Goal: Task Accomplishment & Management: Manage account settings

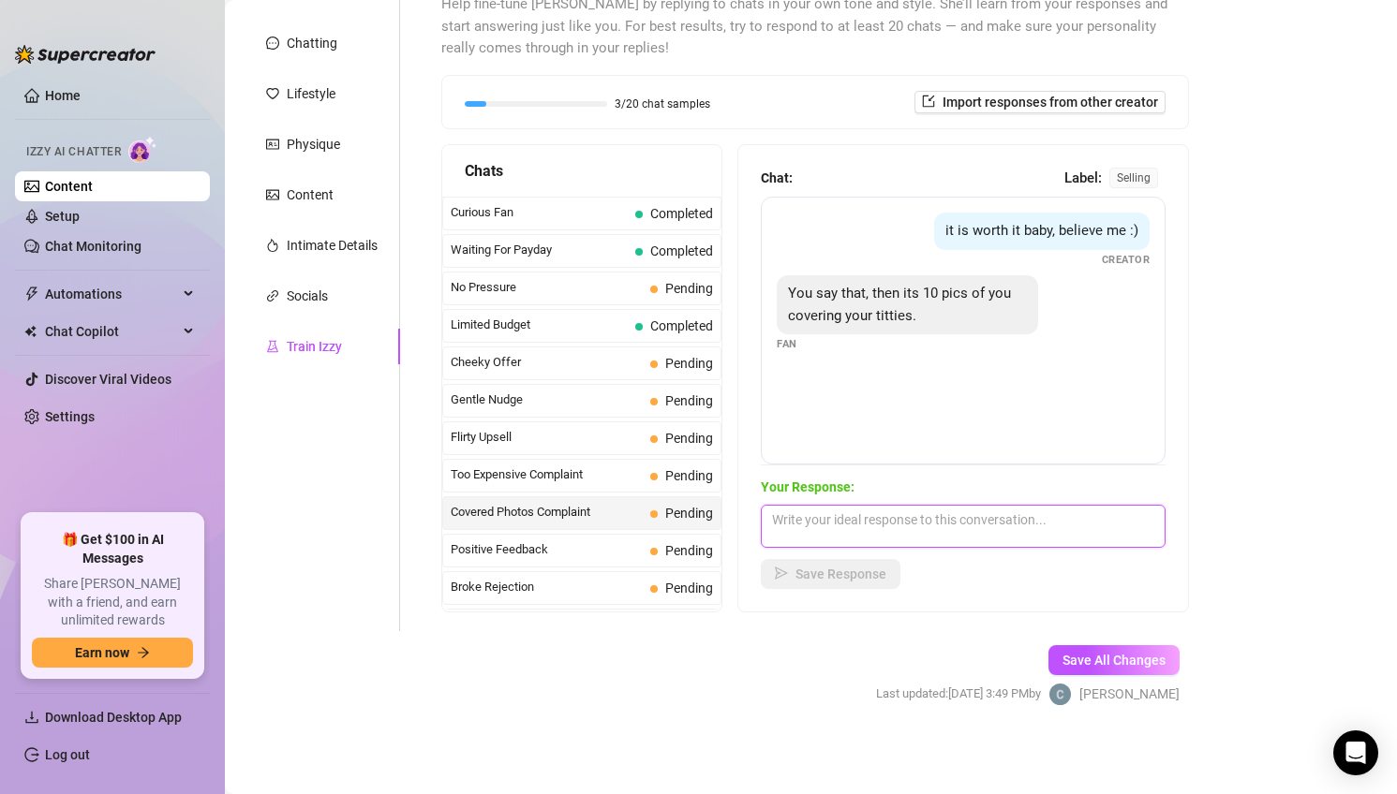
click at [980, 532] on textarea at bounding box center [963, 526] width 405 height 43
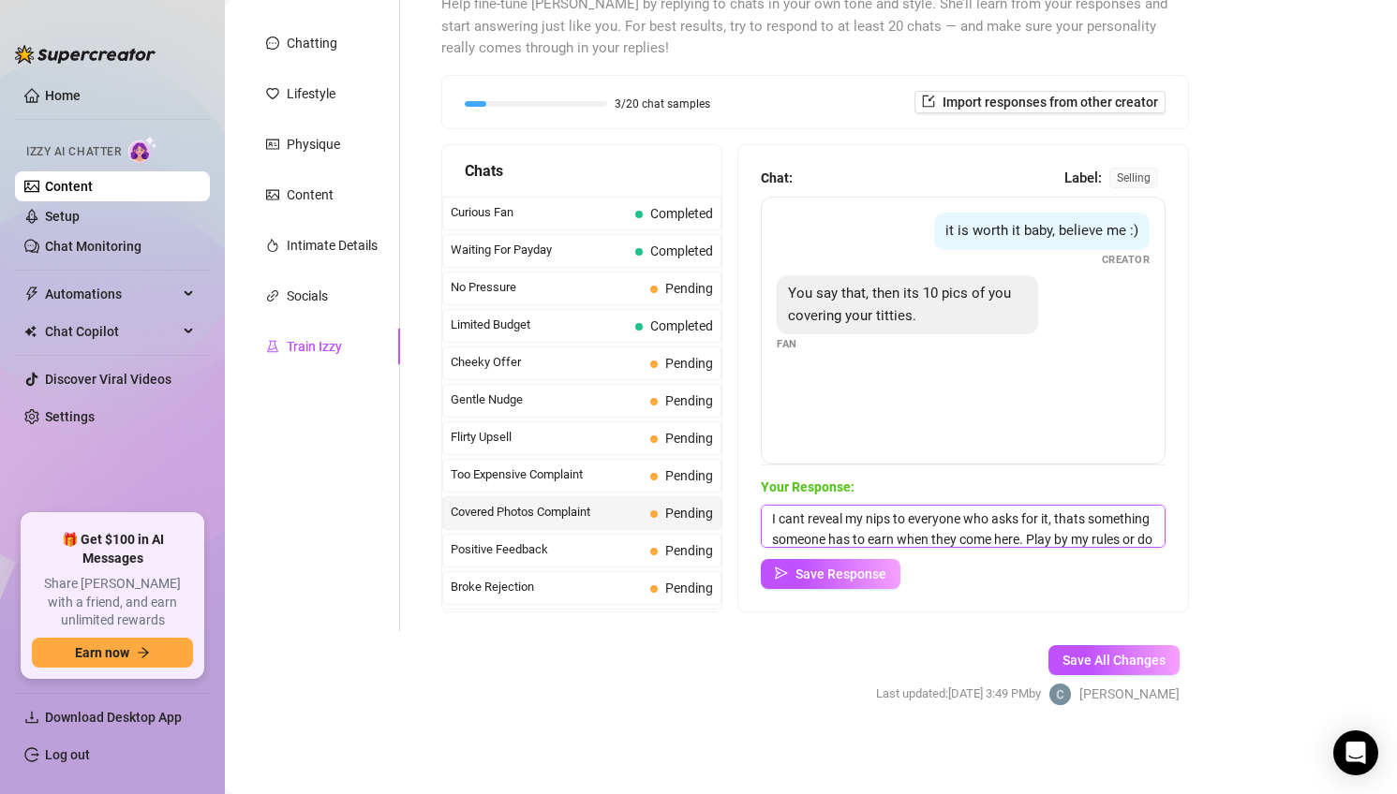
scroll to position [22, 0]
type textarea "I cant reveal my nips to everyone who asks for it, thats something someone has …"
click at [883, 573] on span "Save Response" at bounding box center [840, 574] width 91 height 15
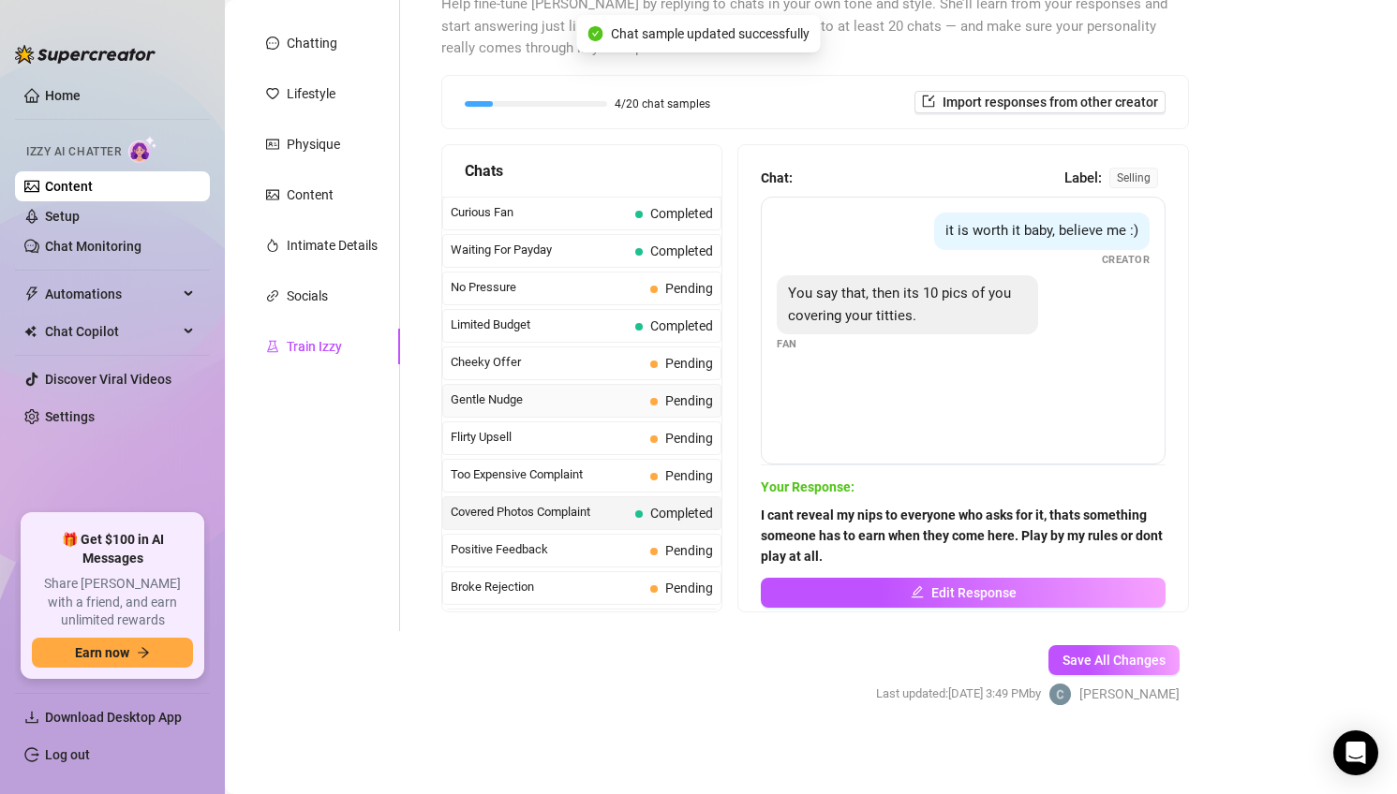
click at [573, 406] on span "Gentle Nudge" at bounding box center [547, 400] width 192 height 19
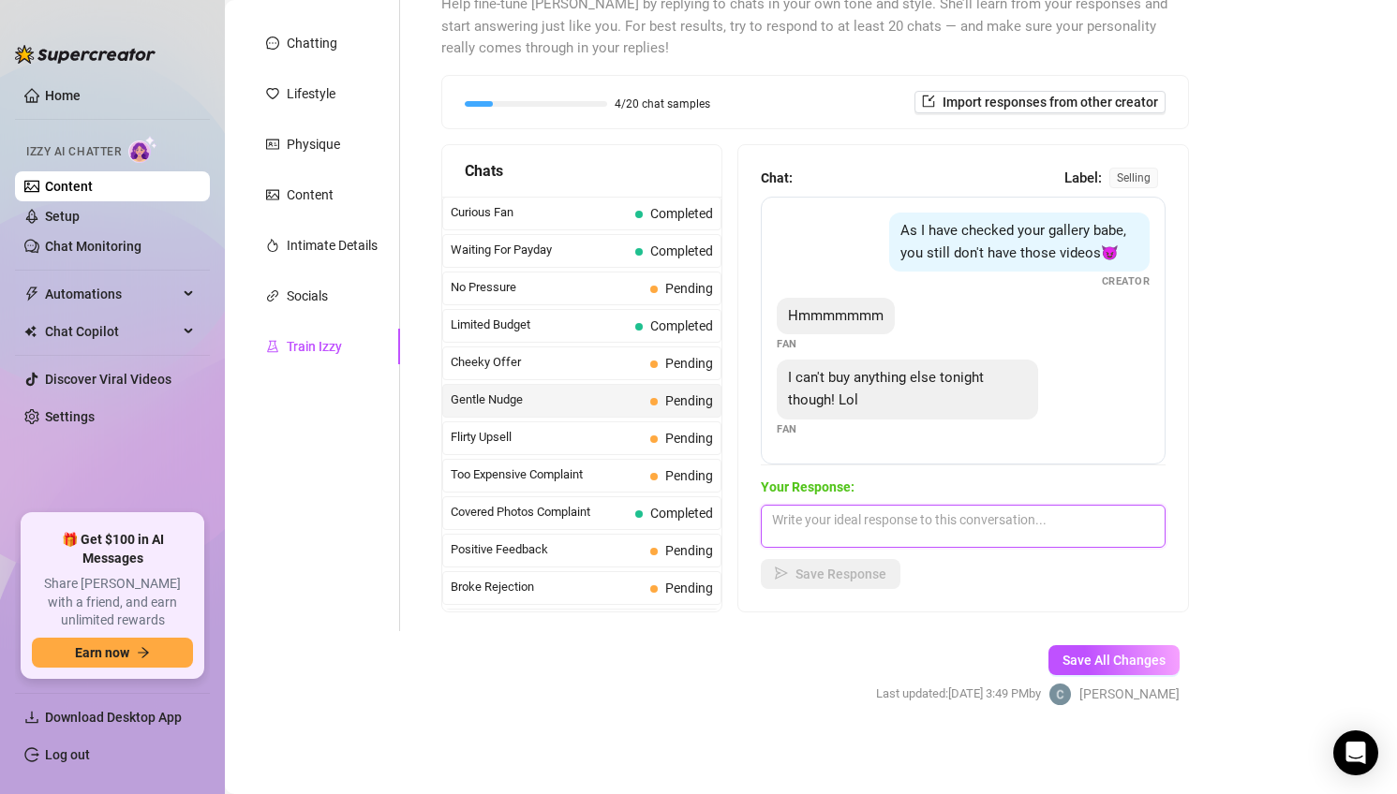
click at [917, 529] on textarea at bounding box center [963, 526] width 405 height 43
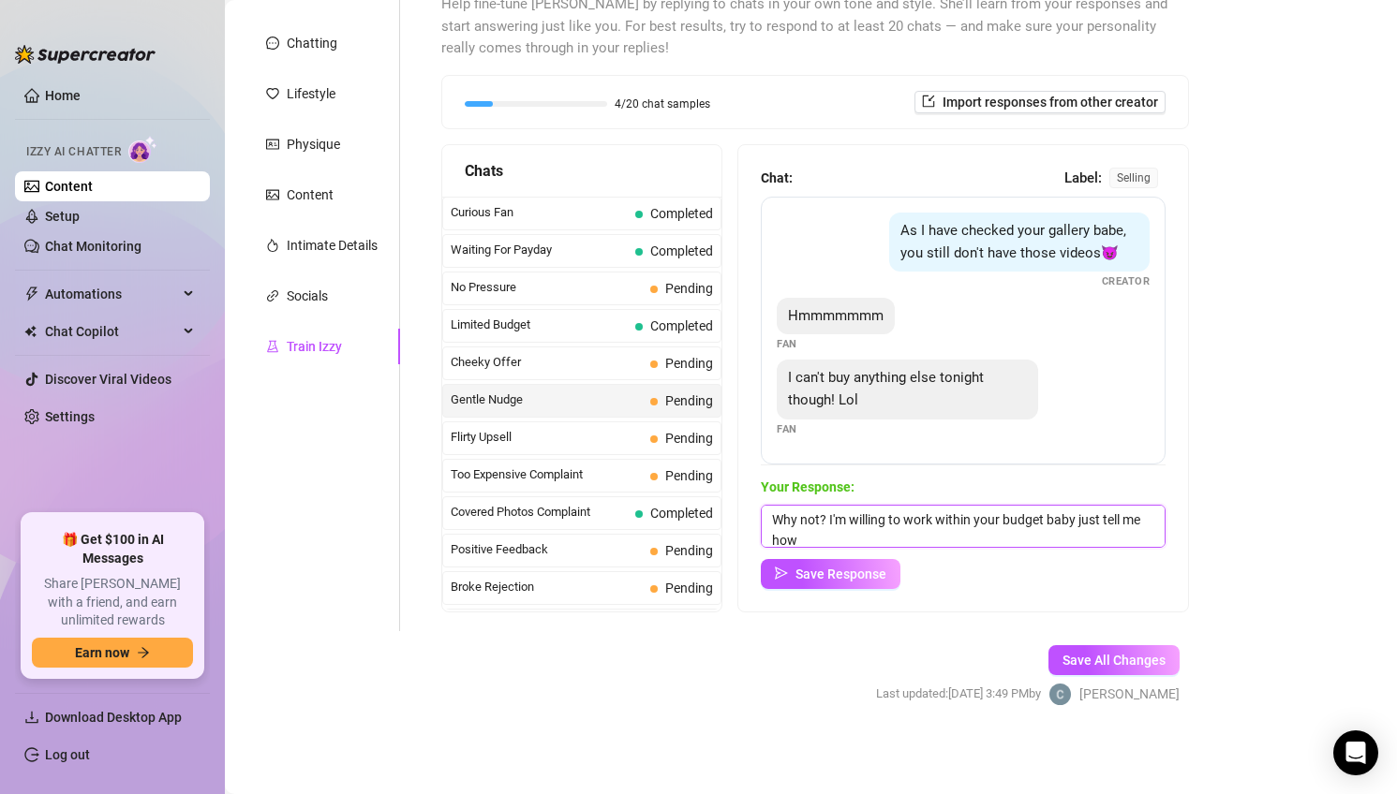
scroll to position [1, 0]
type textarea "Why not? I'm willing to work within your budget baby just tell me how much you …"
click at [855, 580] on span "Save Response" at bounding box center [840, 574] width 91 height 15
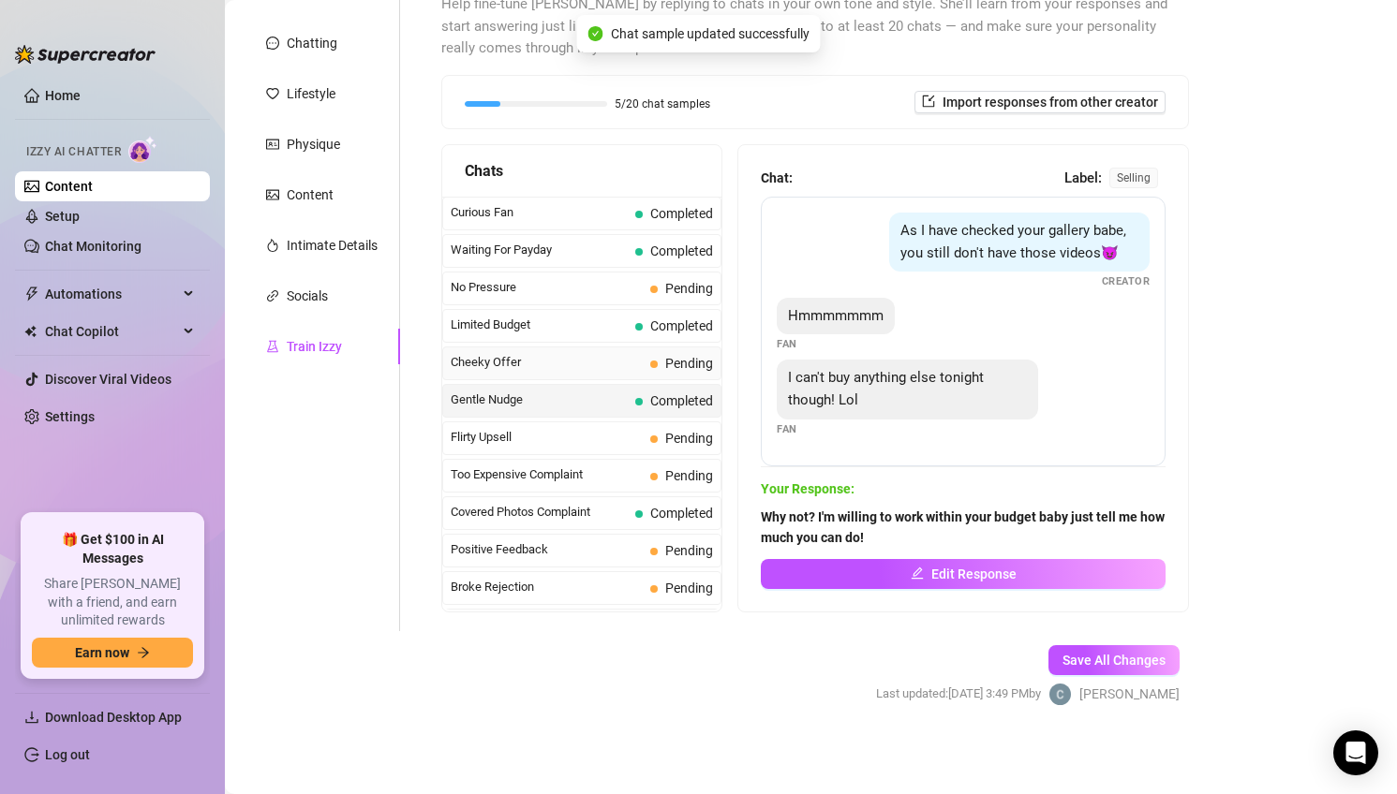
click at [617, 358] on span "Cheeky Offer" at bounding box center [547, 362] width 192 height 19
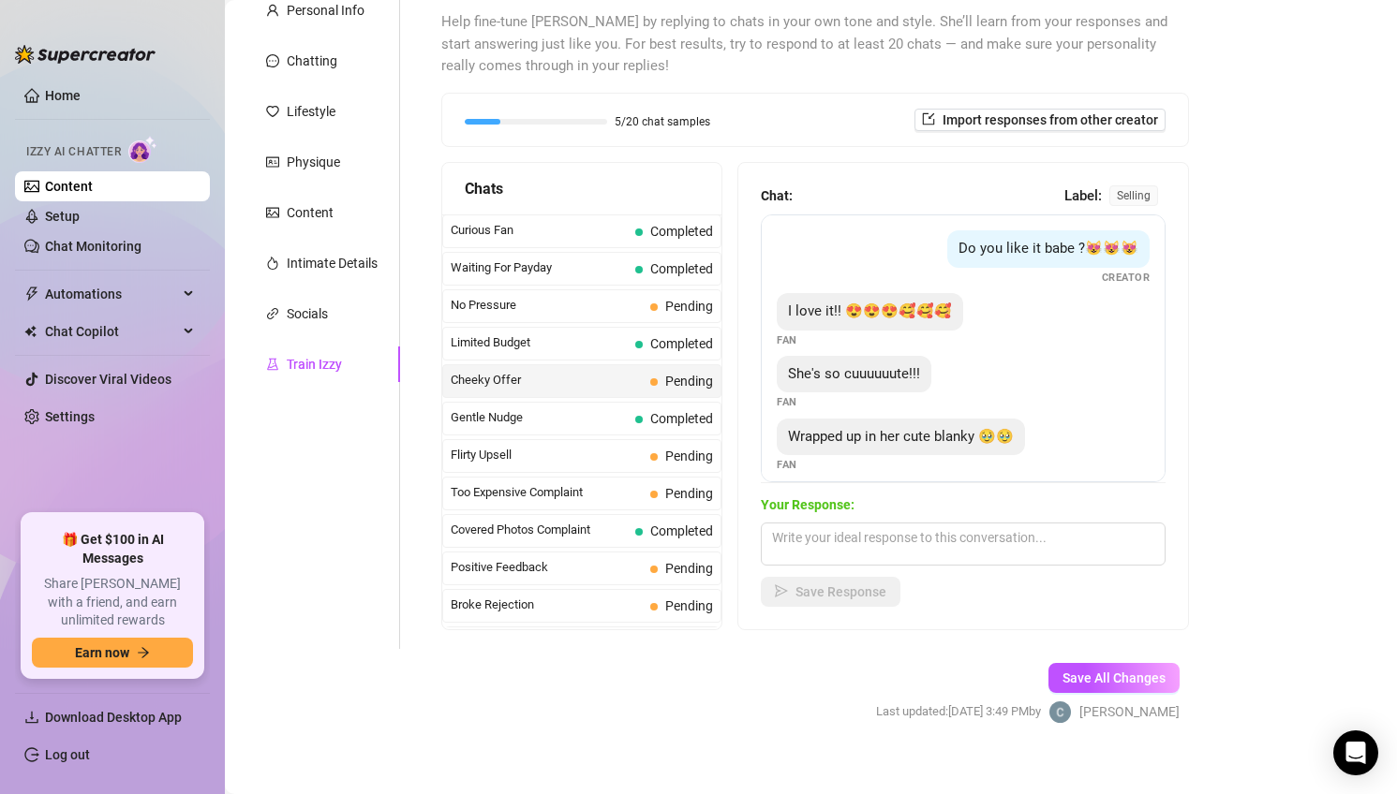
scroll to position [203, 0]
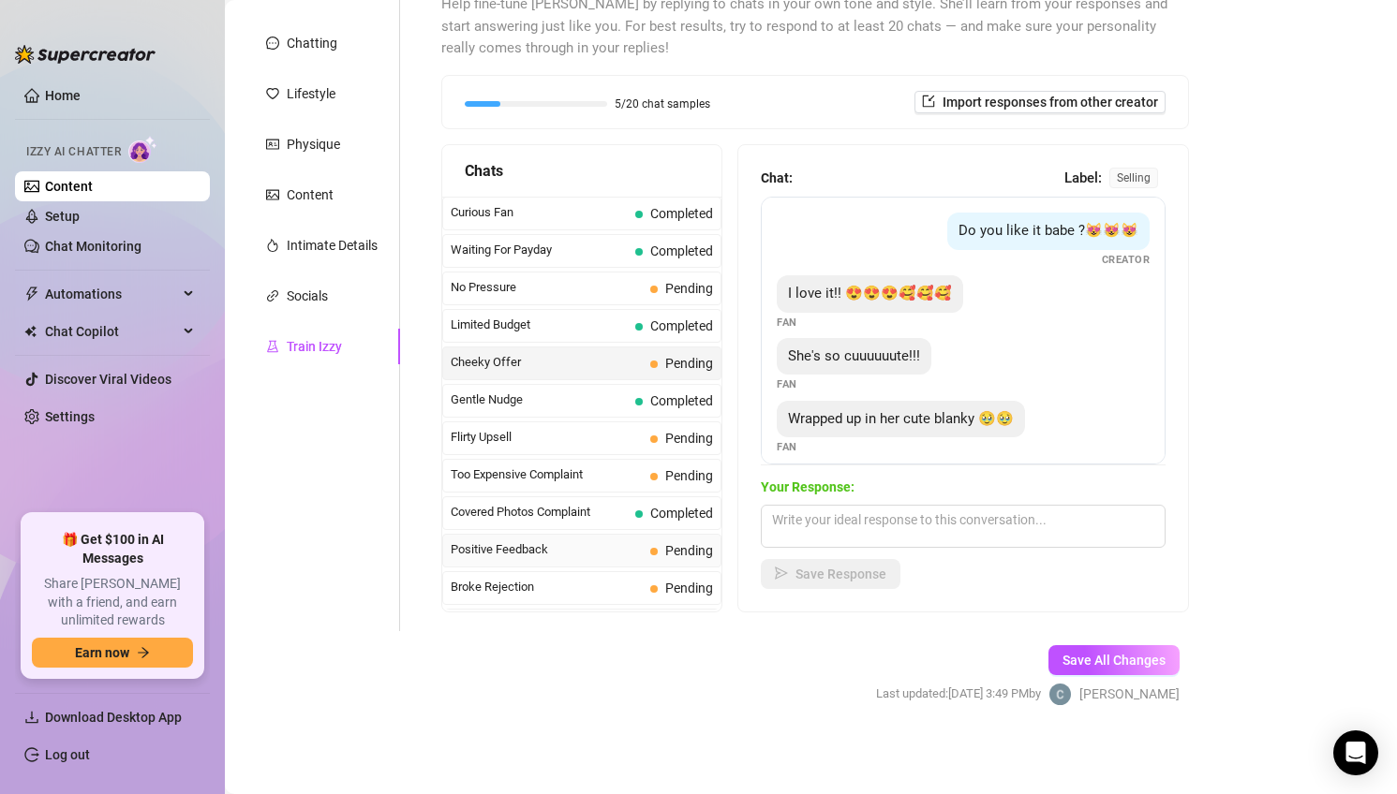
click at [541, 551] on span "Positive Feedback" at bounding box center [547, 550] width 192 height 19
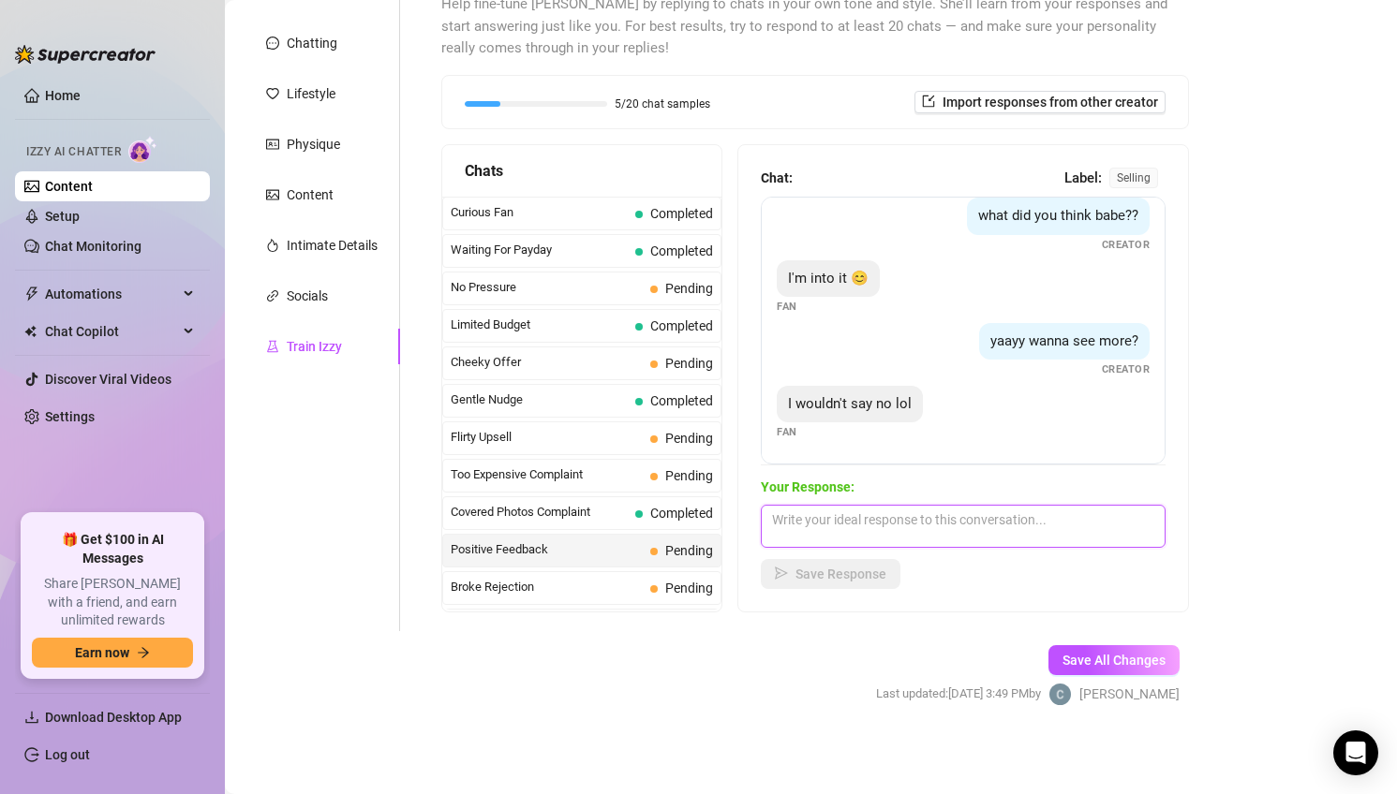
click at [902, 520] on textarea at bounding box center [963, 526] width 405 height 43
type textarea "Ouch, cant say that didnt hurt. Why not?"
click at [868, 575] on span "Save Response" at bounding box center [840, 574] width 91 height 15
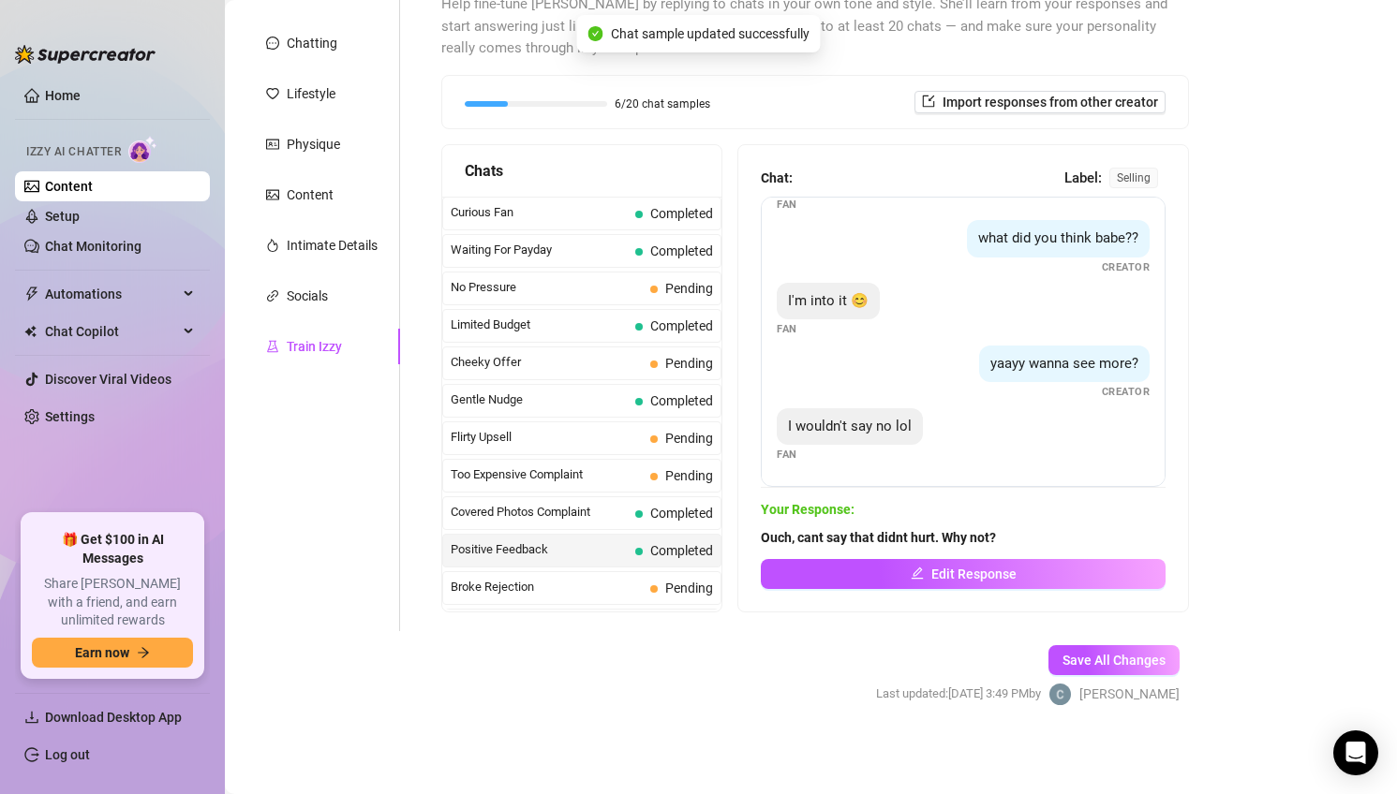
scroll to position [55, 0]
click at [624, 589] on span "Broke Rejection" at bounding box center [547, 587] width 192 height 19
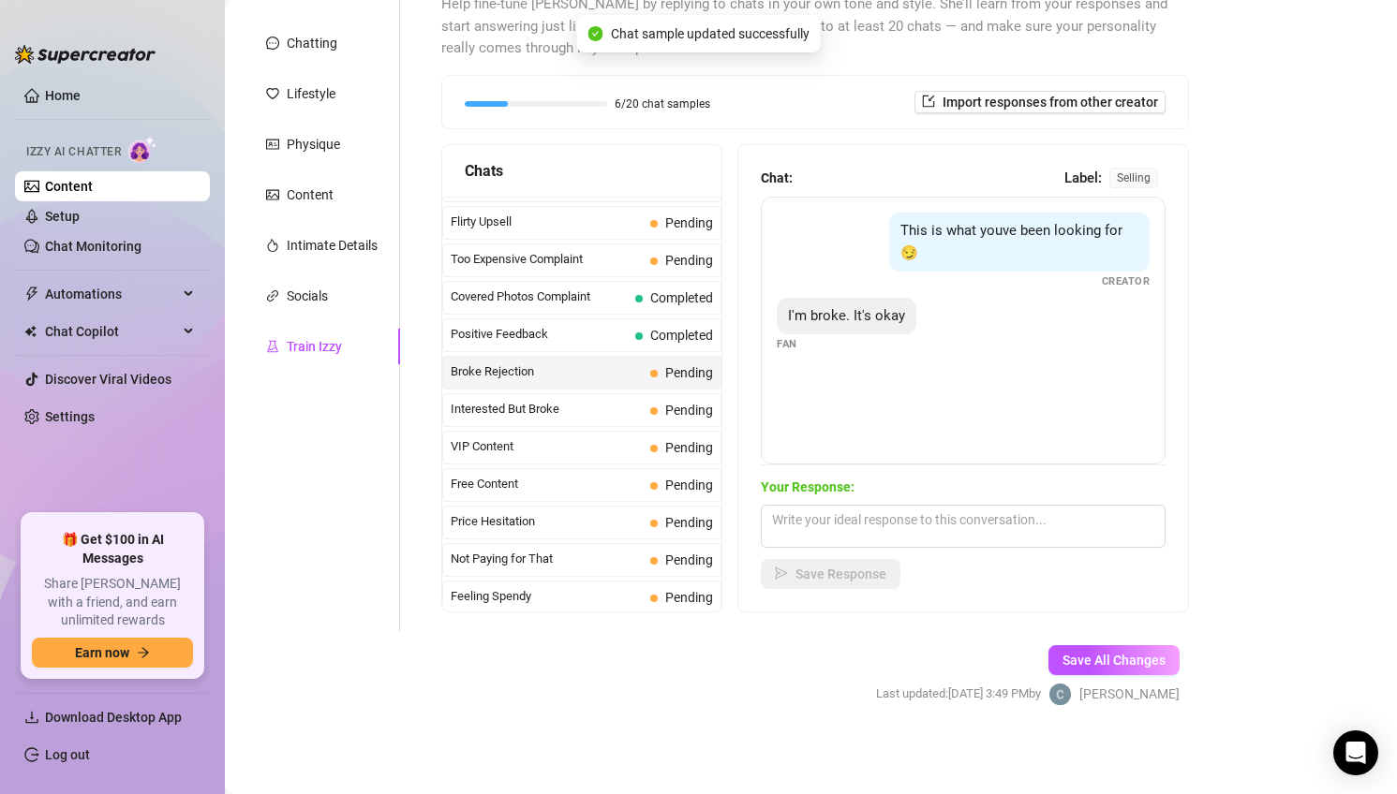
scroll to position [222, 0]
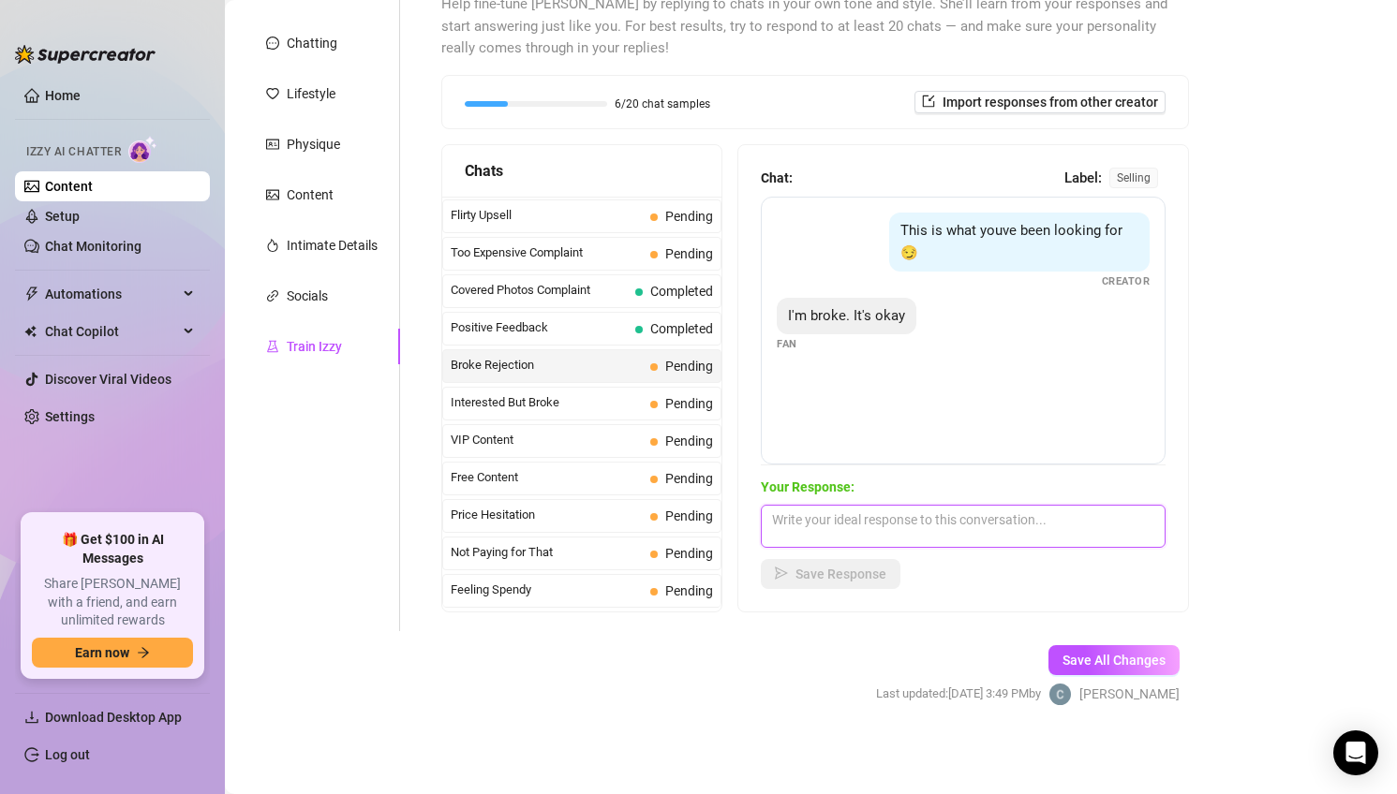
click at [890, 525] on textarea at bounding box center [963, 526] width 405 height 43
type textarea "If youre broke then why are you wasting my time?"
click at [787, 578] on icon "send" at bounding box center [781, 573] width 13 height 13
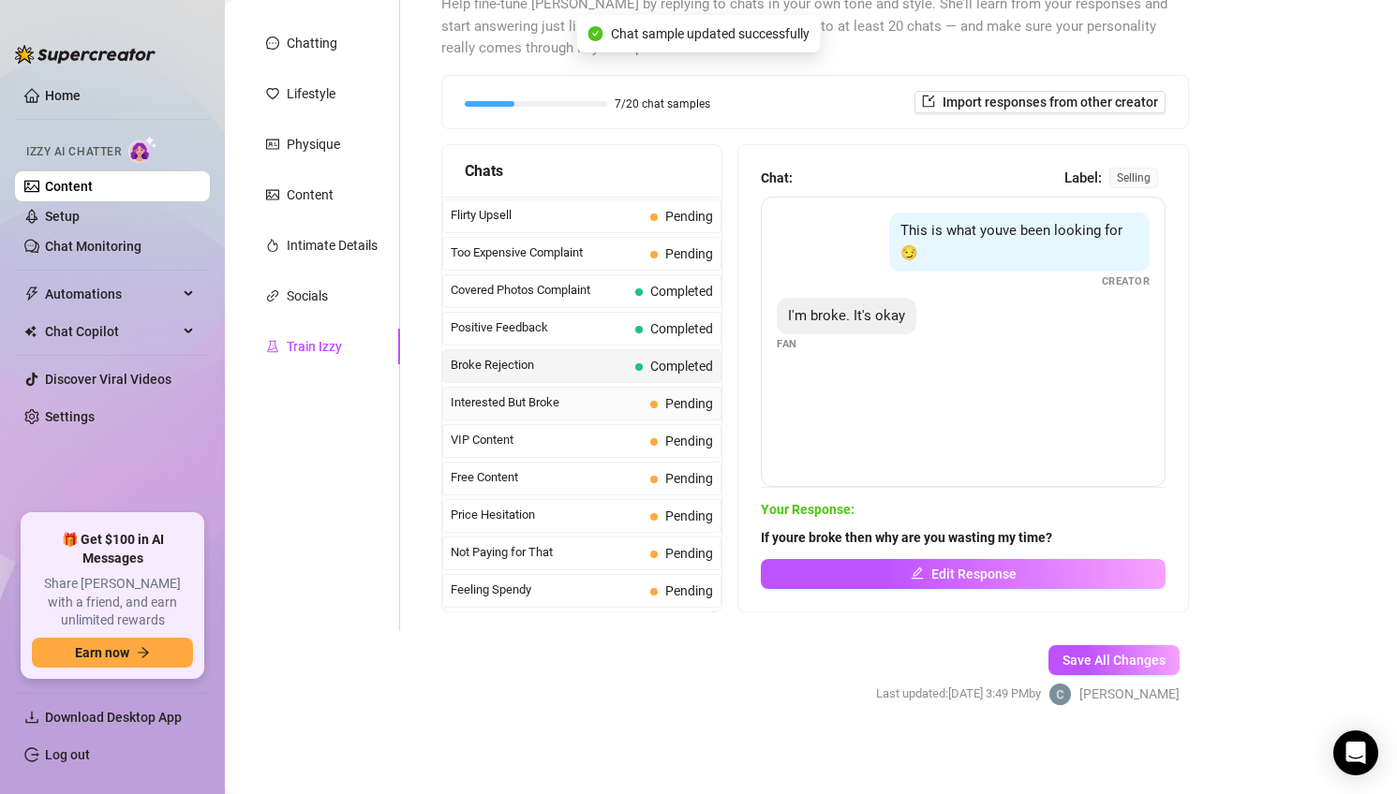
click at [627, 408] on span "Interested But Broke" at bounding box center [547, 402] width 192 height 19
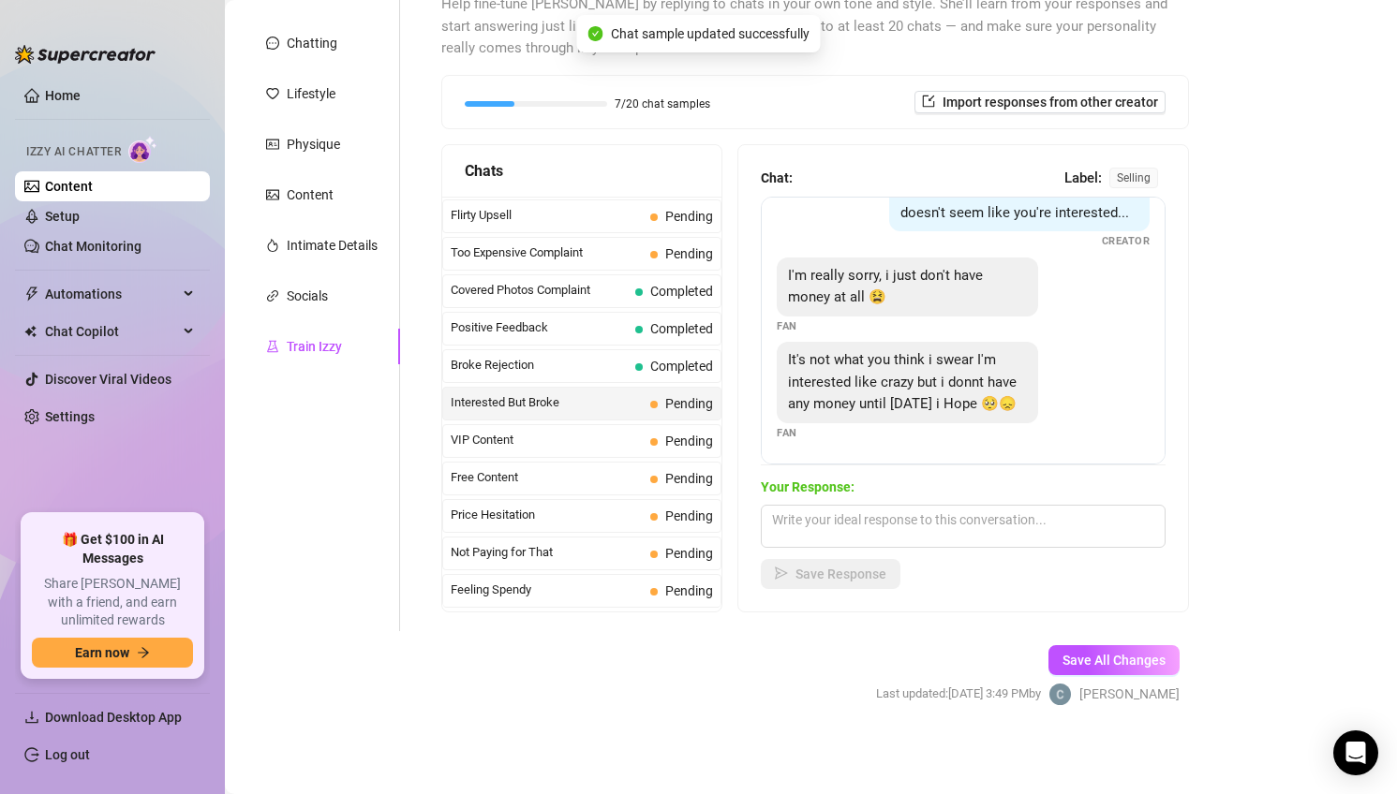
scroll to position [40, 0]
click at [958, 520] on textarea at bounding box center [963, 526] width 405 height 43
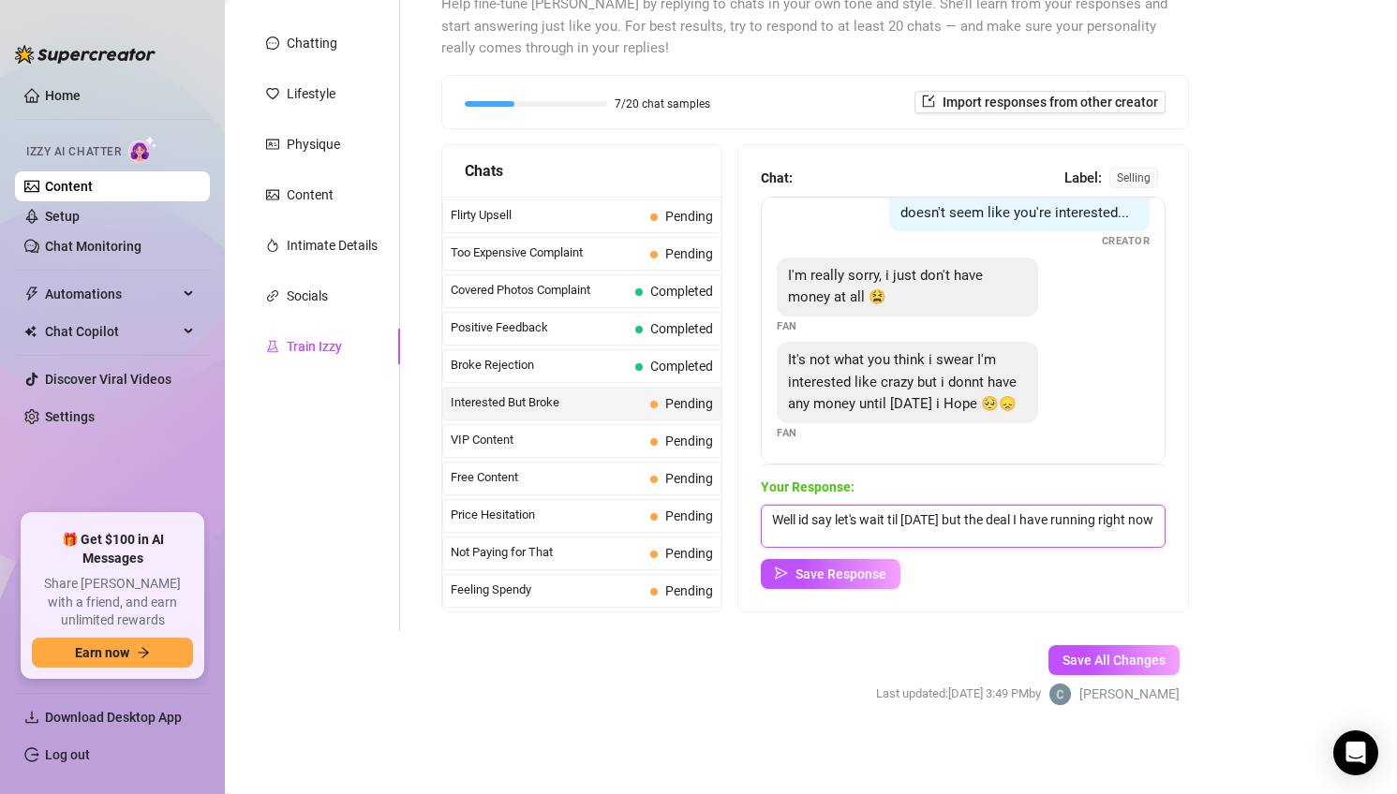
scroll to position [1, 0]
click at [972, 518] on textarea "Well id say let's wait til [DATE] but the deal I have running right now wont be…" at bounding box center [963, 526] width 405 height 43
click at [1050, 555] on div "Your Response: Well id say let's wait til [DATE] but the VIP deal I have runnin…" at bounding box center [963, 533] width 405 height 112
click at [1037, 547] on div "Your Response: Well id say let's wait til [DATE] but the VIP deal I have runnin…" at bounding box center [963, 533] width 405 height 112
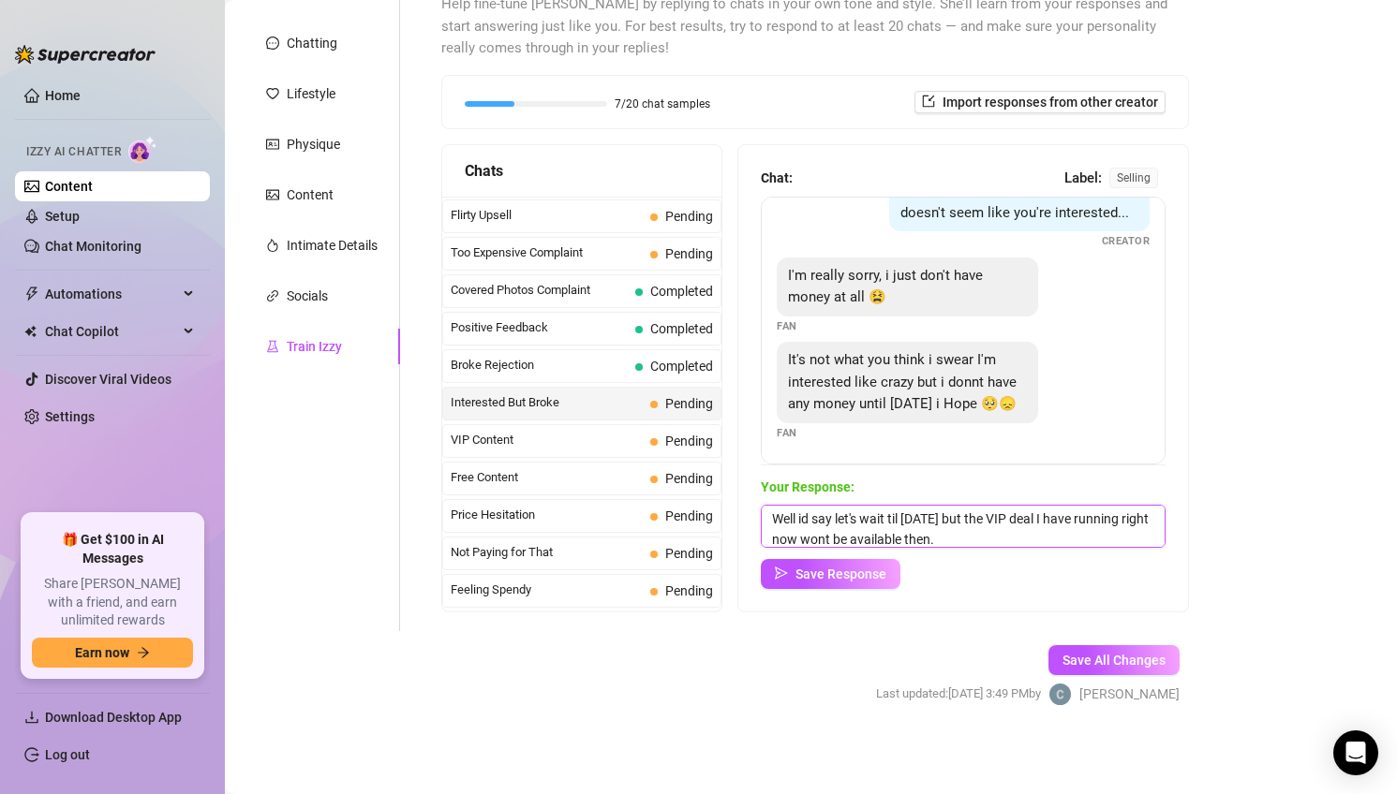
click at [1019, 532] on textarea "Well id say let's wait til [DATE] but the VIP deal I have running right now won…" at bounding box center [963, 526] width 405 height 43
type textarea "Well id say let's wait til [DATE] but the VIP deal I have running right now won…"
click at [893, 575] on button "Save Response" at bounding box center [831, 574] width 140 height 30
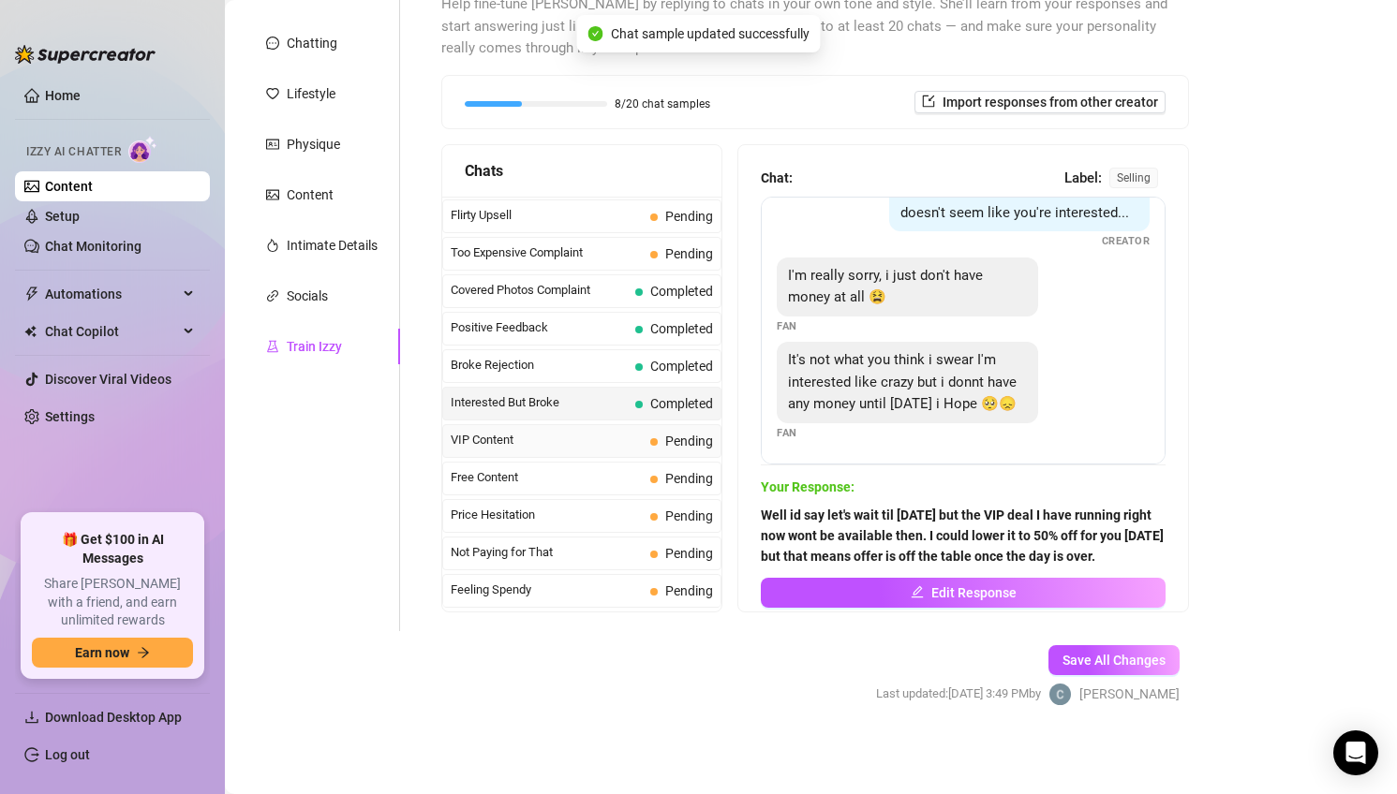
click at [572, 443] on span "VIP Content" at bounding box center [547, 440] width 192 height 19
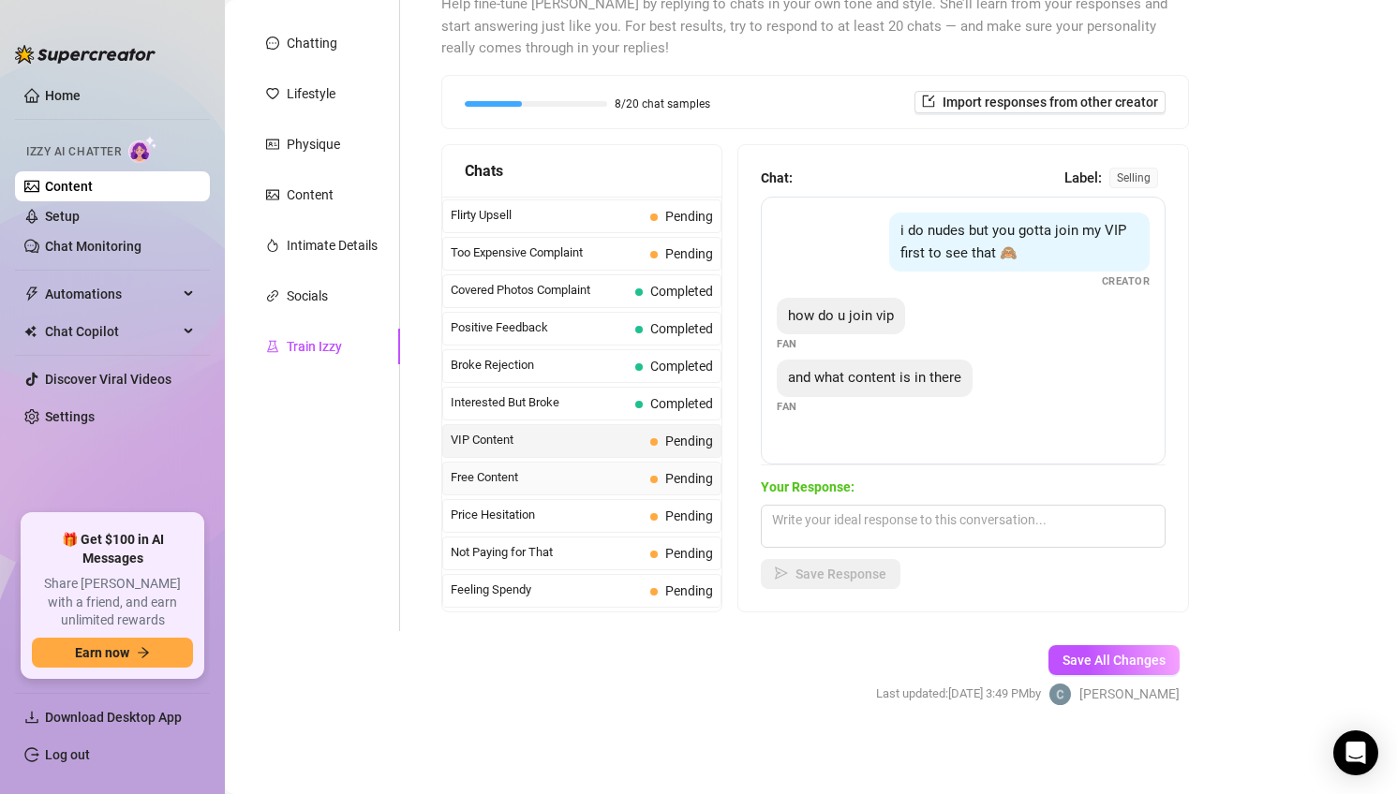
click at [625, 470] on span "Free Content" at bounding box center [547, 477] width 192 height 19
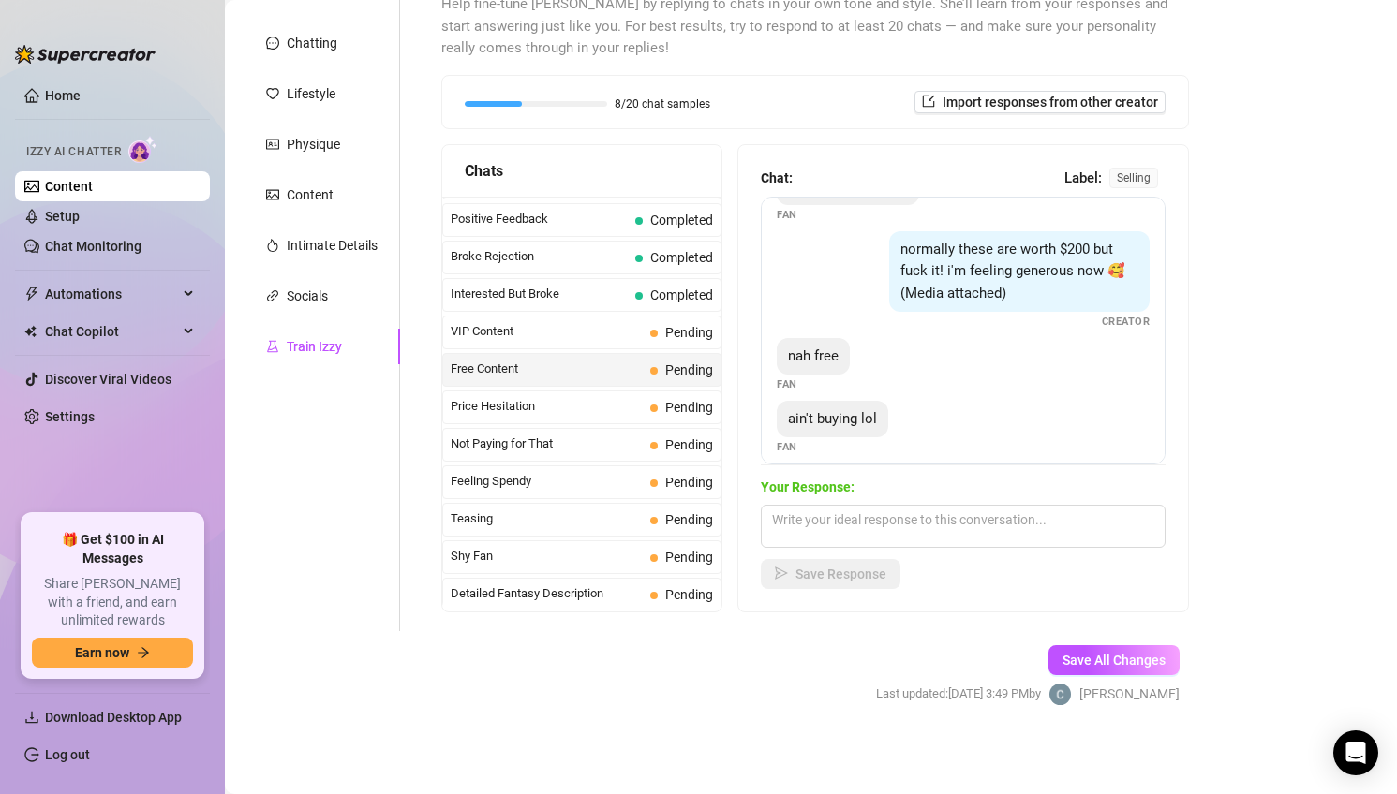
scroll to position [185, 0]
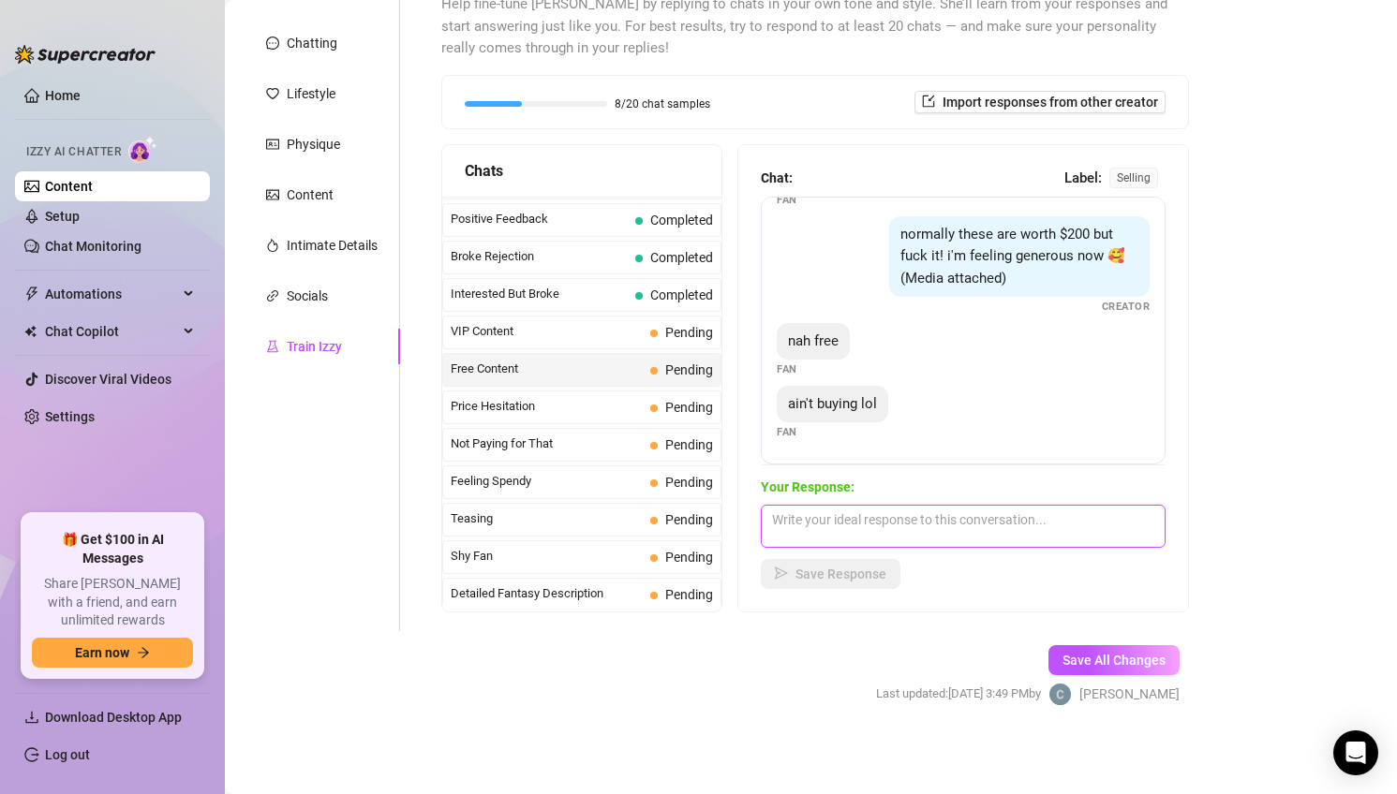
click at [959, 532] on textarea at bounding box center [963, 526] width 405 height 43
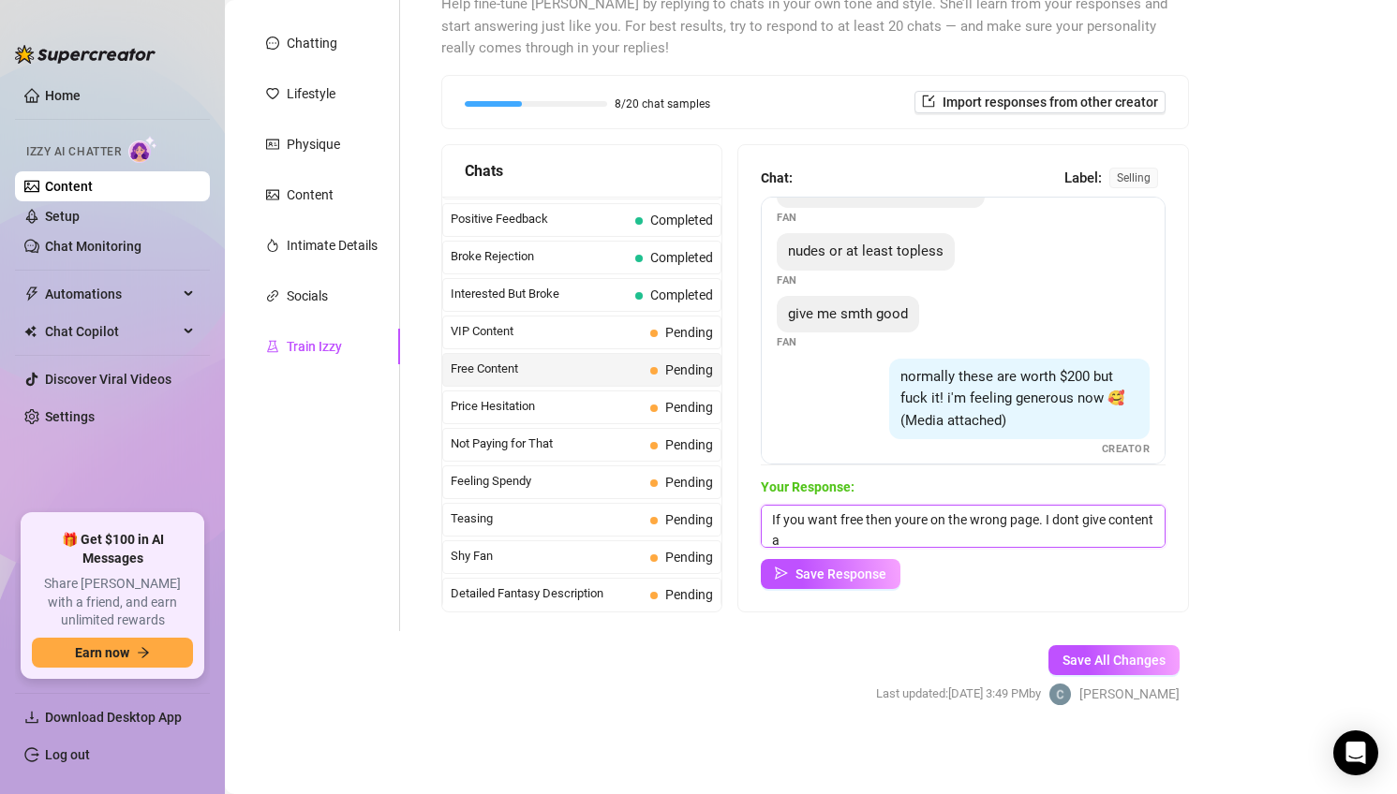
scroll to position [1, 0]
type textarea "If you want free then youre on the wrong page. I dont give content away just li…"
click at [826, 577] on span "Save Response" at bounding box center [840, 574] width 91 height 15
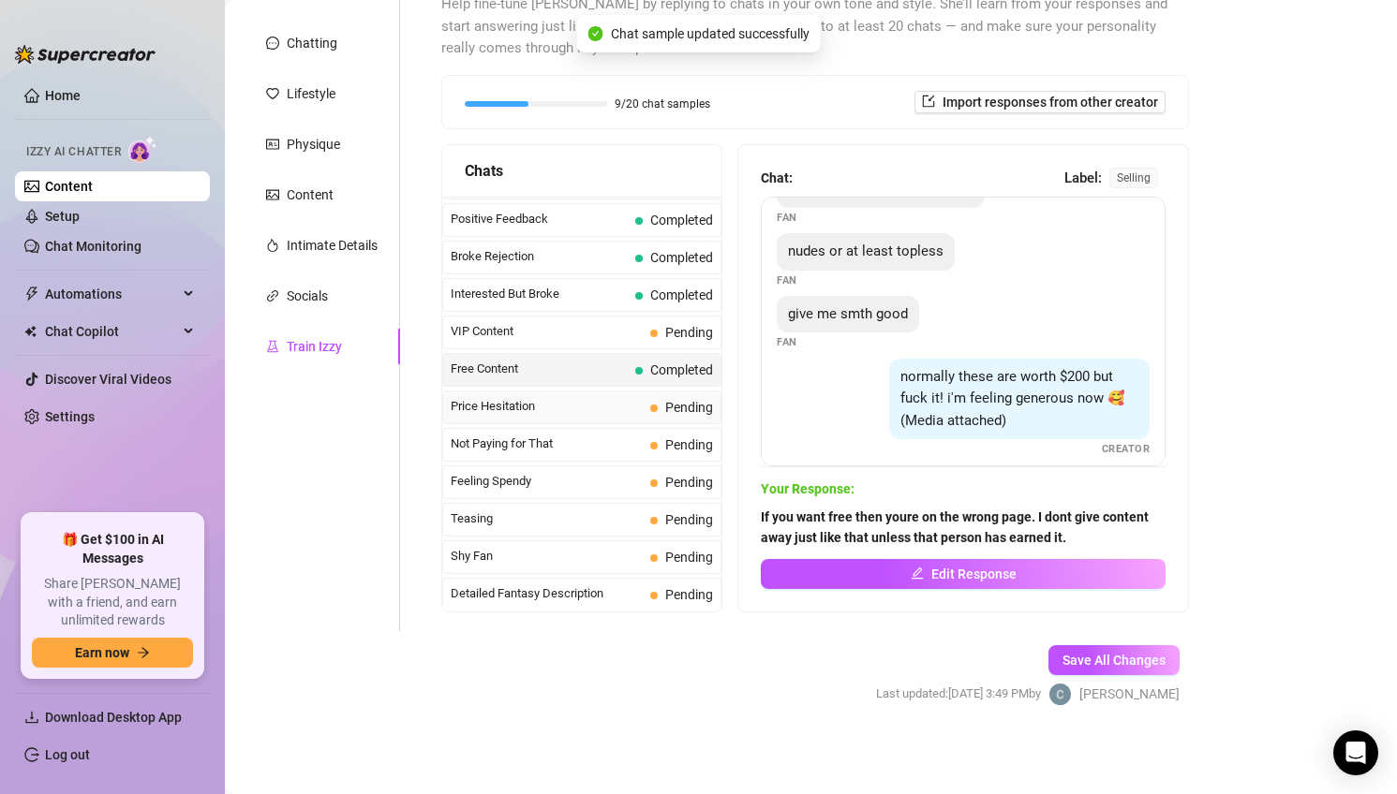
click at [579, 408] on span "Price Hesitation" at bounding box center [547, 406] width 192 height 19
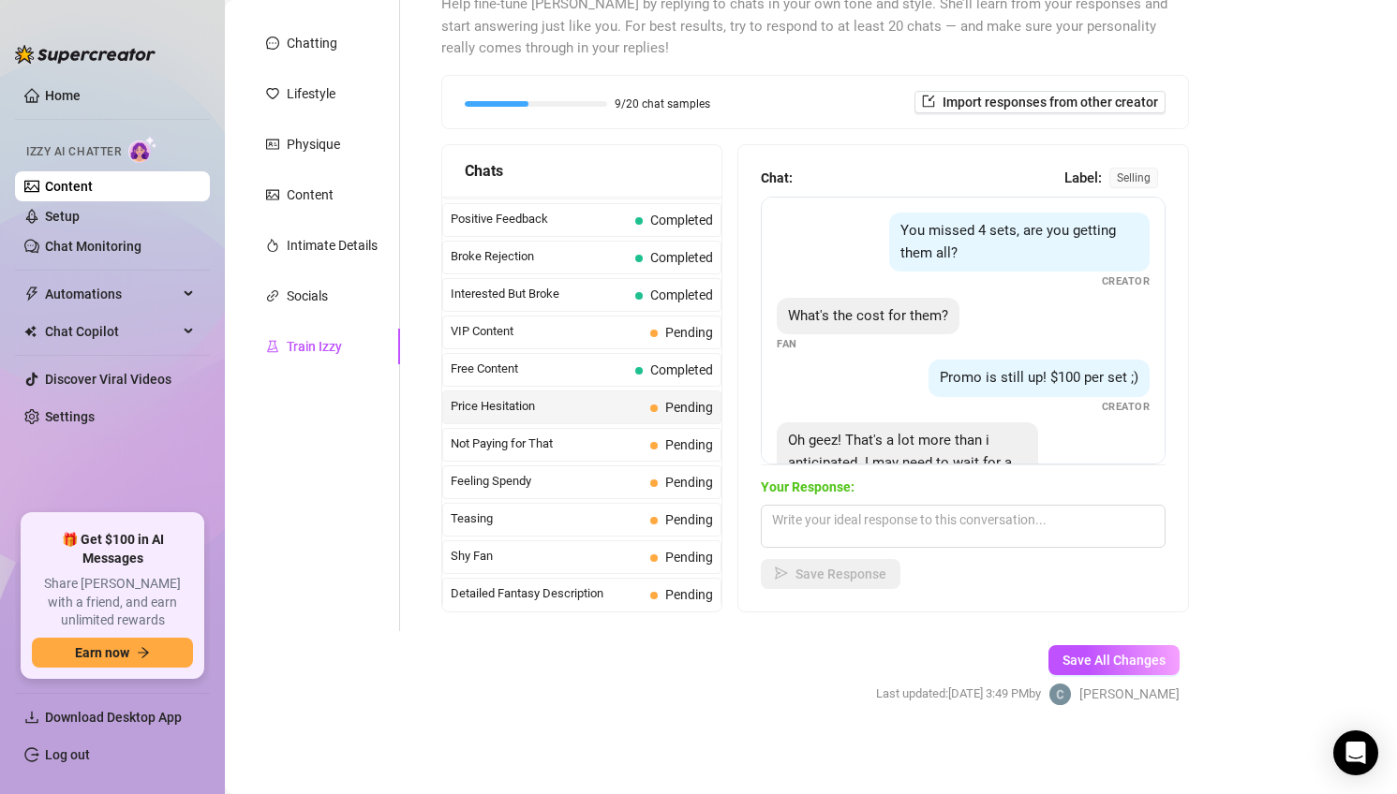
scroll to position [81, 0]
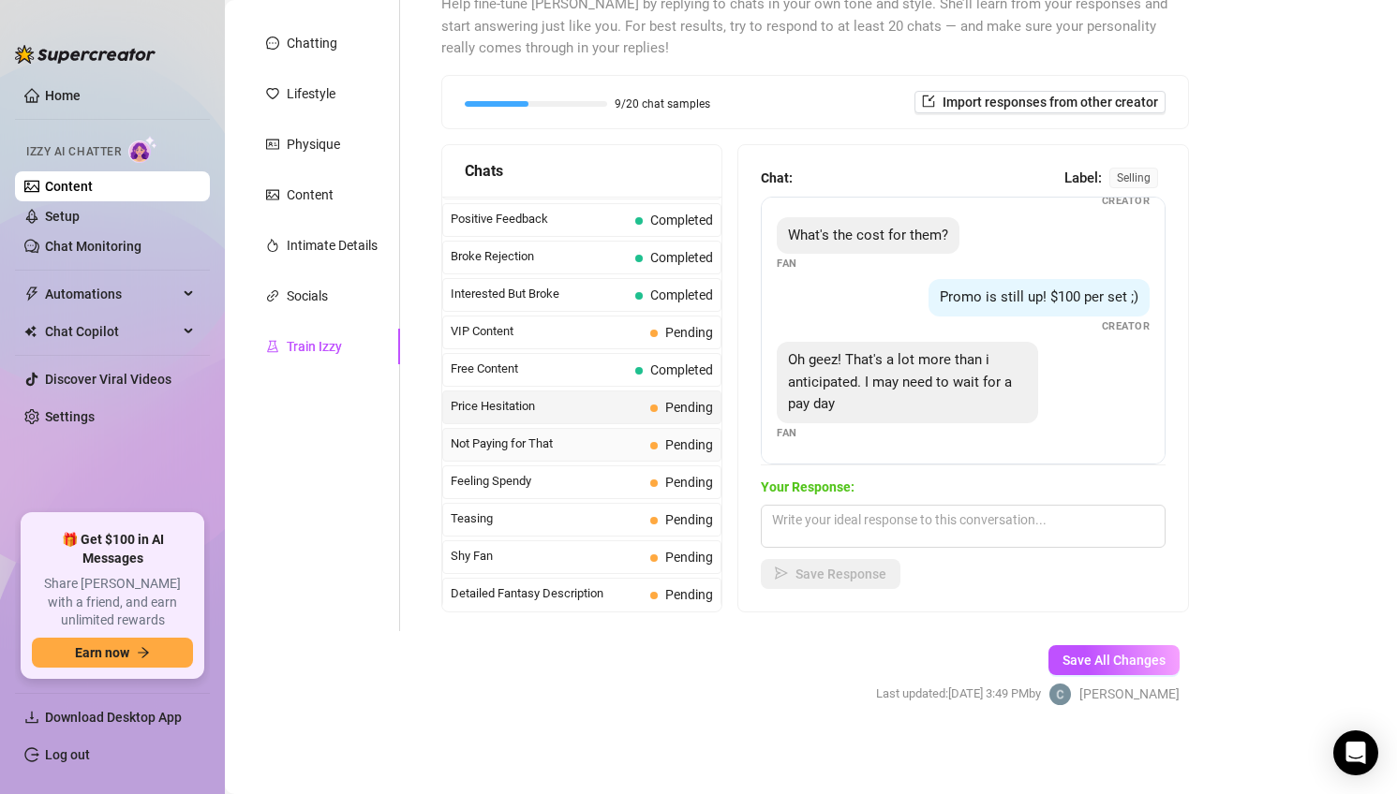
click at [598, 441] on span "Not Paying for That" at bounding box center [547, 444] width 192 height 19
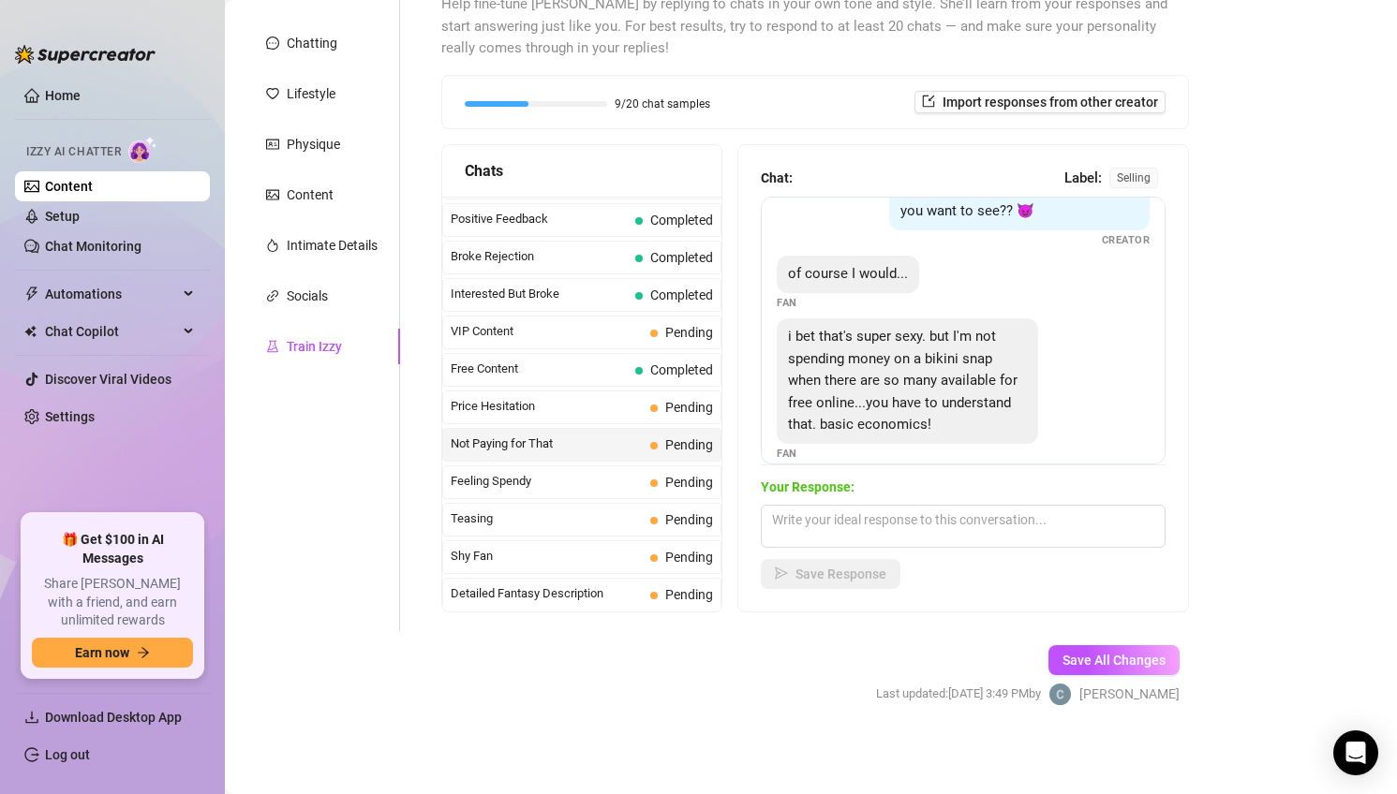
scroll to position [84, 0]
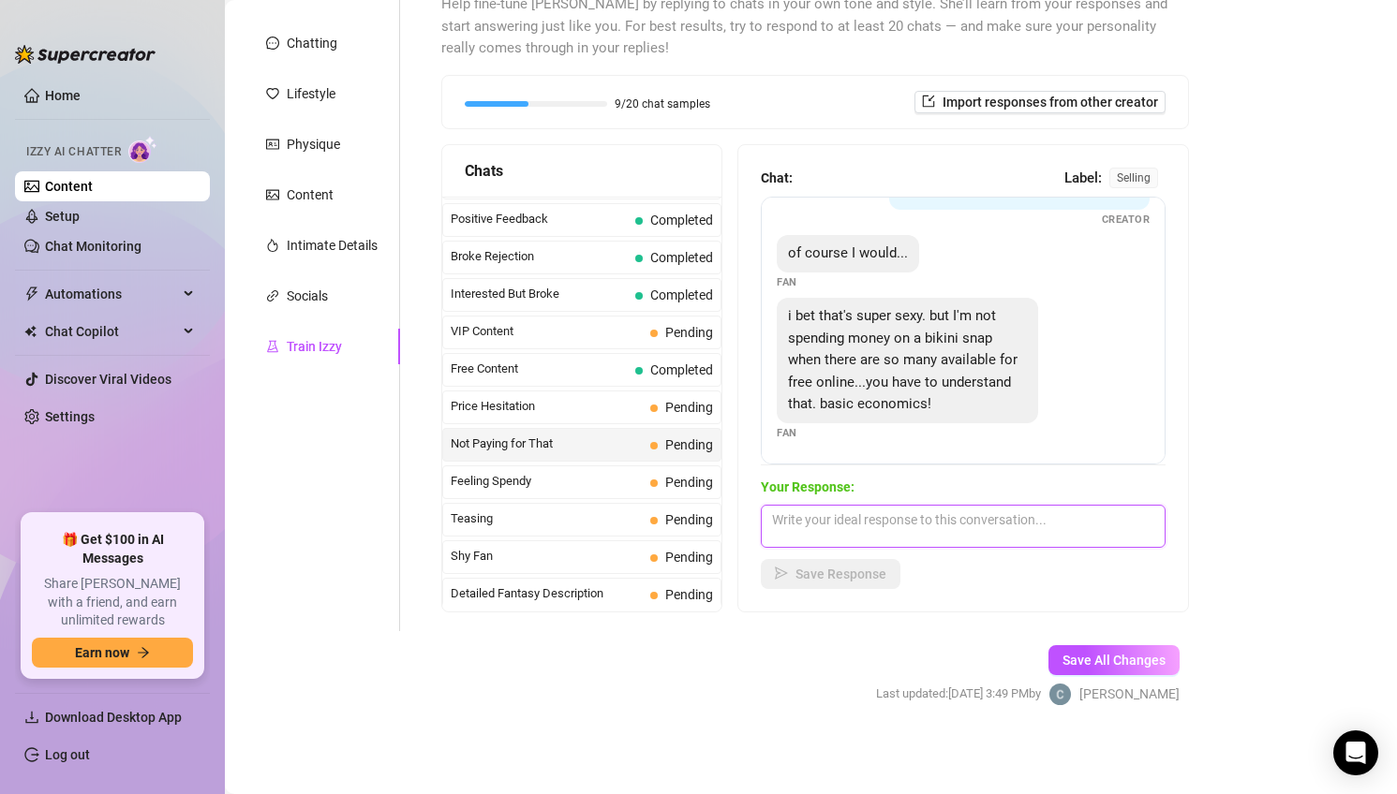
click at [970, 518] on textarea at bounding box center [963, 526] width 405 height 43
click at [621, 483] on span "Feeling Spendy" at bounding box center [547, 481] width 192 height 19
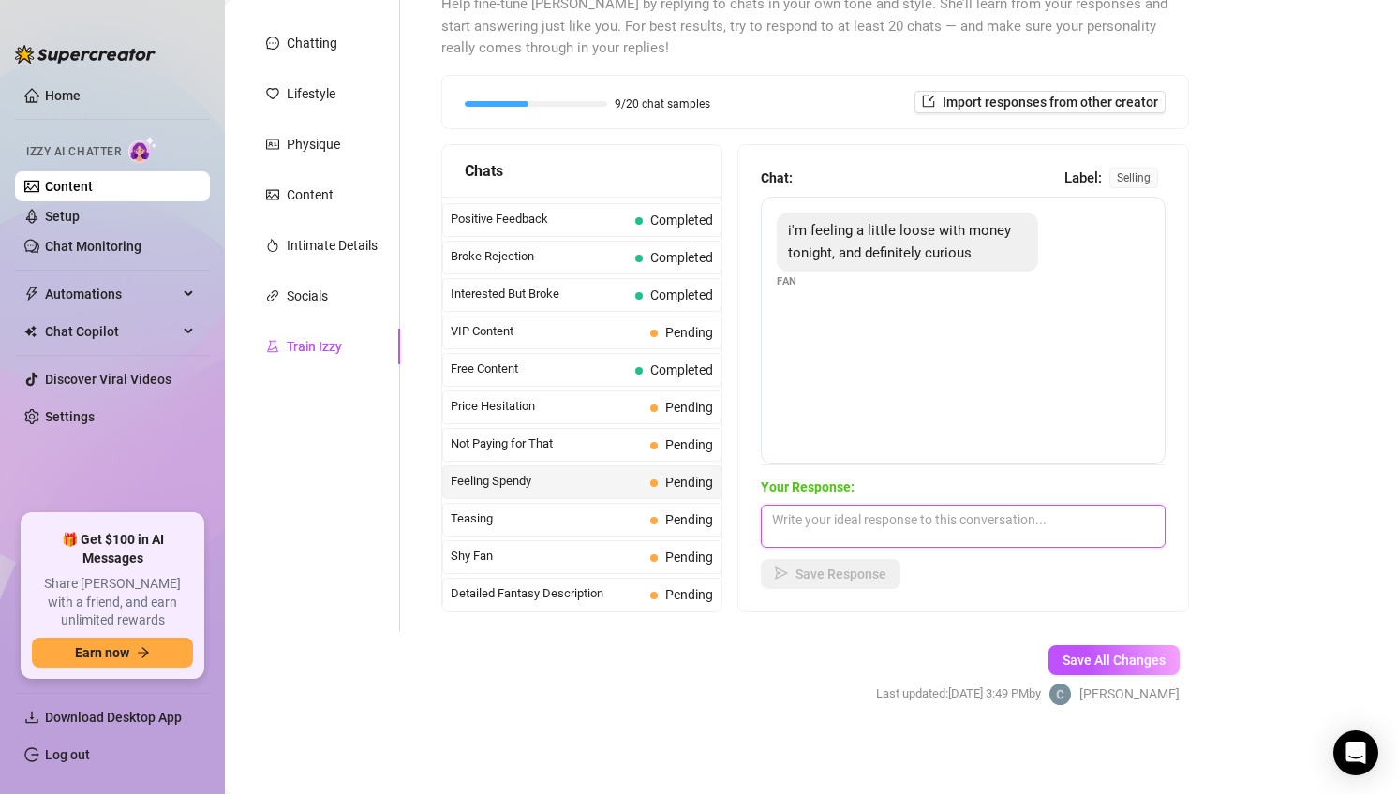
click at [801, 528] on textarea at bounding box center [963, 526] width 405 height 43
type textarea "Good to hear, happy to know someone came online prepared 😏"
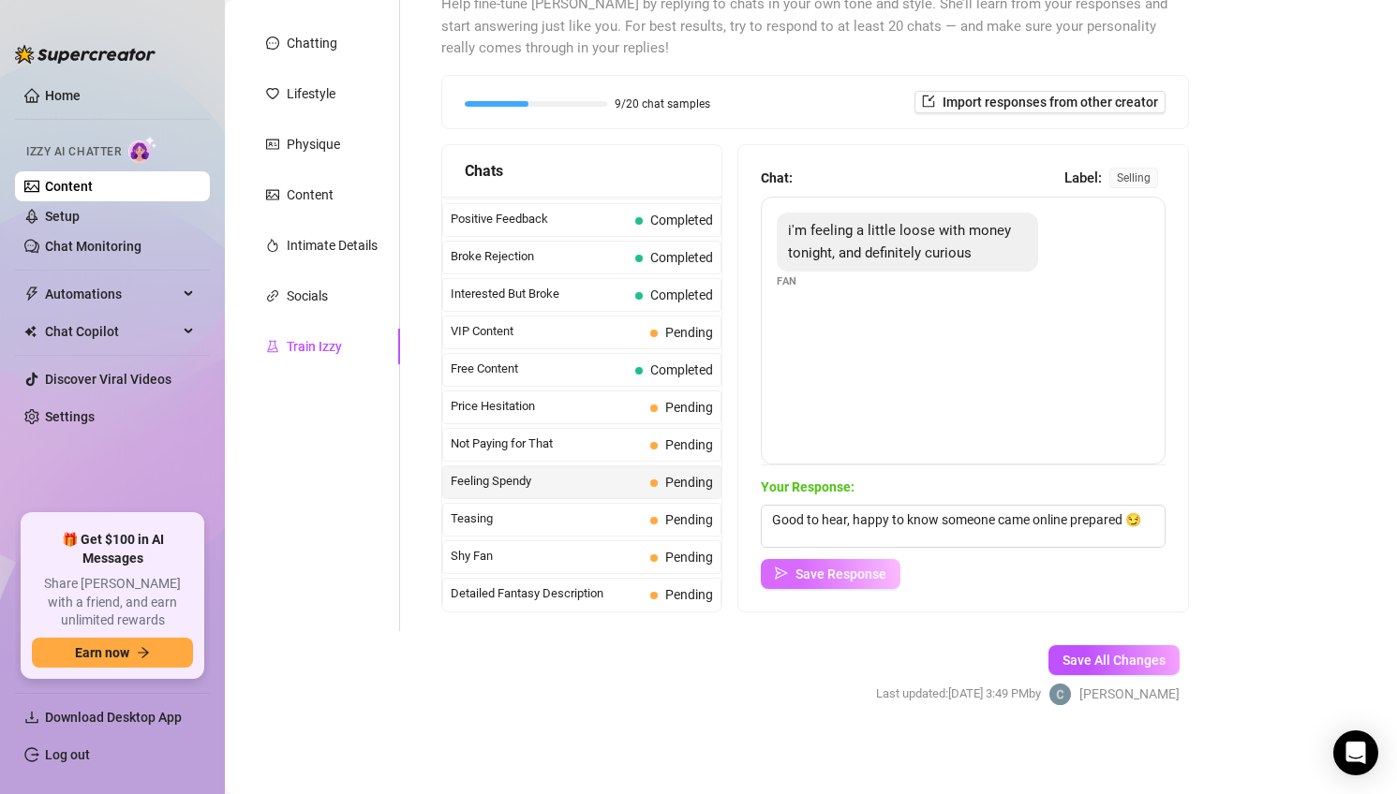
click at [845, 577] on span "Save Response" at bounding box center [840, 574] width 91 height 15
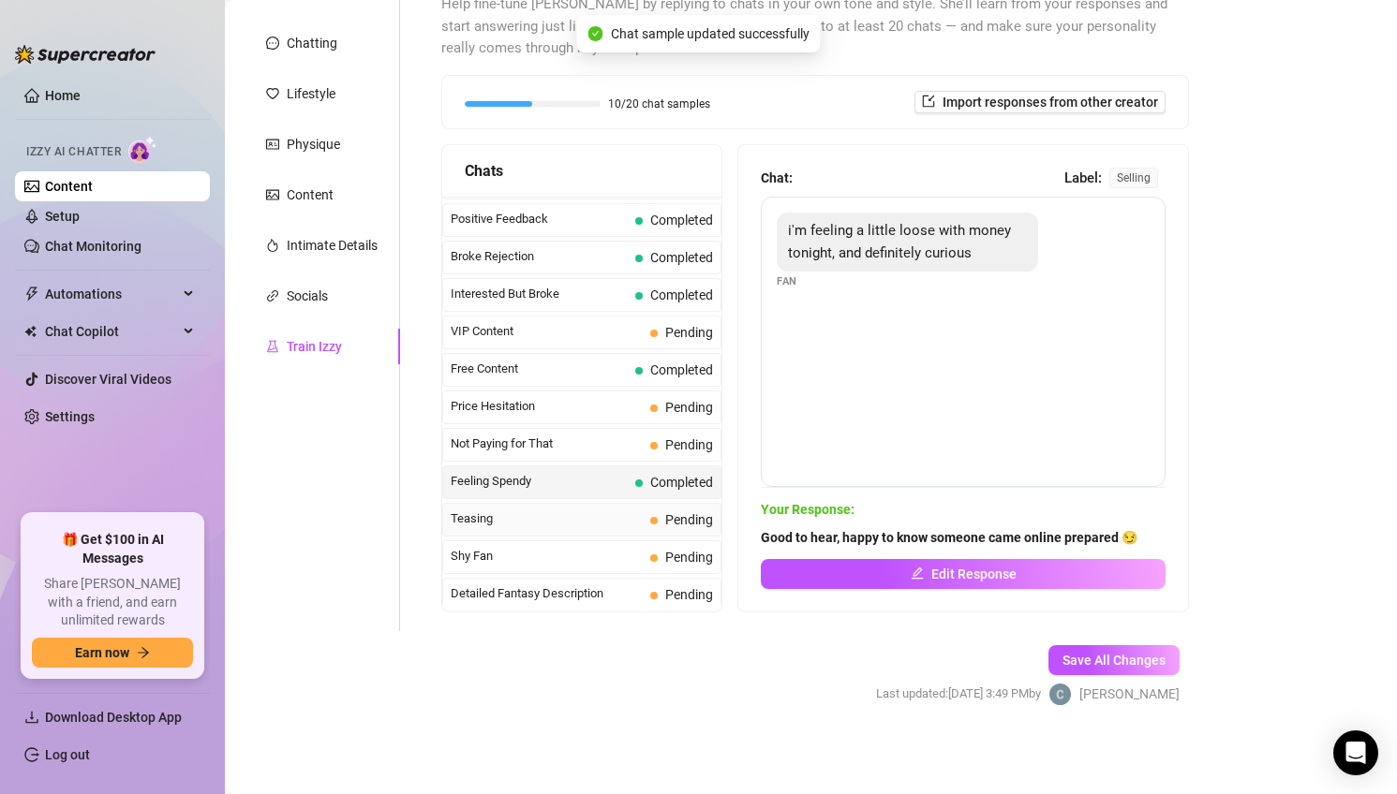
click at [576, 519] on span "Teasing" at bounding box center [547, 519] width 192 height 19
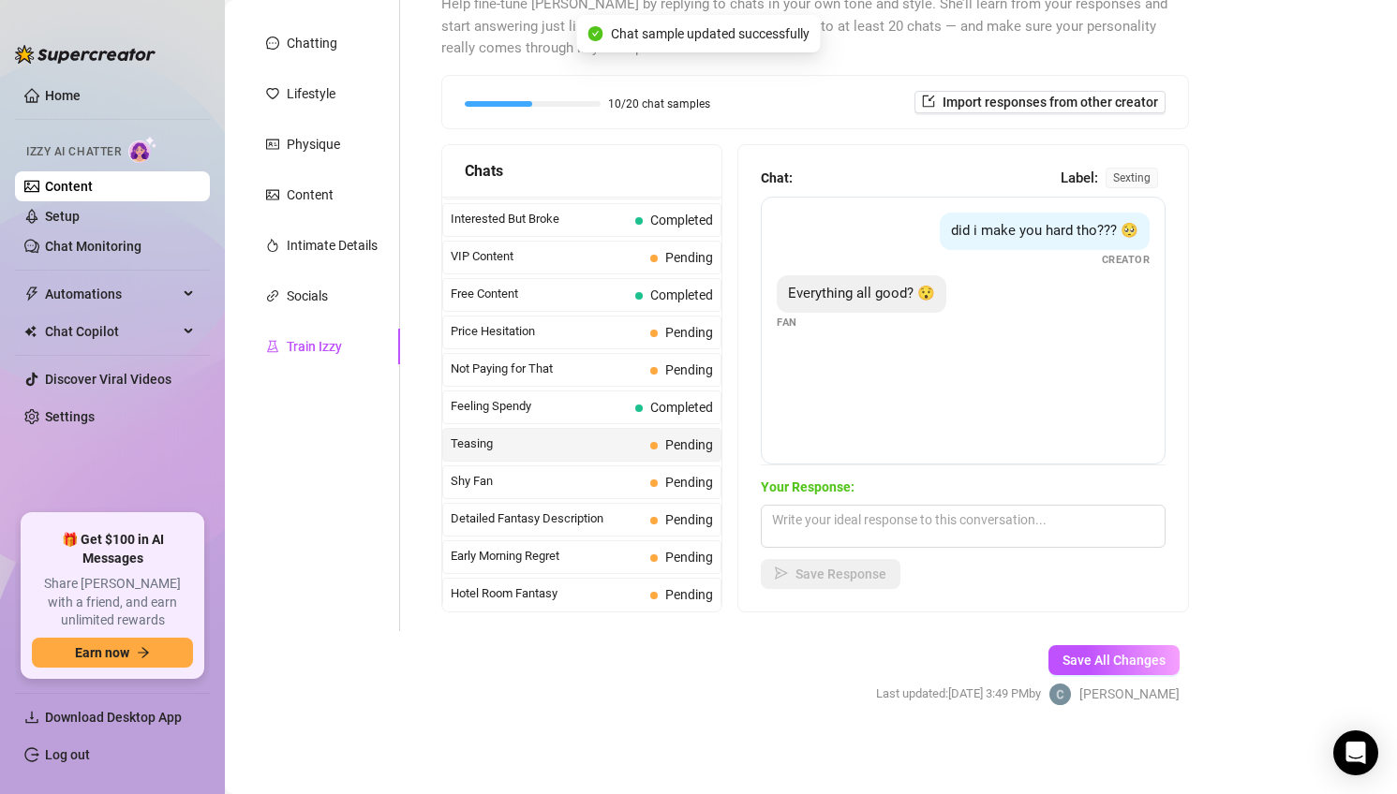
scroll to position [407, 0]
click at [141, 249] on link "Chat Monitoring" at bounding box center [93, 246] width 96 height 15
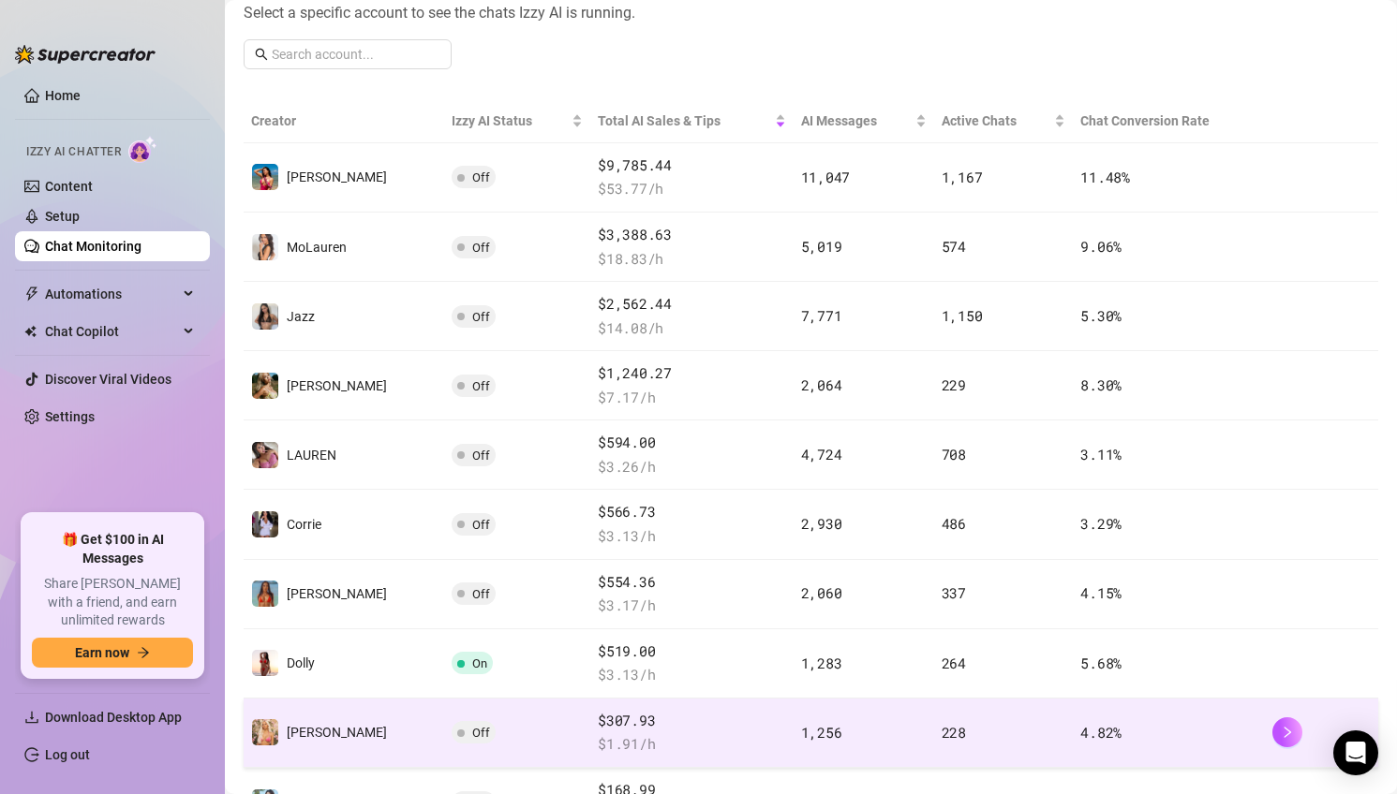
scroll to position [258, 0]
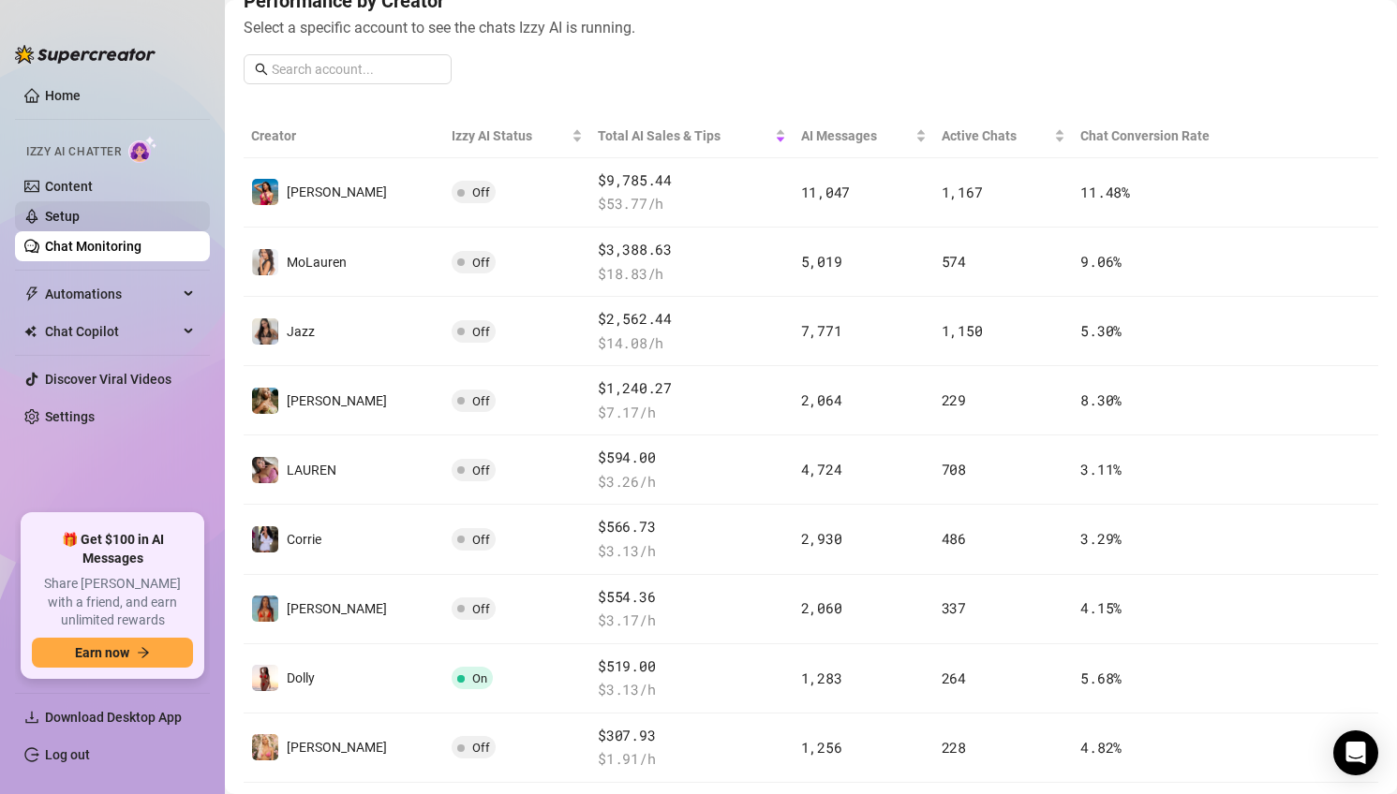
click at [80, 215] on link "Setup" at bounding box center [62, 216] width 35 height 15
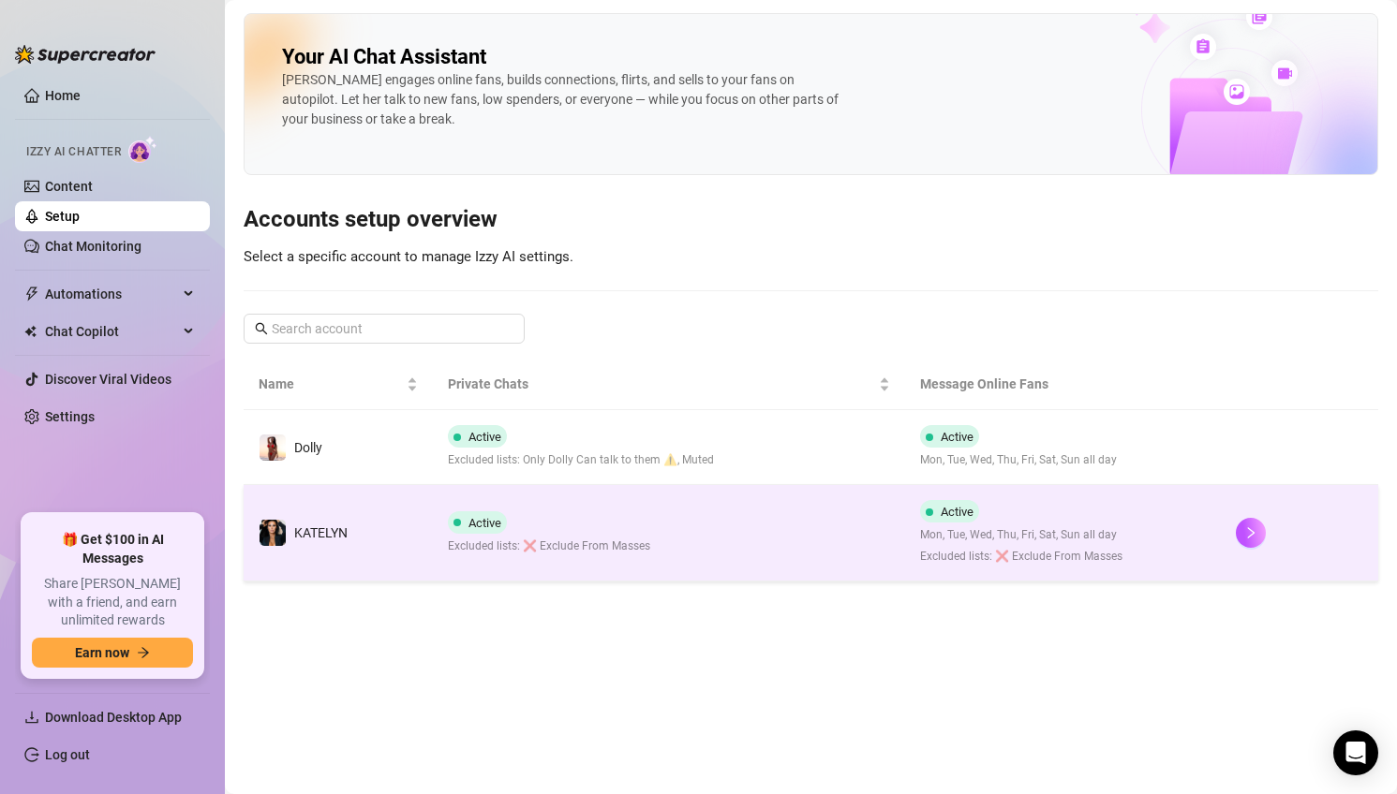
click at [619, 568] on td "Active Excluded lists: ❌ Exclude From Masses" at bounding box center [669, 533] width 473 height 96
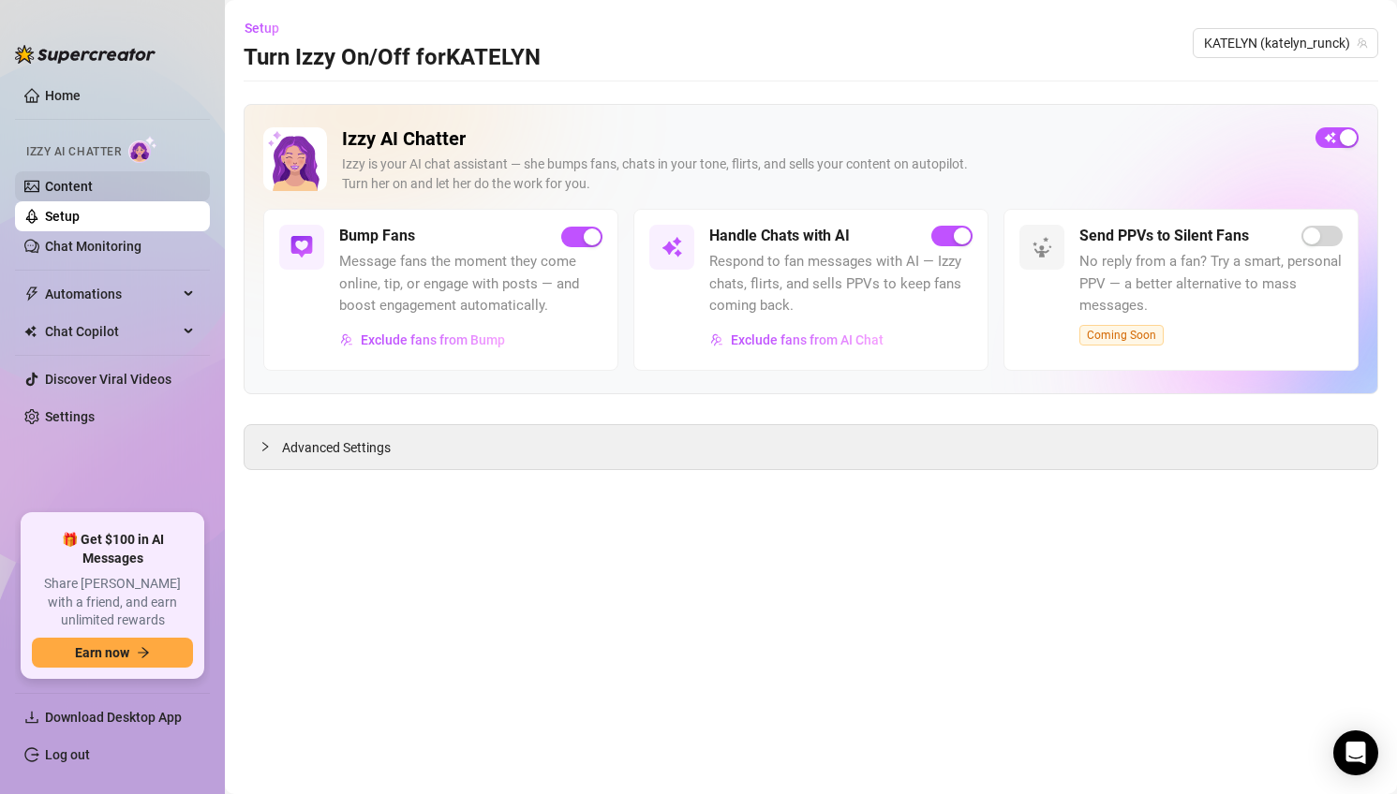
click at [93, 194] on link "Content" at bounding box center [69, 186] width 48 height 15
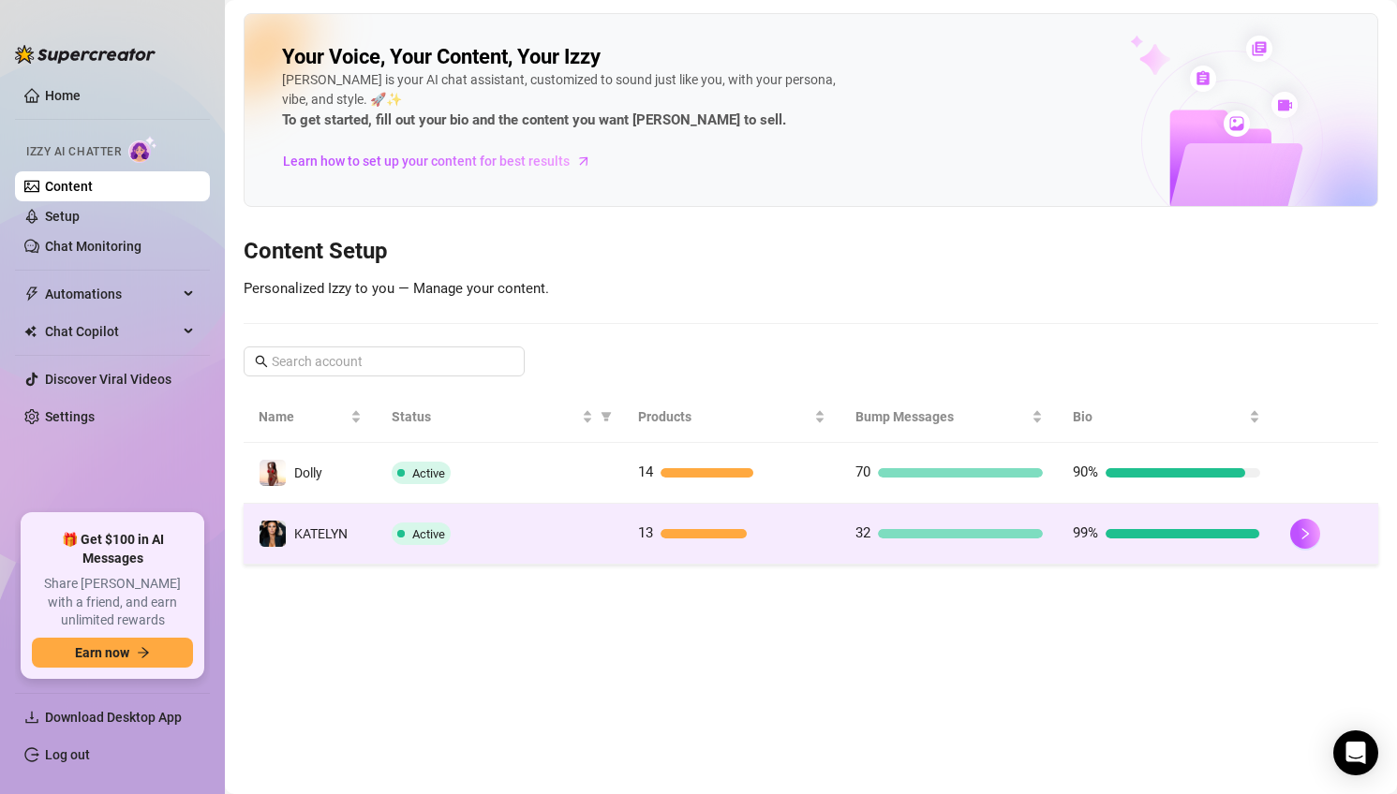
click at [480, 543] on div "Active" at bounding box center [500, 534] width 217 height 22
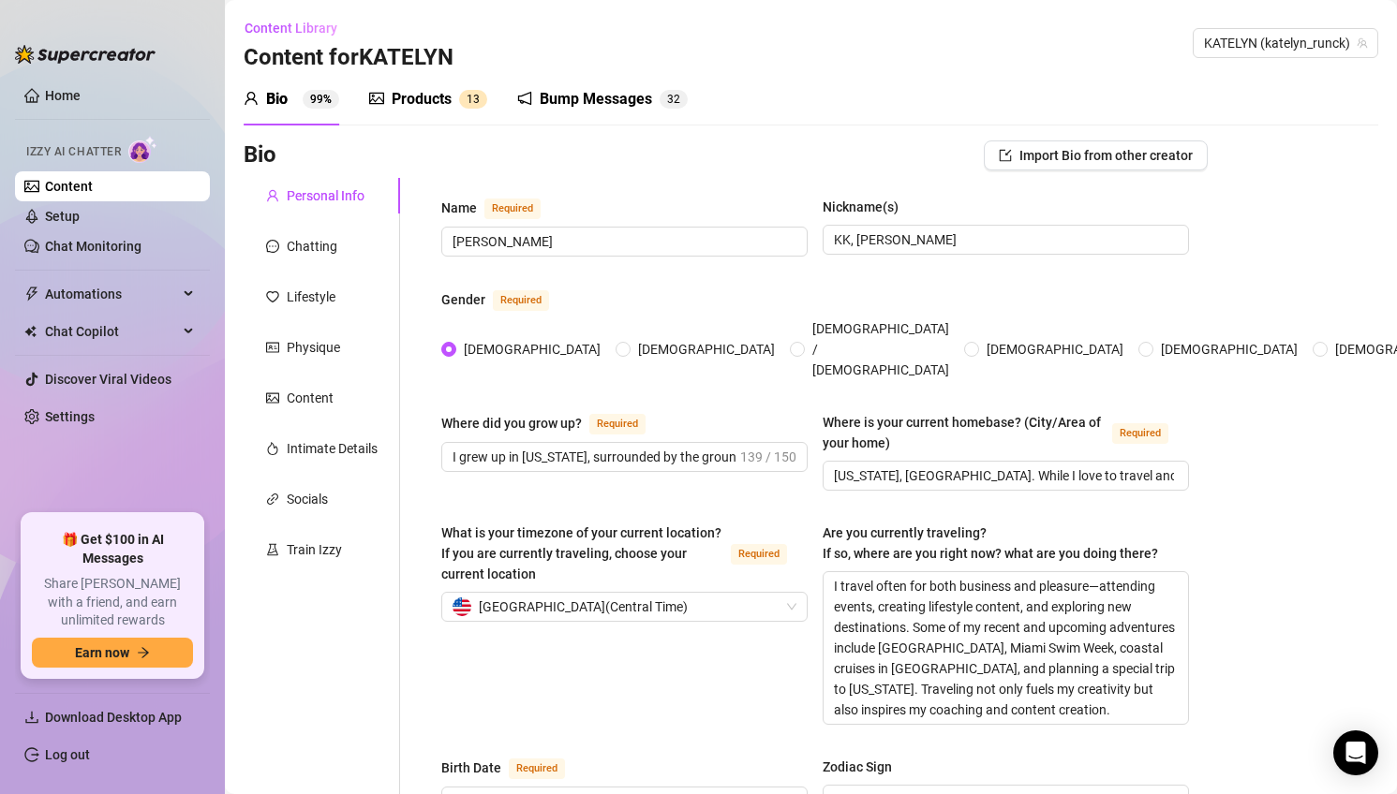
click at [382, 98] on icon "picture" at bounding box center [376, 98] width 15 height 15
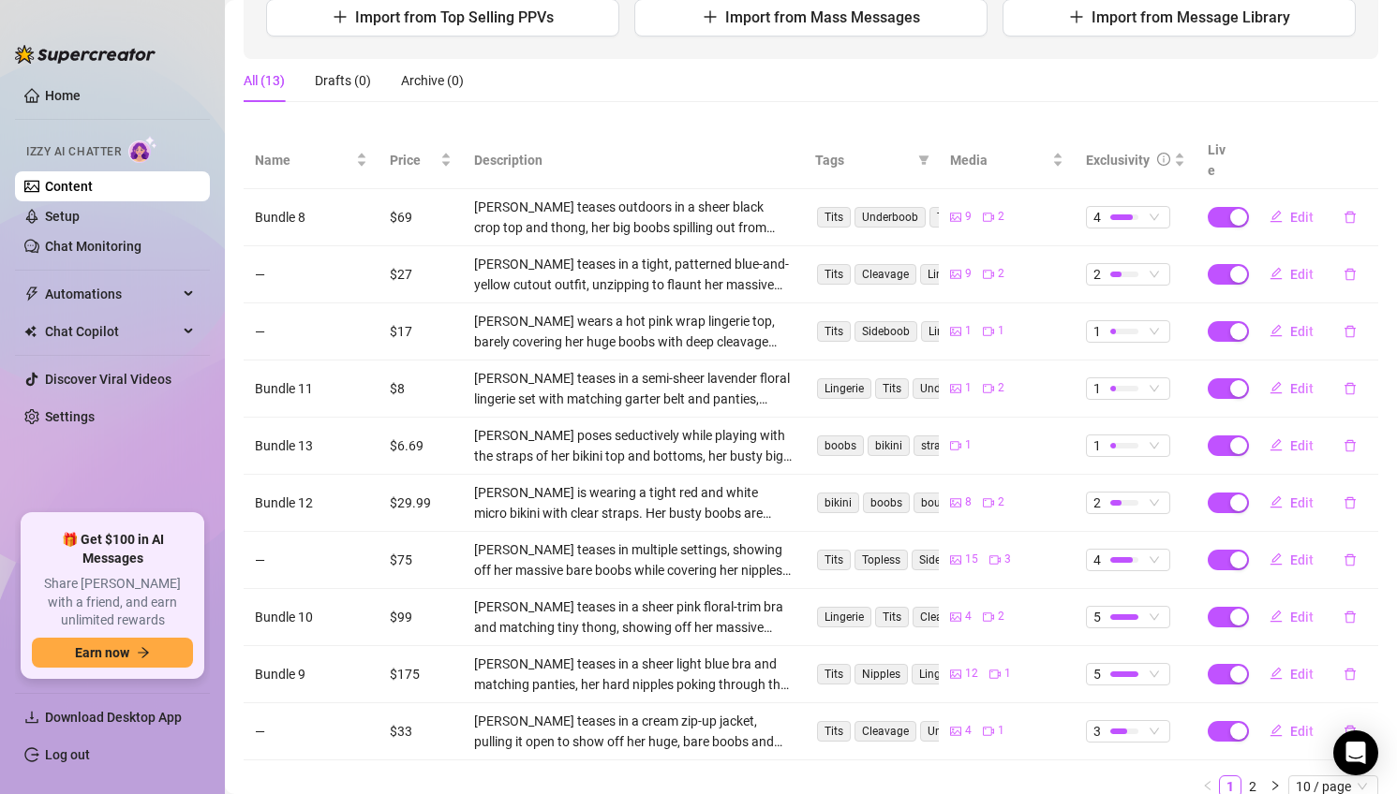
scroll to position [256, 0]
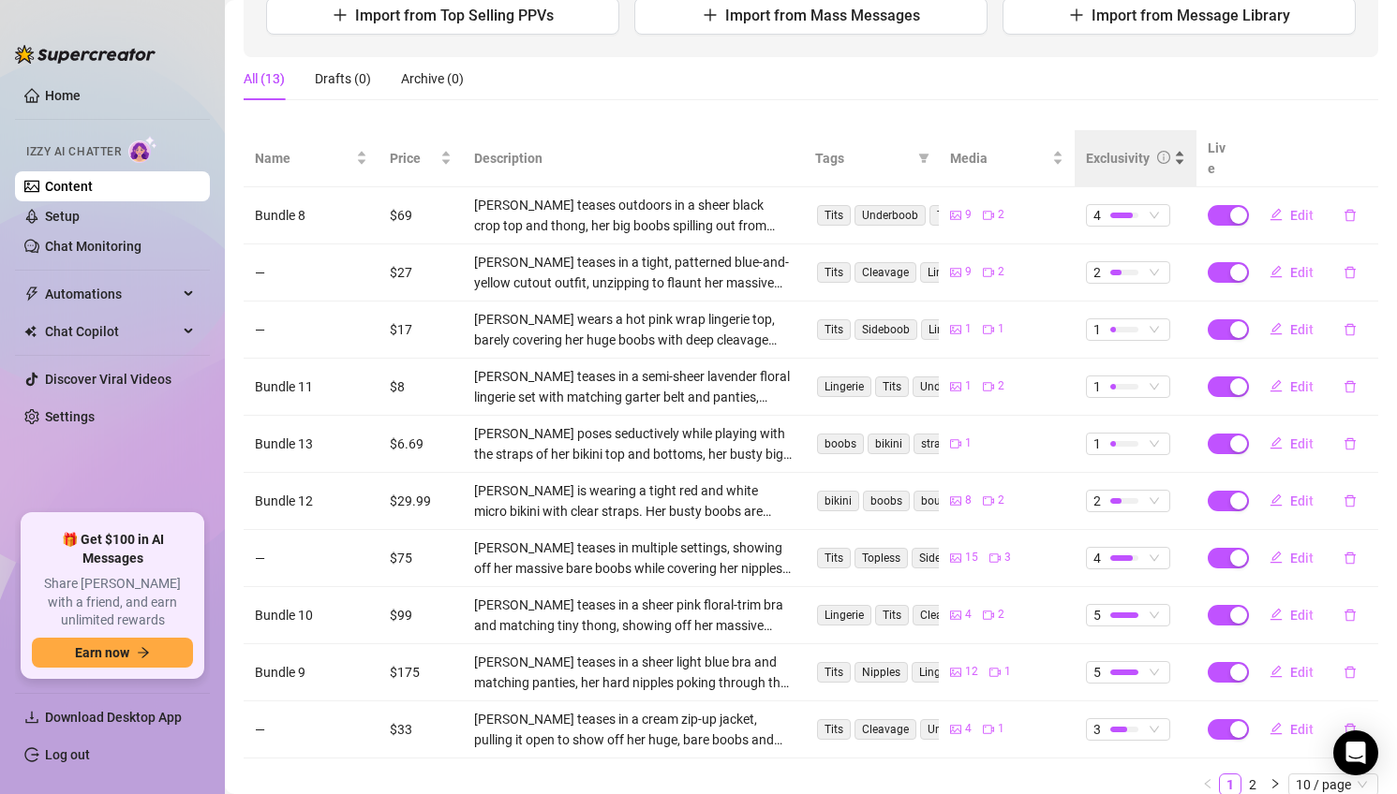
click at [1153, 148] on div "Exclusivity" at bounding box center [1128, 158] width 84 height 21
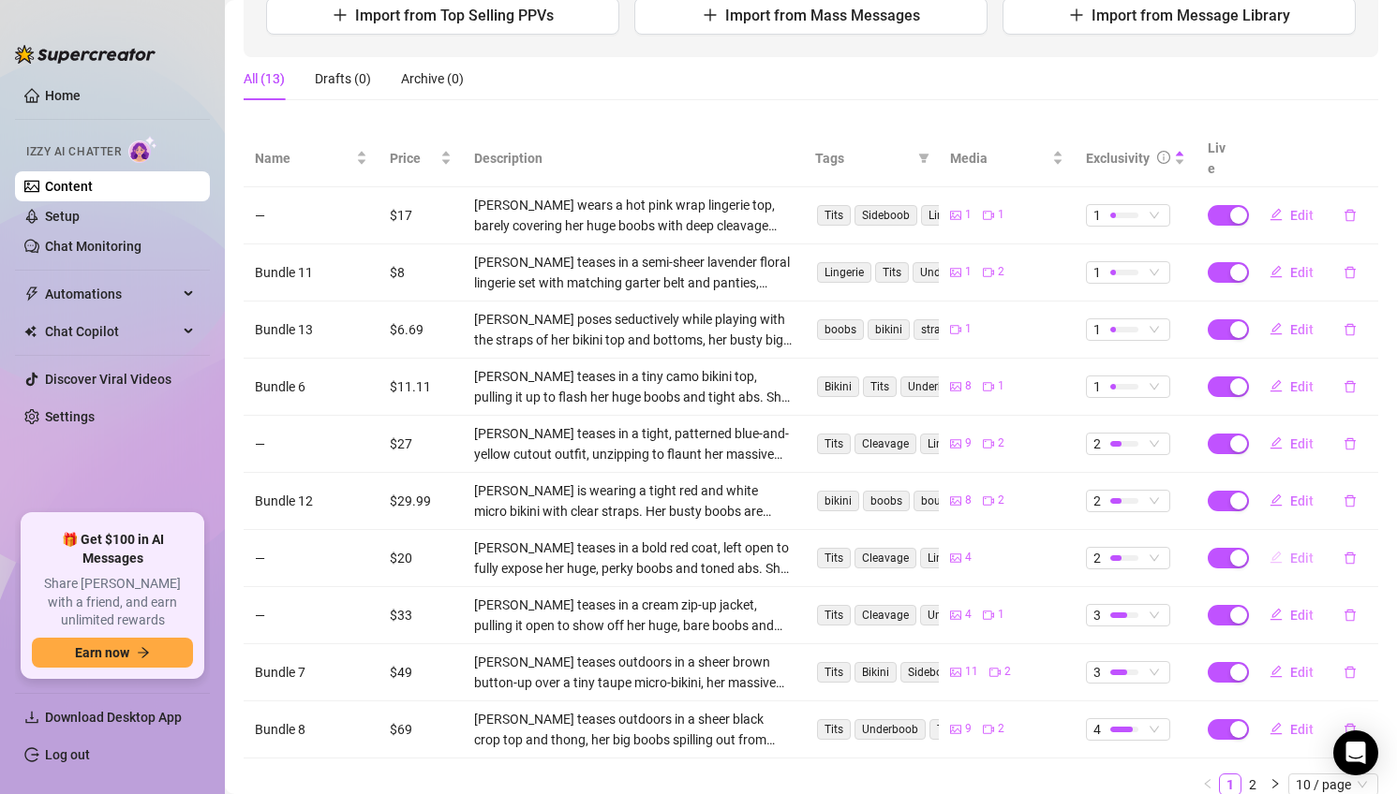
click at [1301, 551] on span "Edit" at bounding box center [1301, 558] width 23 height 15
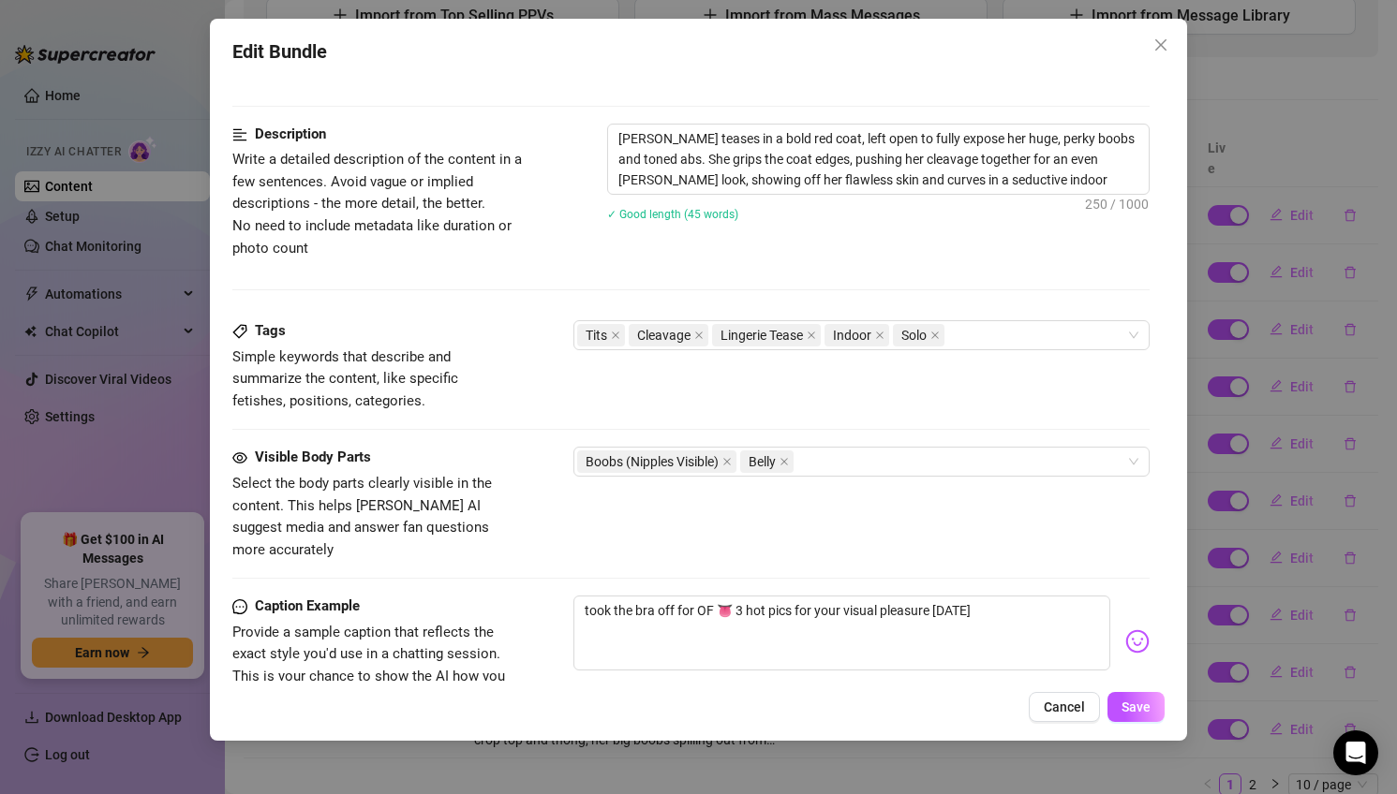
scroll to position [710, 0]
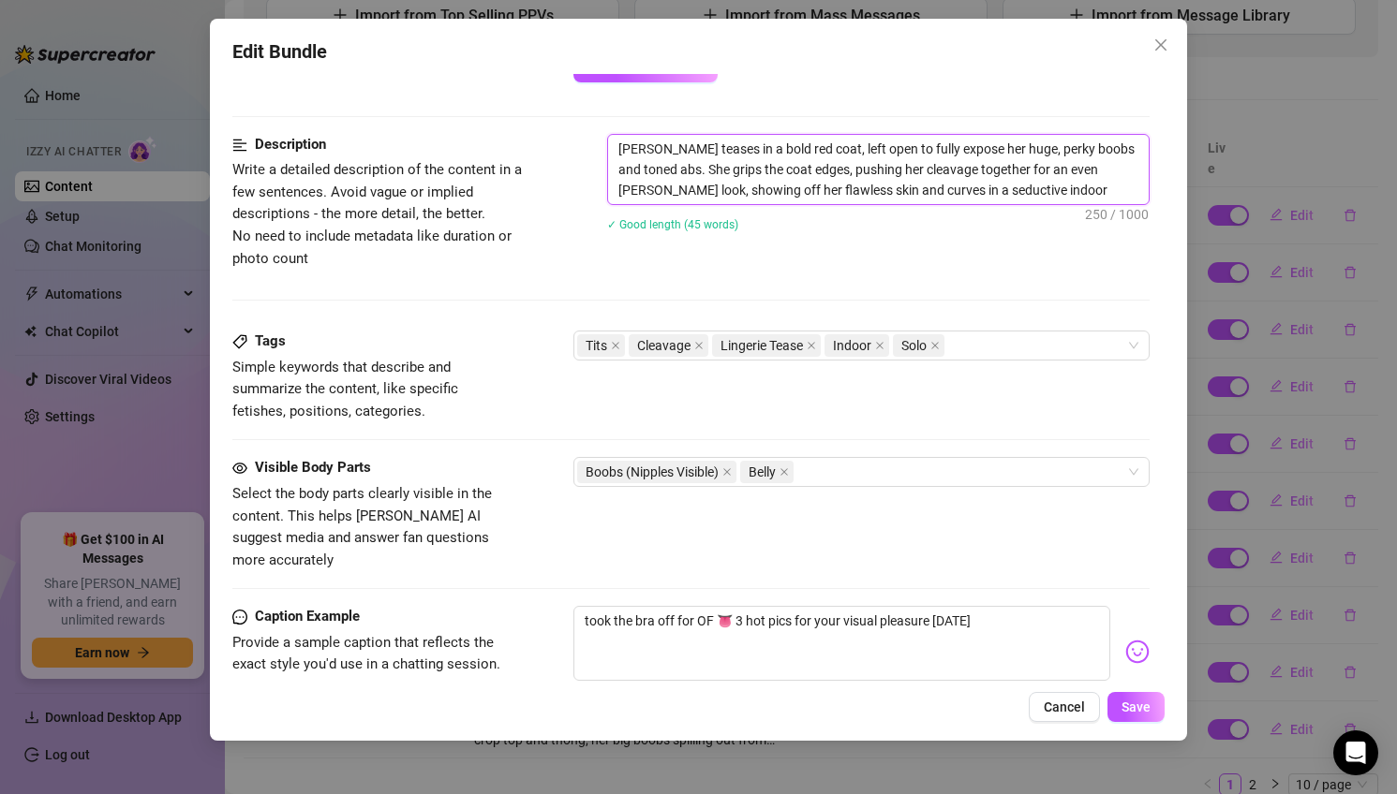
click at [898, 146] on textarea "[PERSON_NAME] teases in a bold red coat, left open to fully expose her huge, pe…" at bounding box center [878, 169] width 541 height 69
type textarea "[PERSON_NAME] teases in a bold red coat, left open to expose her huge, perky bo…"
click at [912, 149] on textarea "[PERSON_NAME] teases in a bold red coat, left open to expose her huge, perky bo…" at bounding box center [878, 169] width 541 height 69
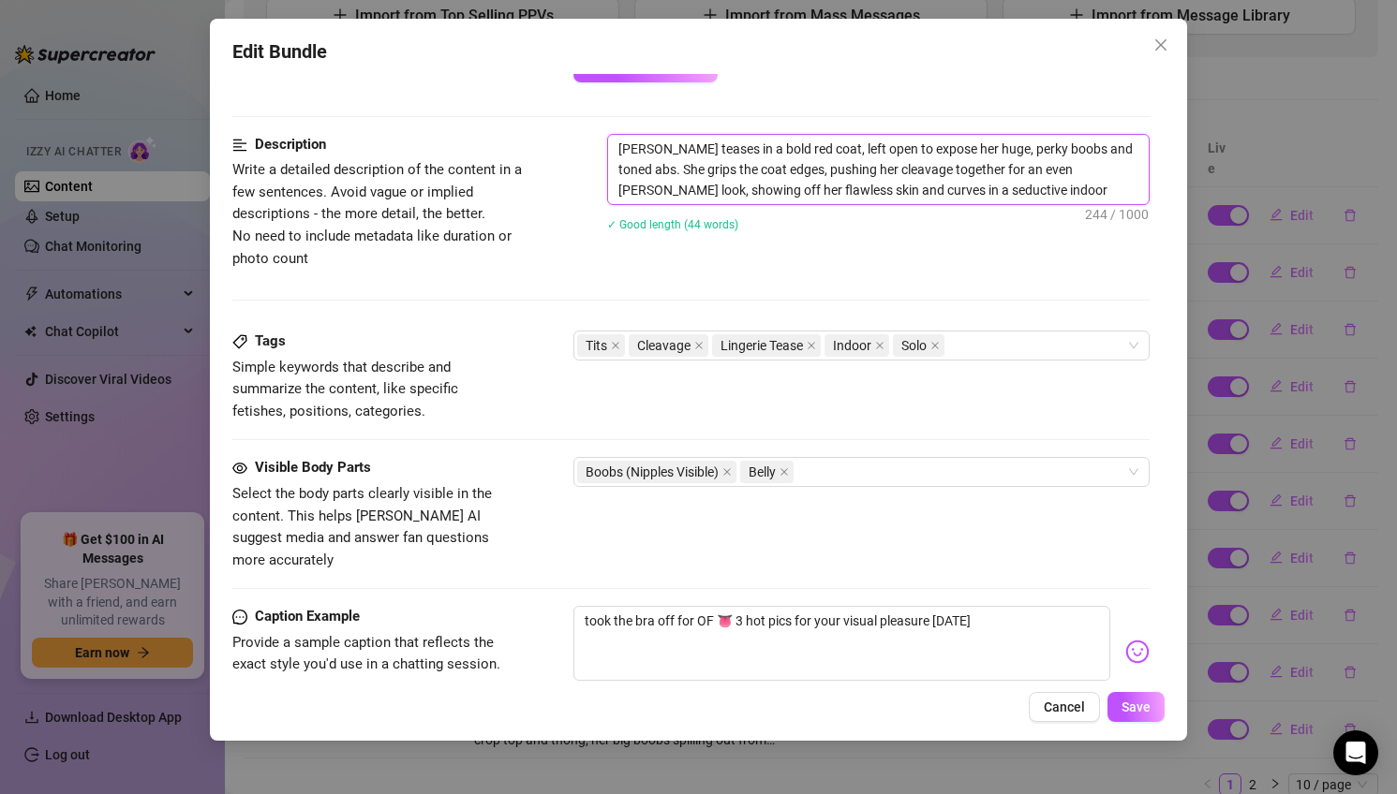
click at [912, 149] on textarea "[PERSON_NAME] teases in a bold red coat, left open to expose her huge, perky bo…" at bounding box center [878, 169] width 541 height 69
type textarea "[PERSON_NAME] teases in a bold red coat, left open to r her huge, perky boobs a…"
type textarea "[PERSON_NAME] teases in a bold red coat, left open to re her huge, perky boobs …"
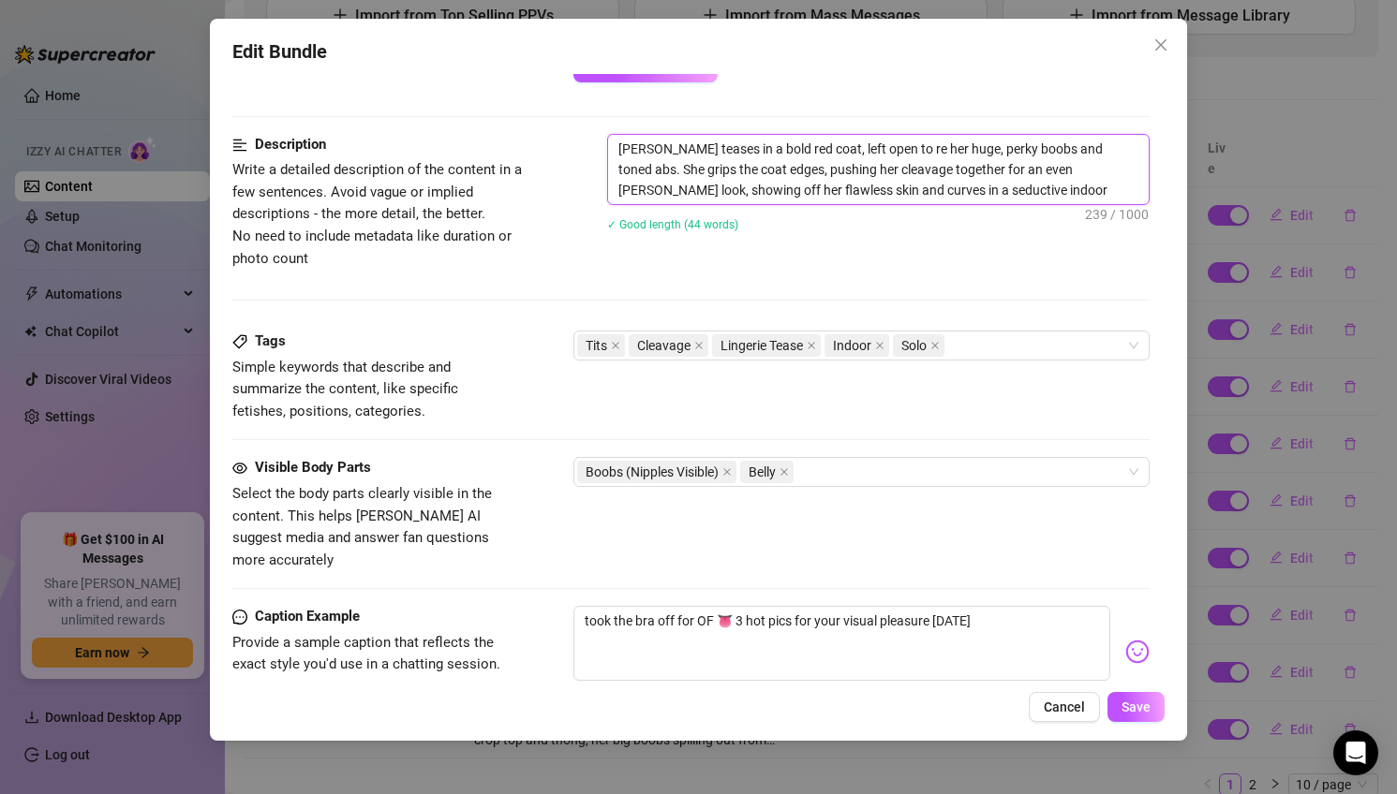
type textarea "[PERSON_NAME] teases in a bold red coat, left open to rev her huge, perky boobs…"
type textarea "[PERSON_NAME] teases in a bold red coat, left open to reve her huge, perky boob…"
type textarea "[PERSON_NAME] teases in a bold red coat, left open to revea her huge, perky boo…"
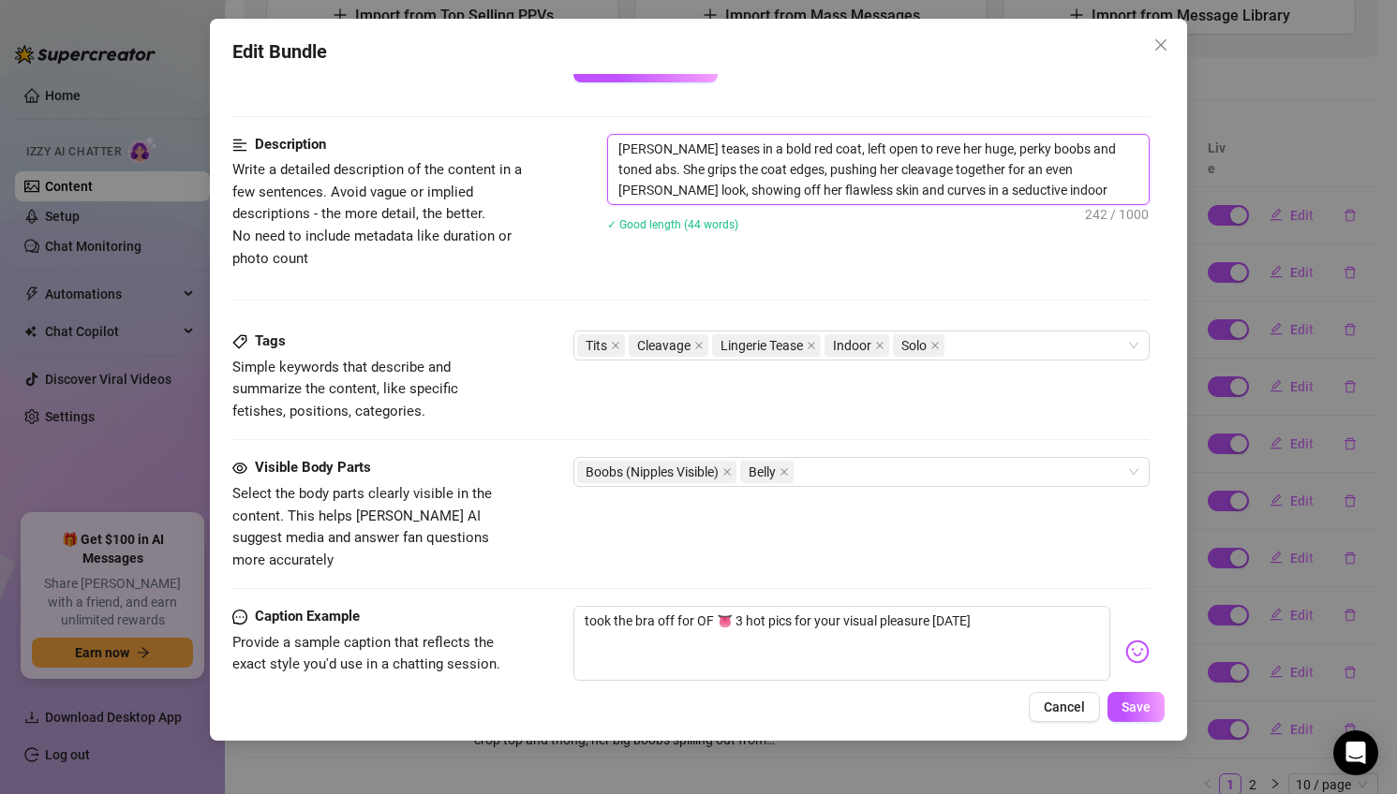
type textarea "[PERSON_NAME] teases in a bold red coat, left open to revea her huge, perky boo…"
type textarea "[PERSON_NAME] teases in a bold red coat, left open to reveal her huge, perky bo…"
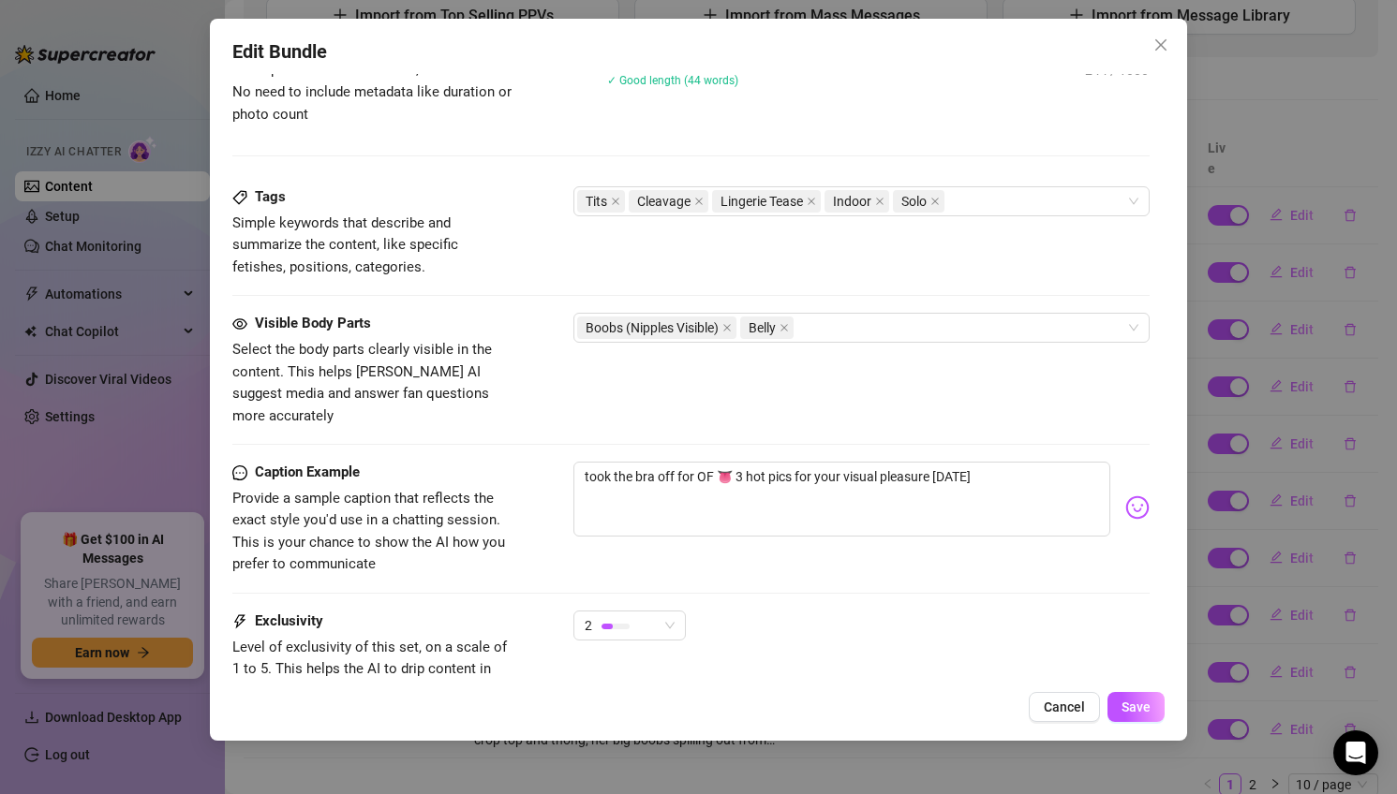
scroll to position [859, 0]
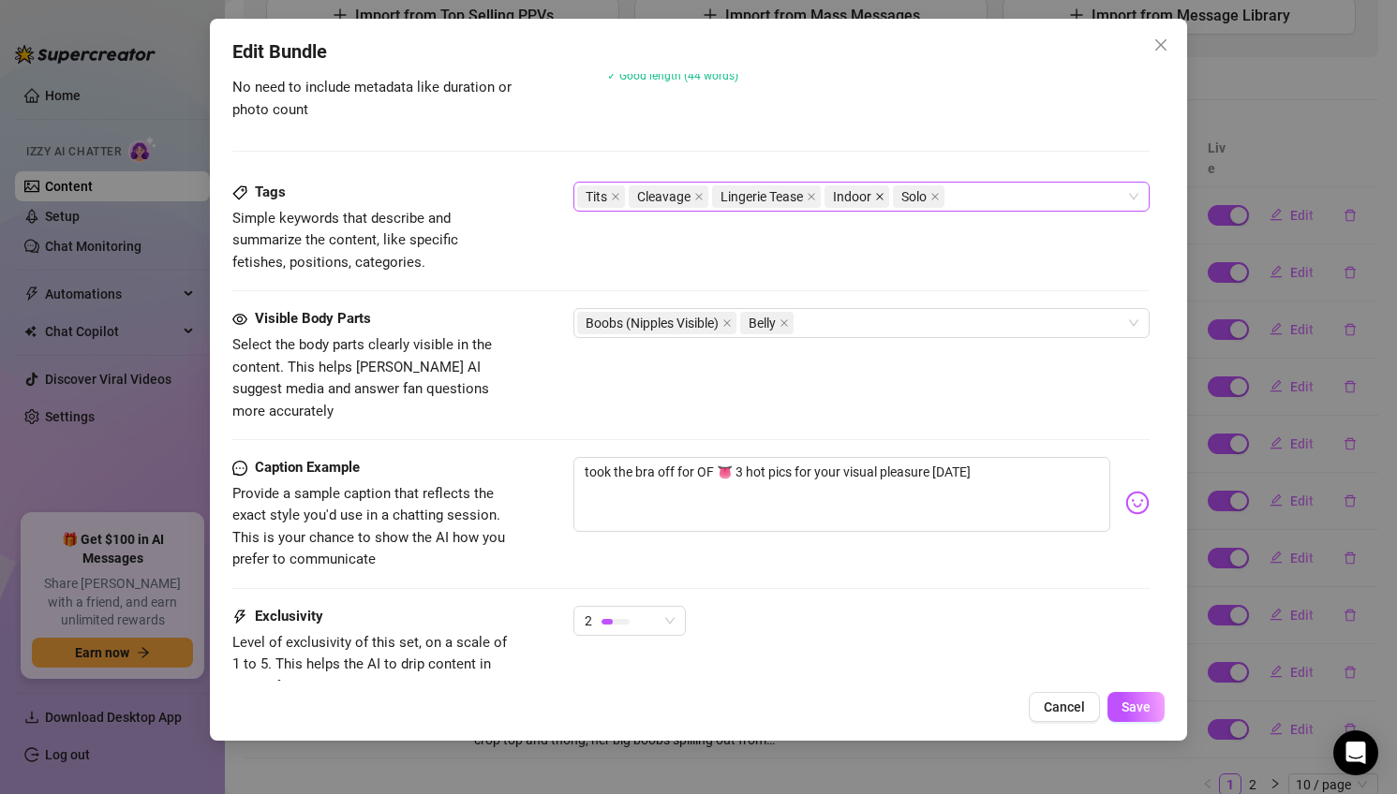
click at [883, 199] on icon "close" at bounding box center [879, 196] width 7 height 7
click at [952, 199] on div "Tits Cleavage Lingerie Tease Solo" at bounding box center [852, 197] width 550 height 26
type textarea "[PERSON_NAME] teases in a bold red coat, left open to reveal her huge, perky bo…"
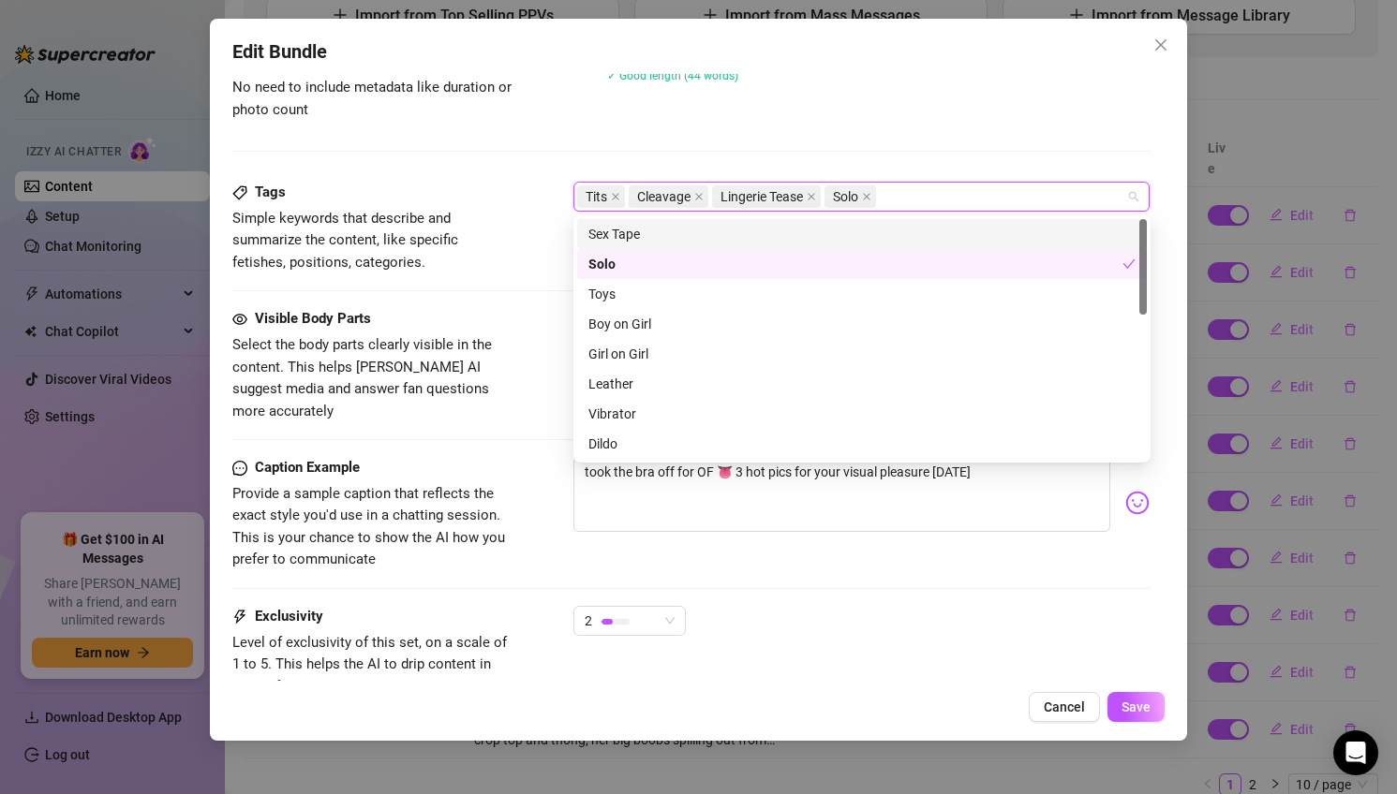
type input "n"
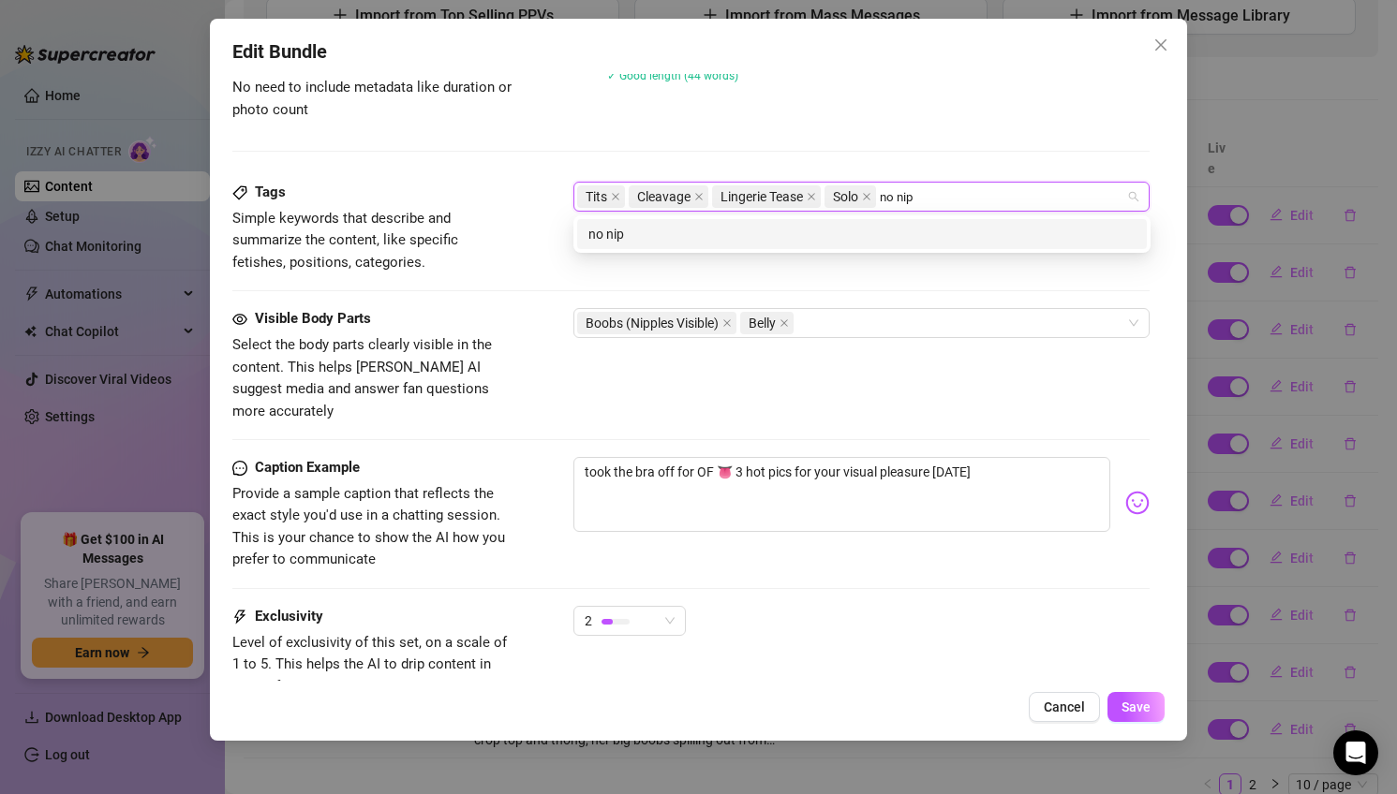
type input "no nips"
click at [977, 248] on div "no nips" at bounding box center [862, 234] width 570 height 30
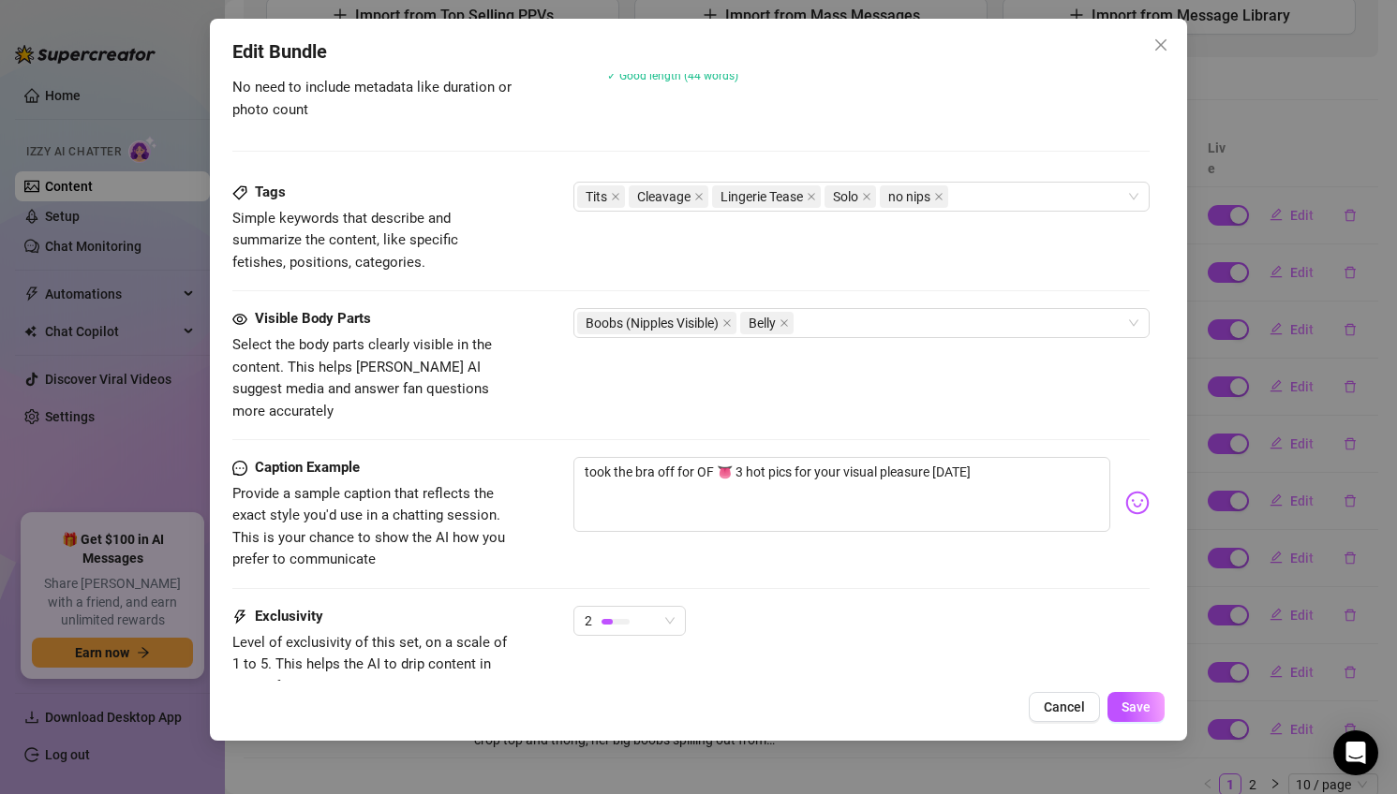
click at [998, 152] on div "Description Write a detailed description of the content in a few sentences. Avo…" at bounding box center [691, 83] width 918 height 197
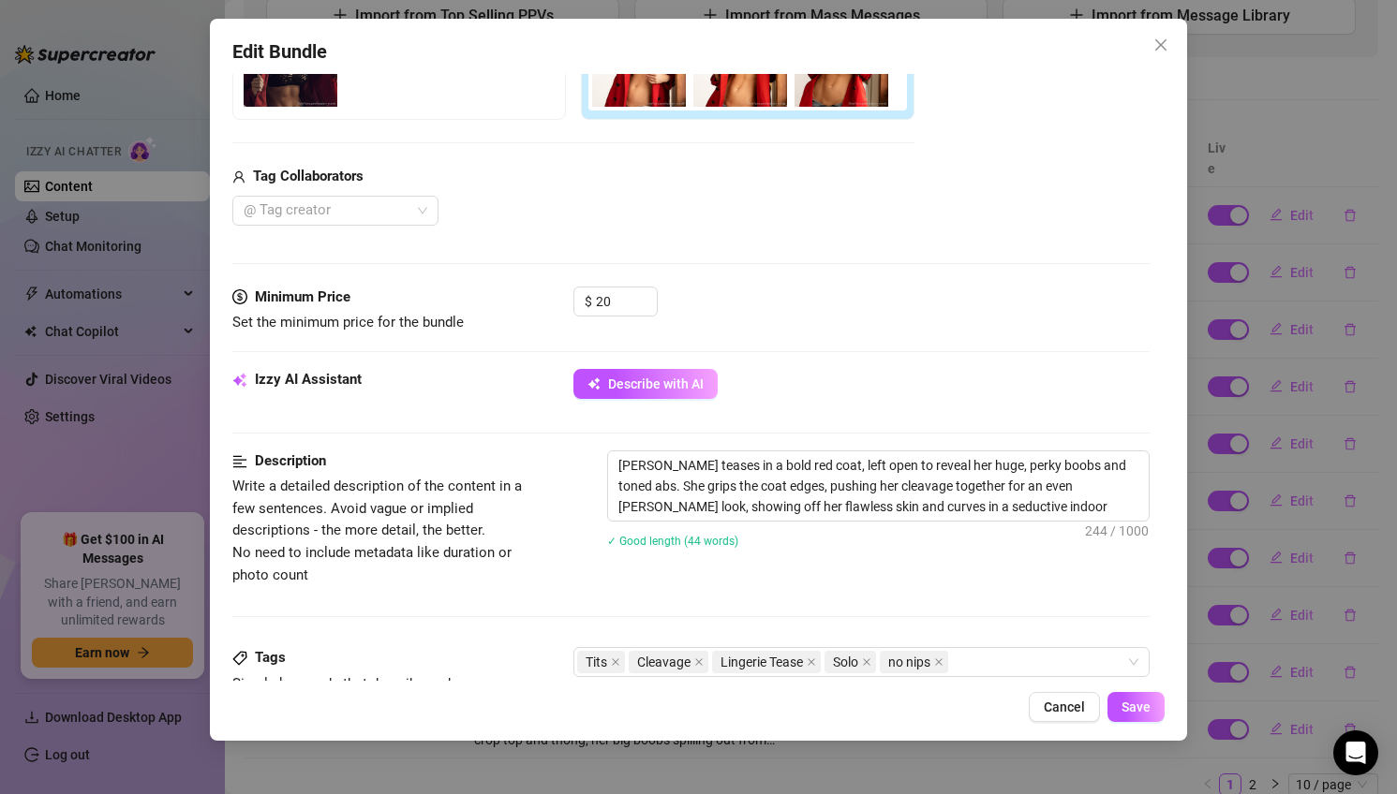
scroll to position [350, 0]
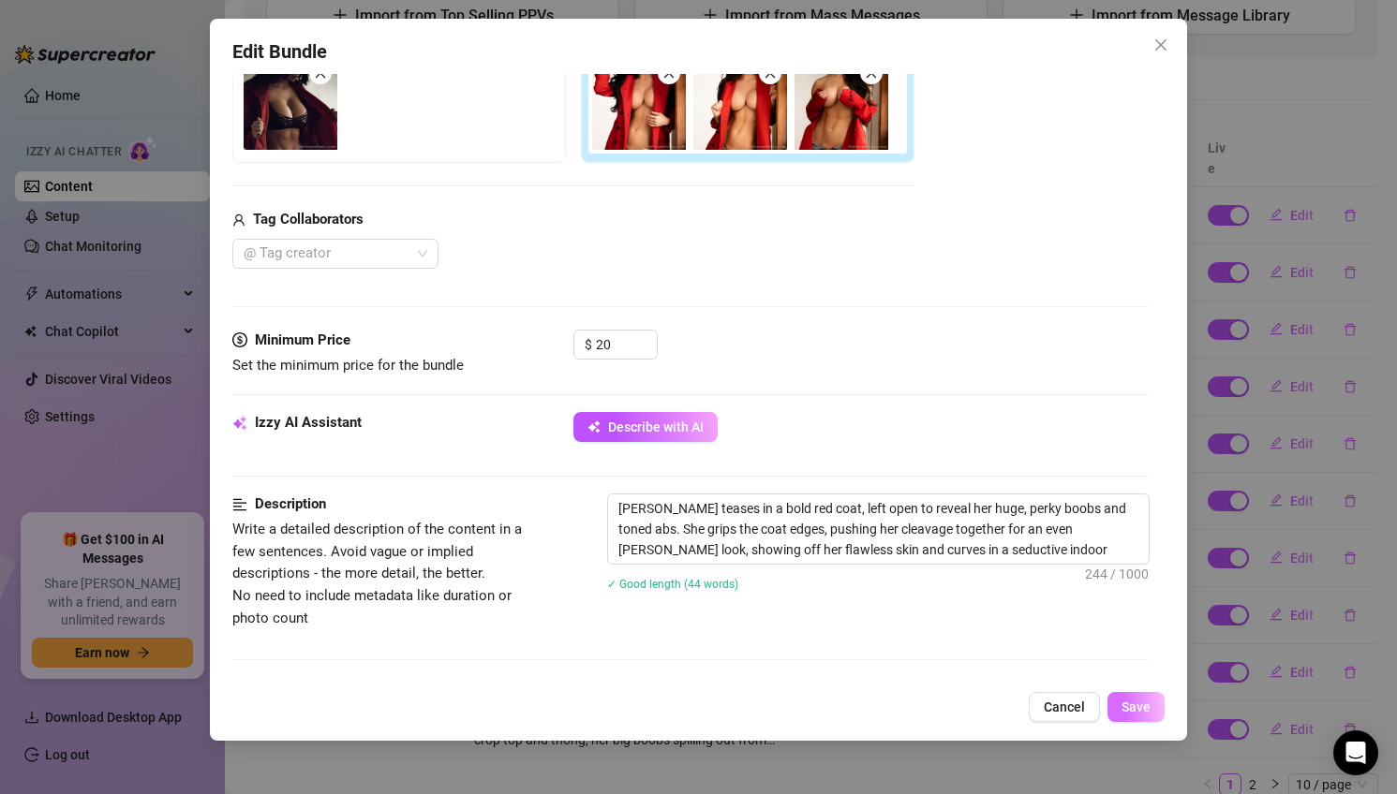
click at [1151, 717] on button "Save" at bounding box center [1135, 707] width 57 height 30
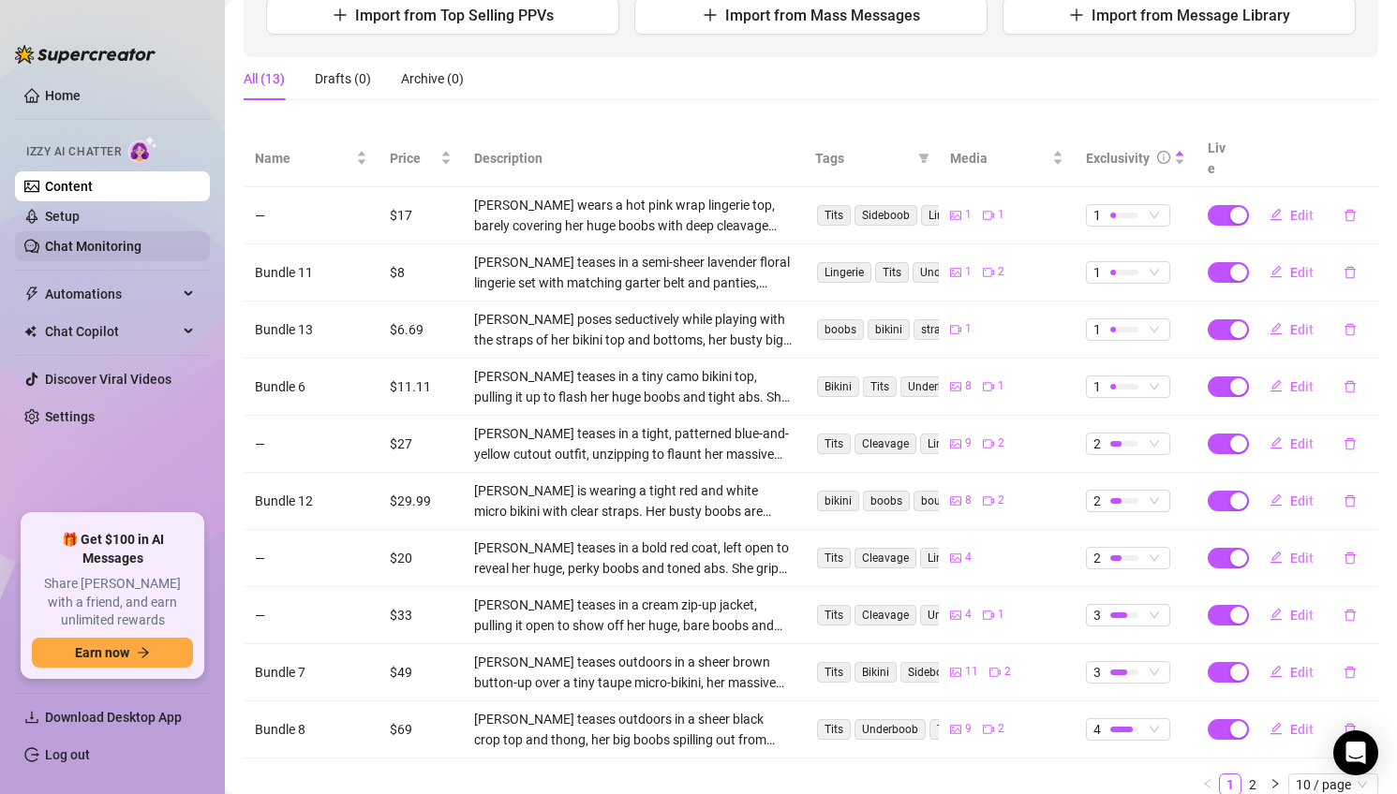
click at [112, 251] on link "Chat Monitoring" at bounding box center [93, 246] width 96 height 15
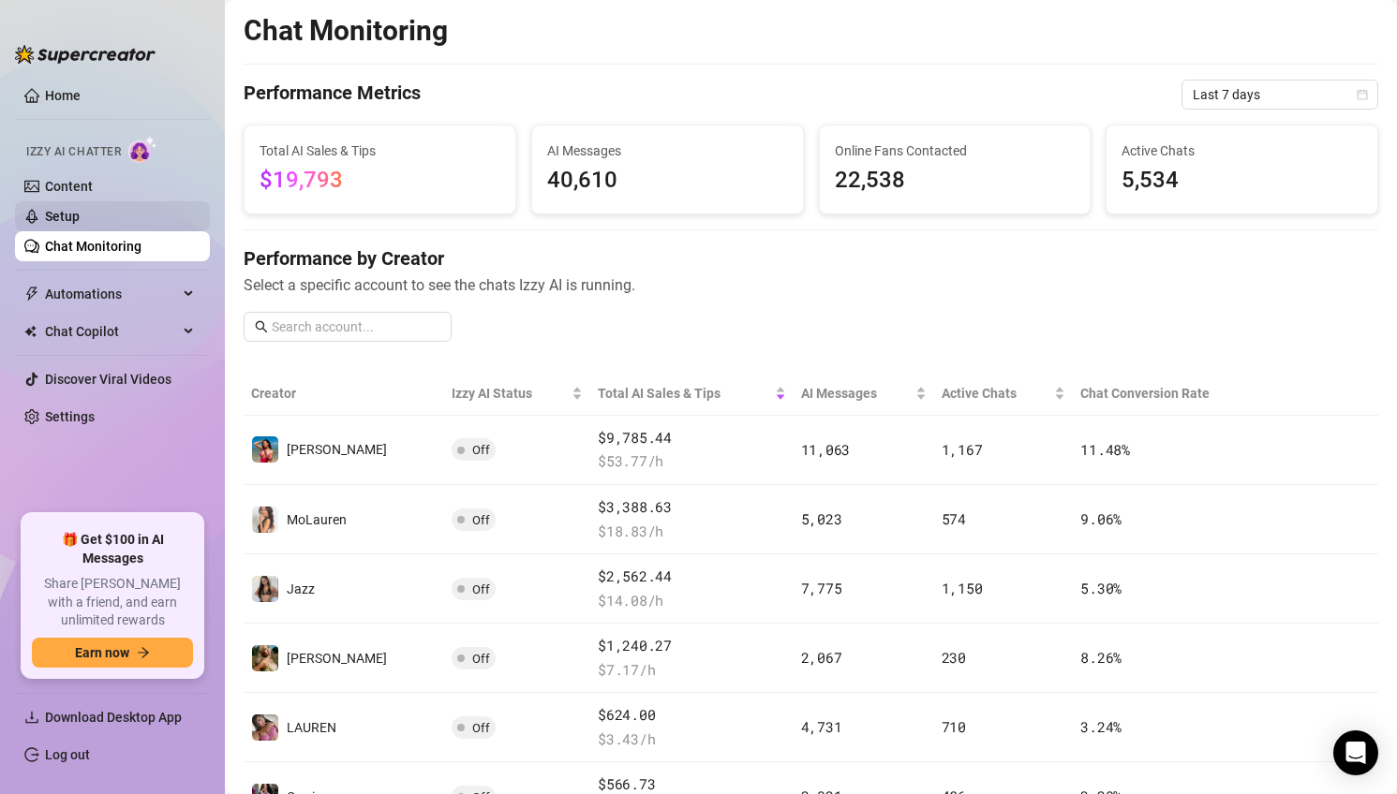
click at [80, 209] on link "Setup" at bounding box center [62, 216] width 35 height 15
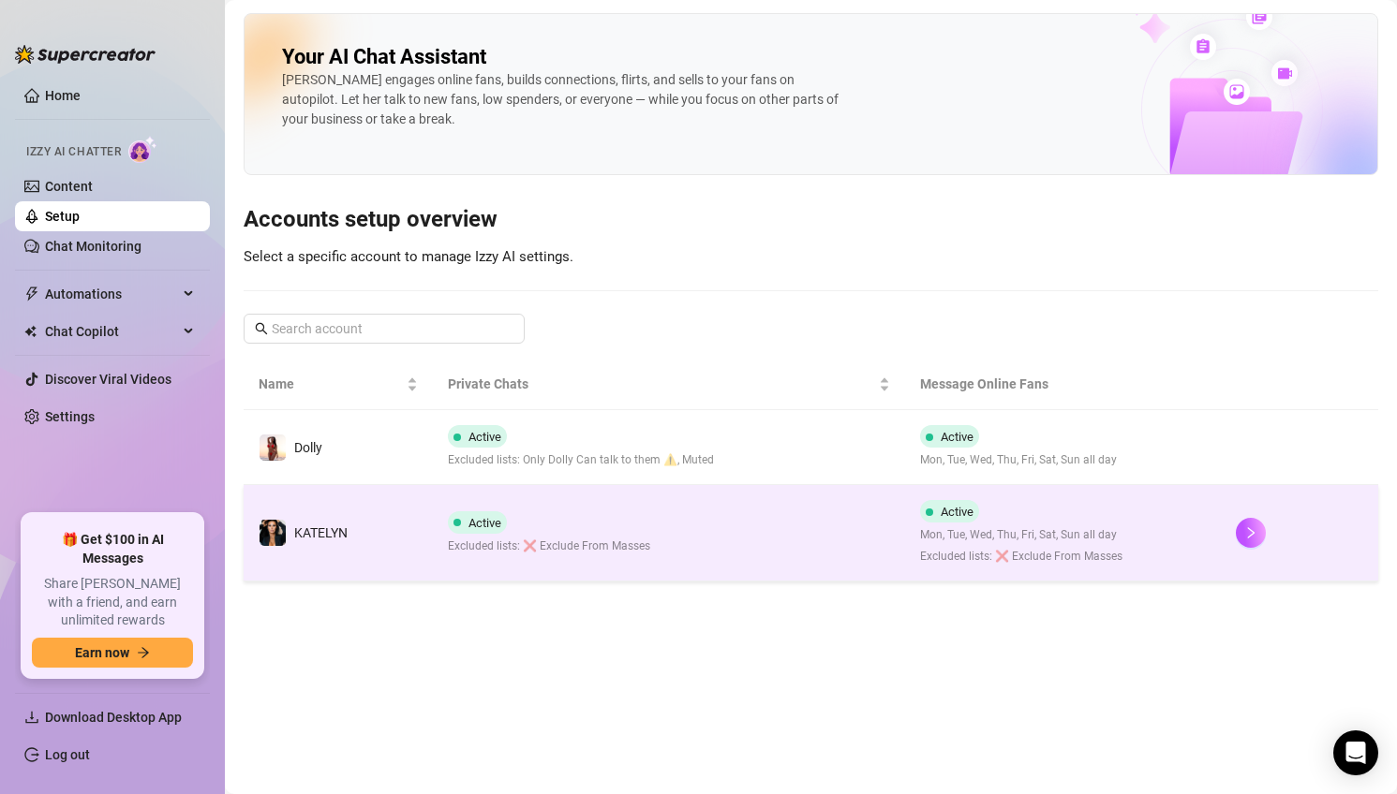
click at [665, 560] on td "Active Excluded lists: ❌ Exclude From Masses" at bounding box center [669, 533] width 473 height 96
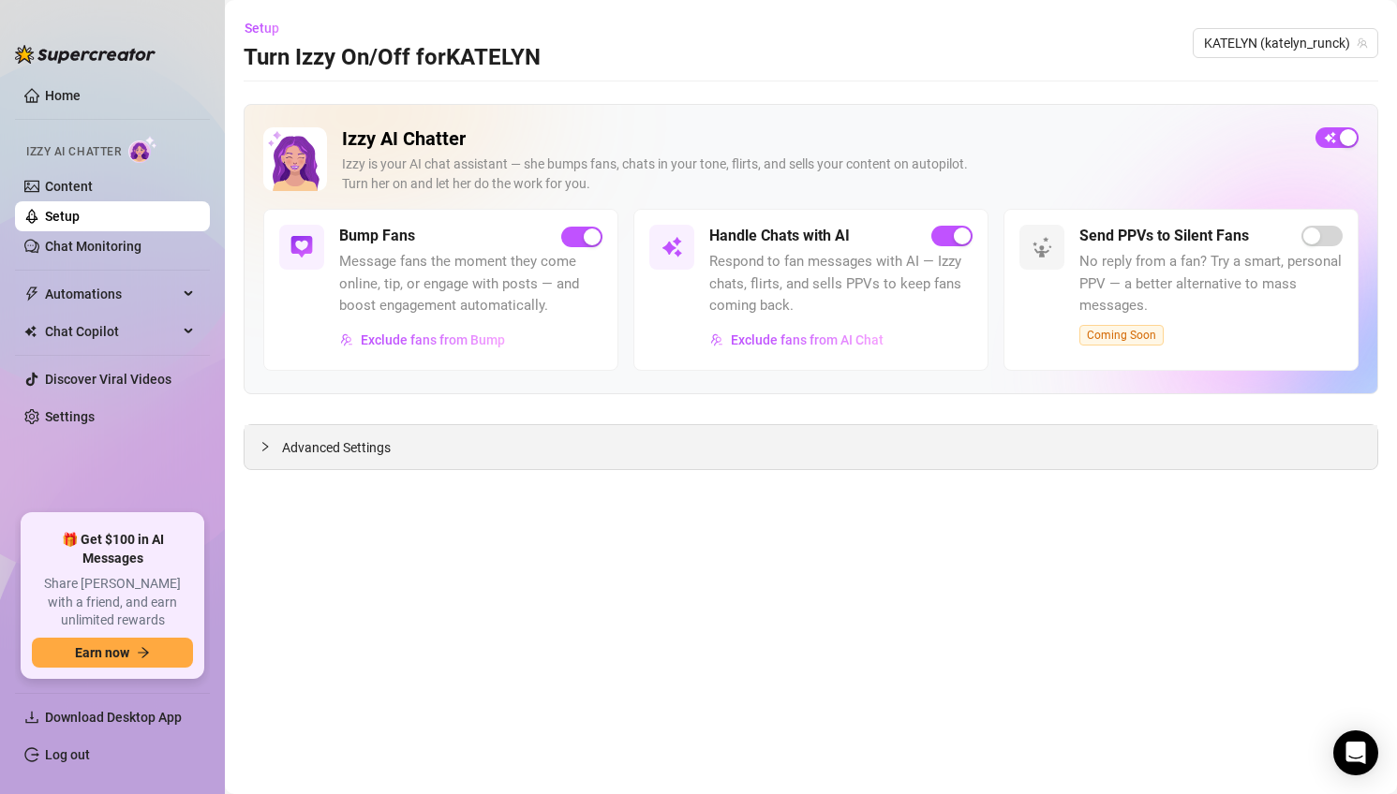
click at [597, 457] on div "Advanced Settings" at bounding box center [811, 447] width 1133 height 44
click at [299, 423] on div "Izzy AI Chatter [PERSON_NAME] is your AI chat assistant — she bumps fans, chats…" at bounding box center [811, 287] width 1135 height 366
click at [80, 220] on link "Setup" at bounding box center [62, 216] width 35 height 15
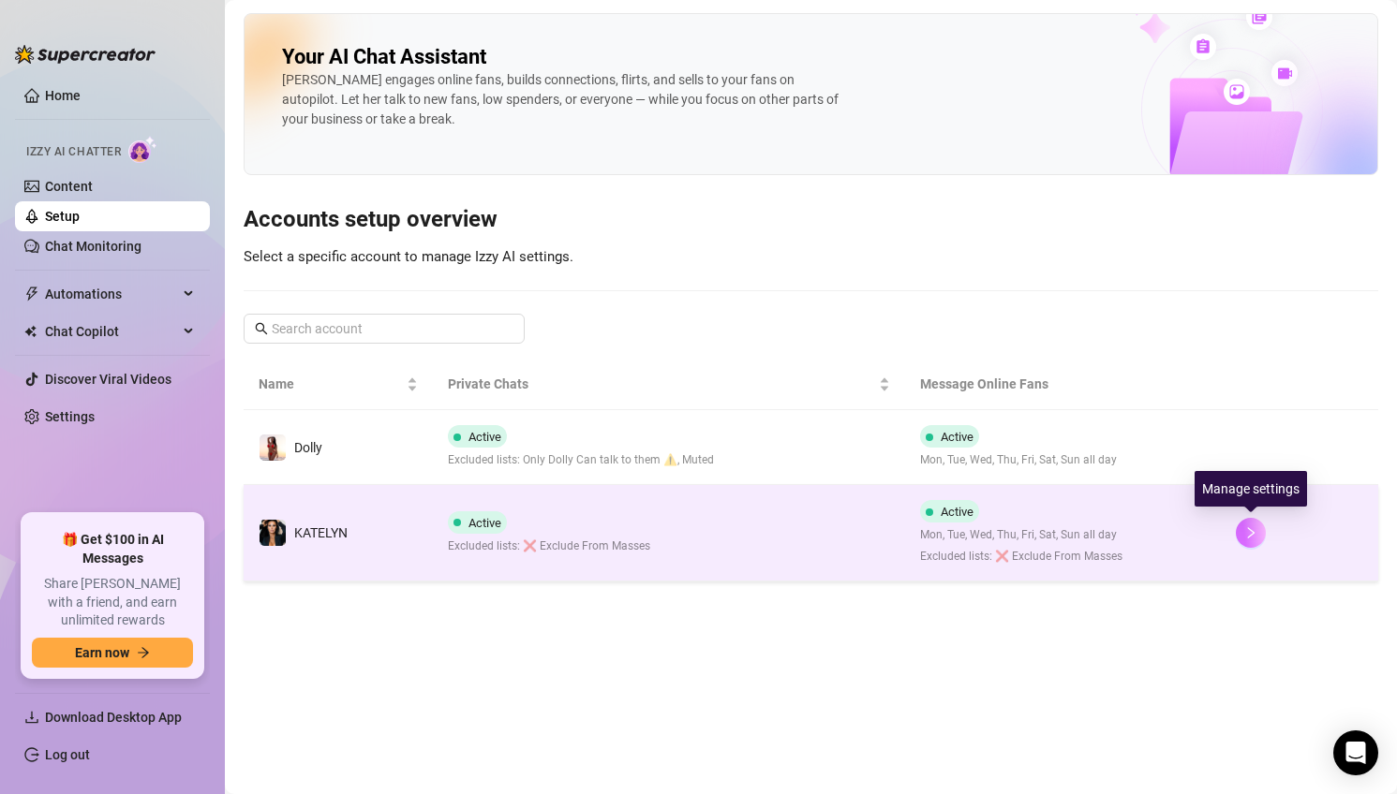
click at [1249, 541] on button "button" at bounding box center [1251, 533] width 30 height 30
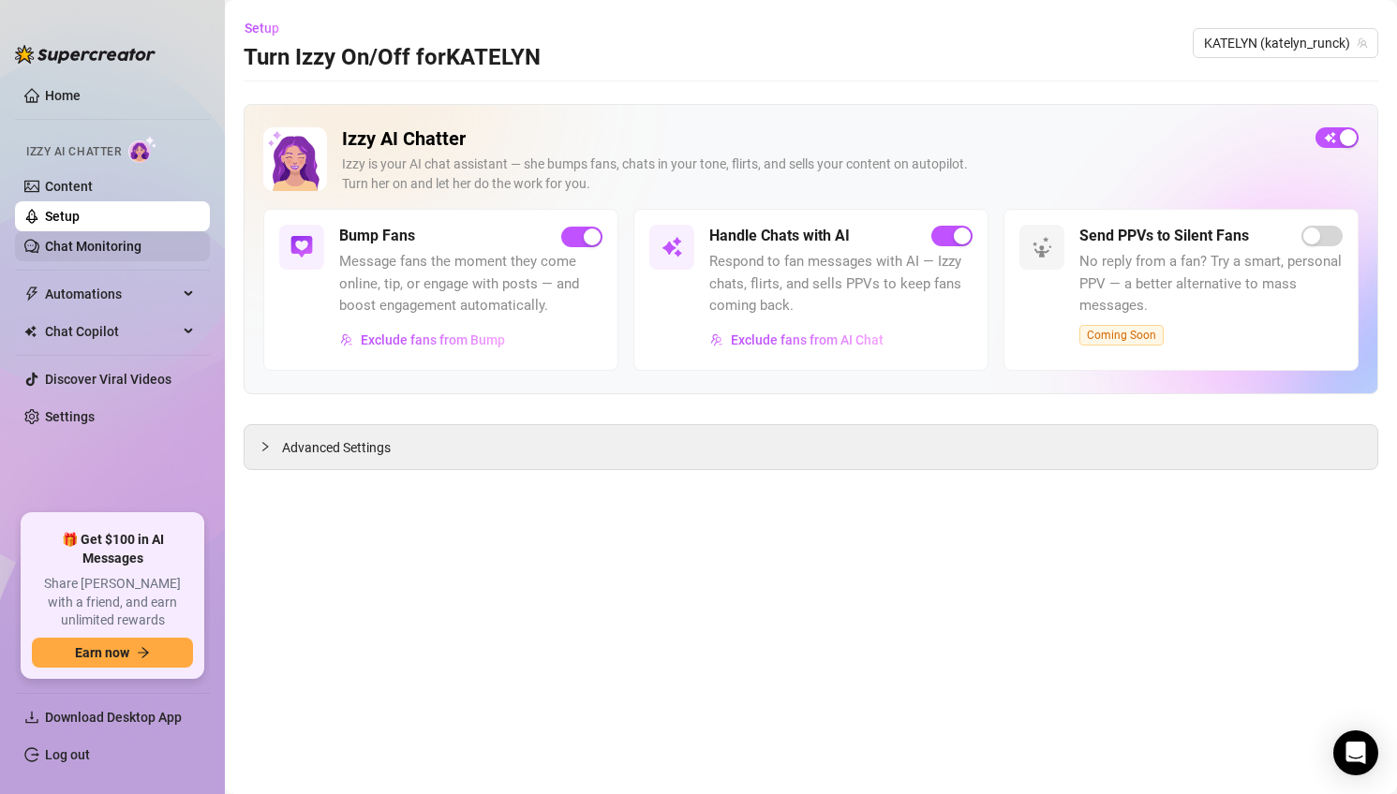
click at [66, 248] on link "Chat Monitoring" at bounding box center [93, 246] width 96 height 15
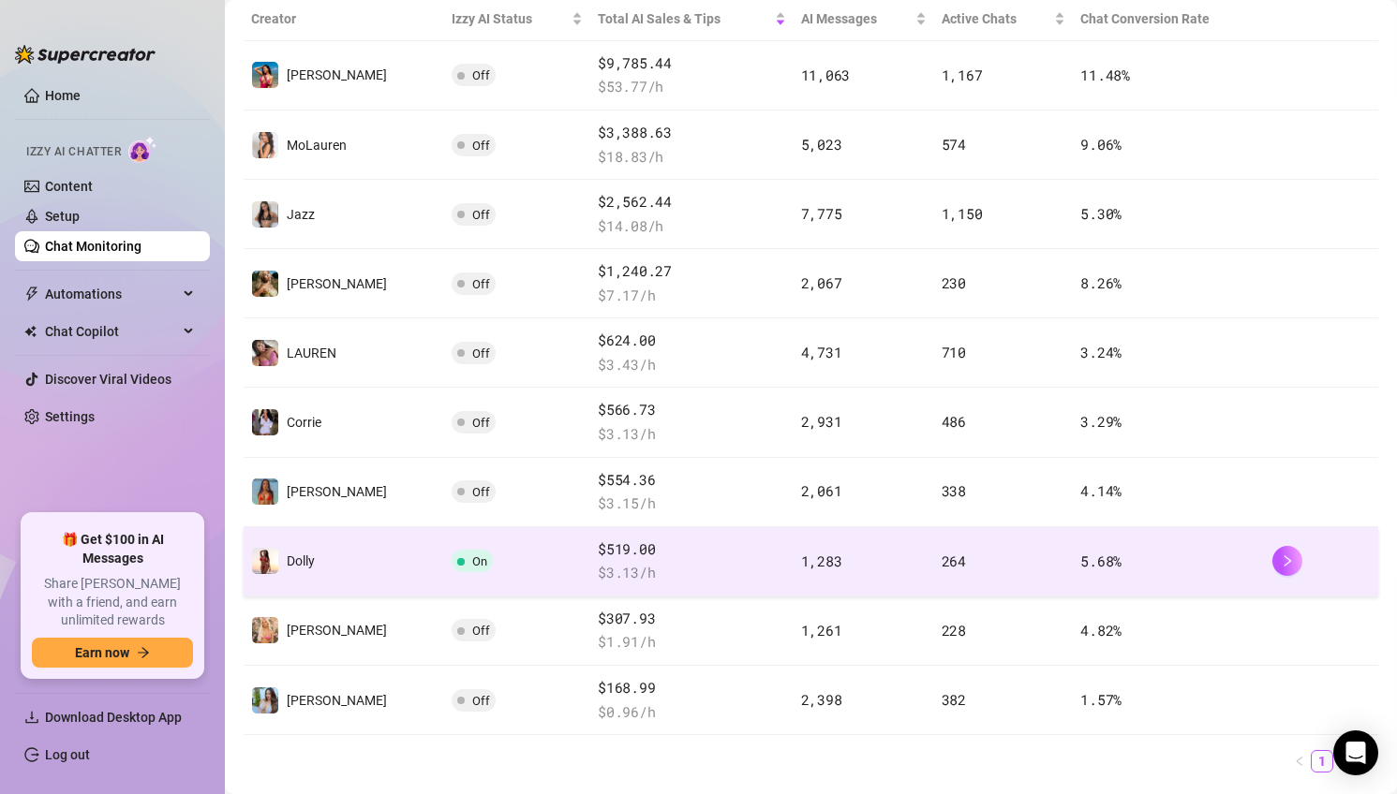
click at [482, 555] on td "On" at bounding box center [517, 561] width 147 height 69
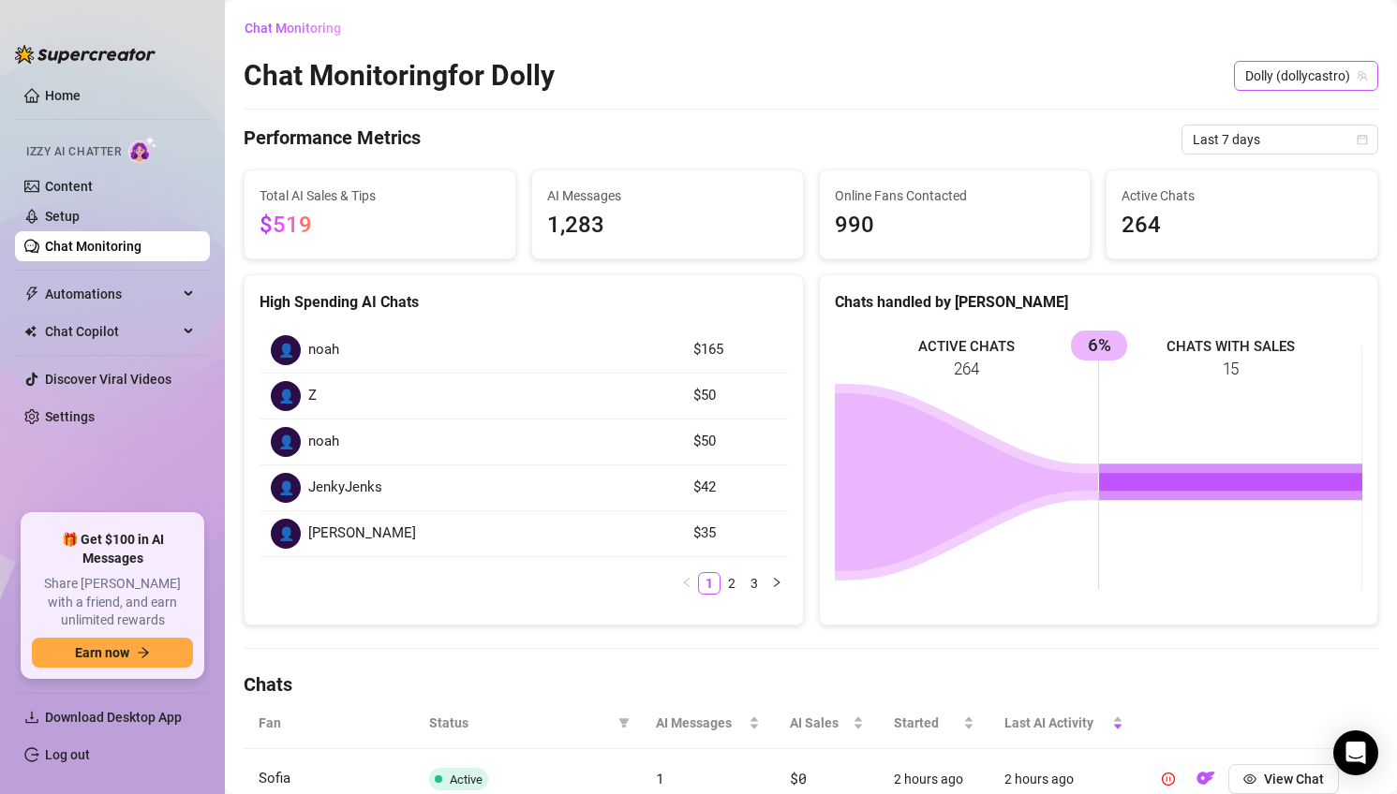
click at [1298, 76] on span "Dolly (dollycastro)" at bounding box center [1306, 76] width 122 height 28
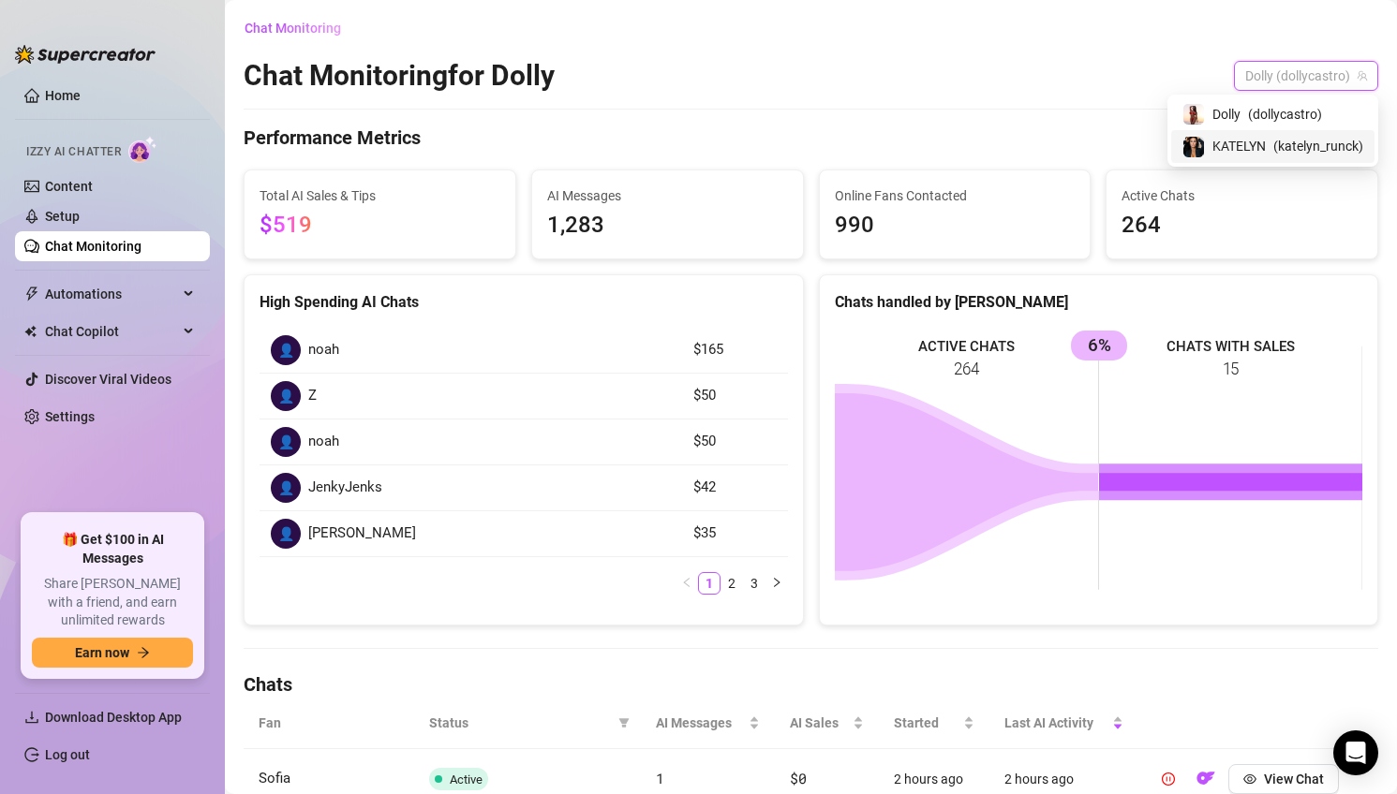
click at [1278, 150] on span "( katelyn_runck )" at bounding box center [1318, 146] width 90 height 21
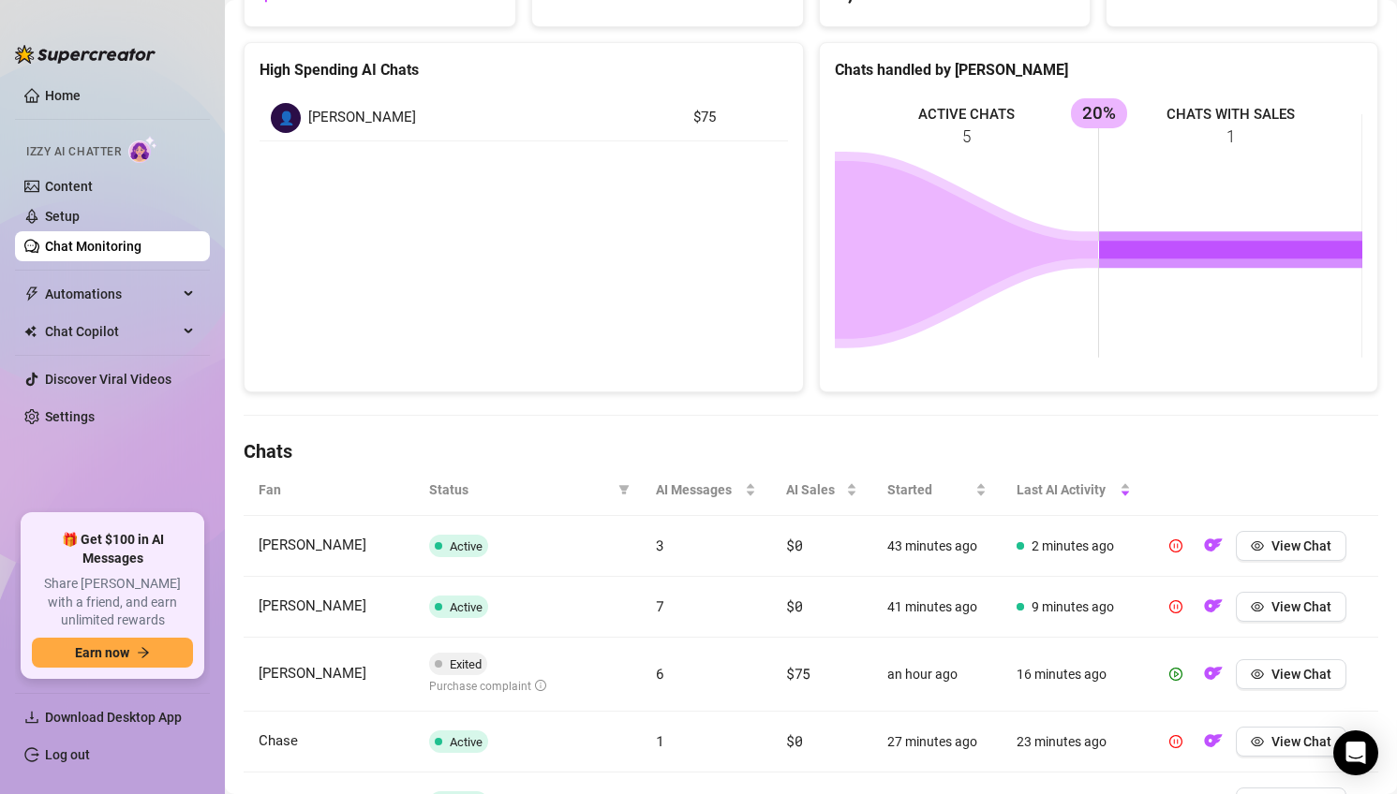
scroll to position [388, 0]
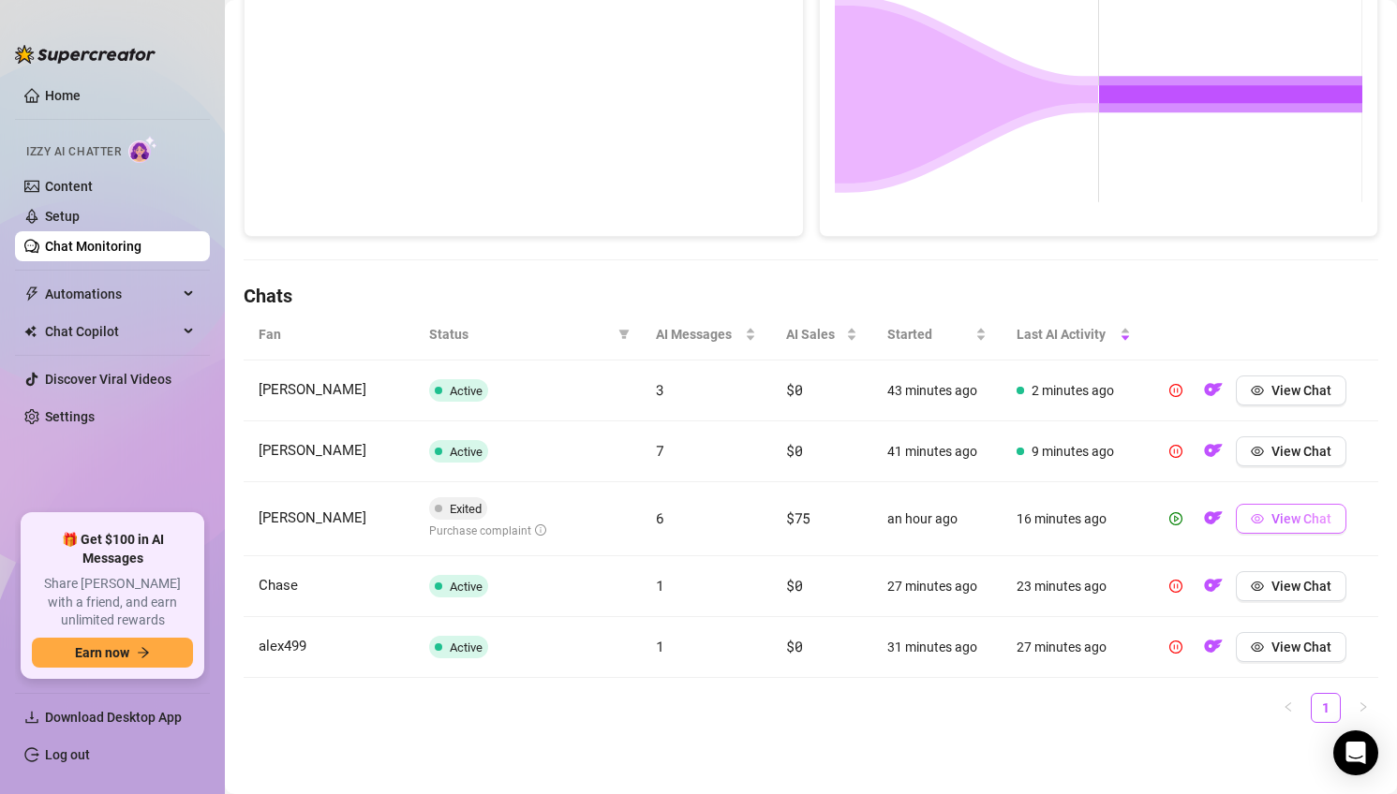
click at [1302, 524] on span "View Chat" at bounding box center [1301, 519] width 60 height 15
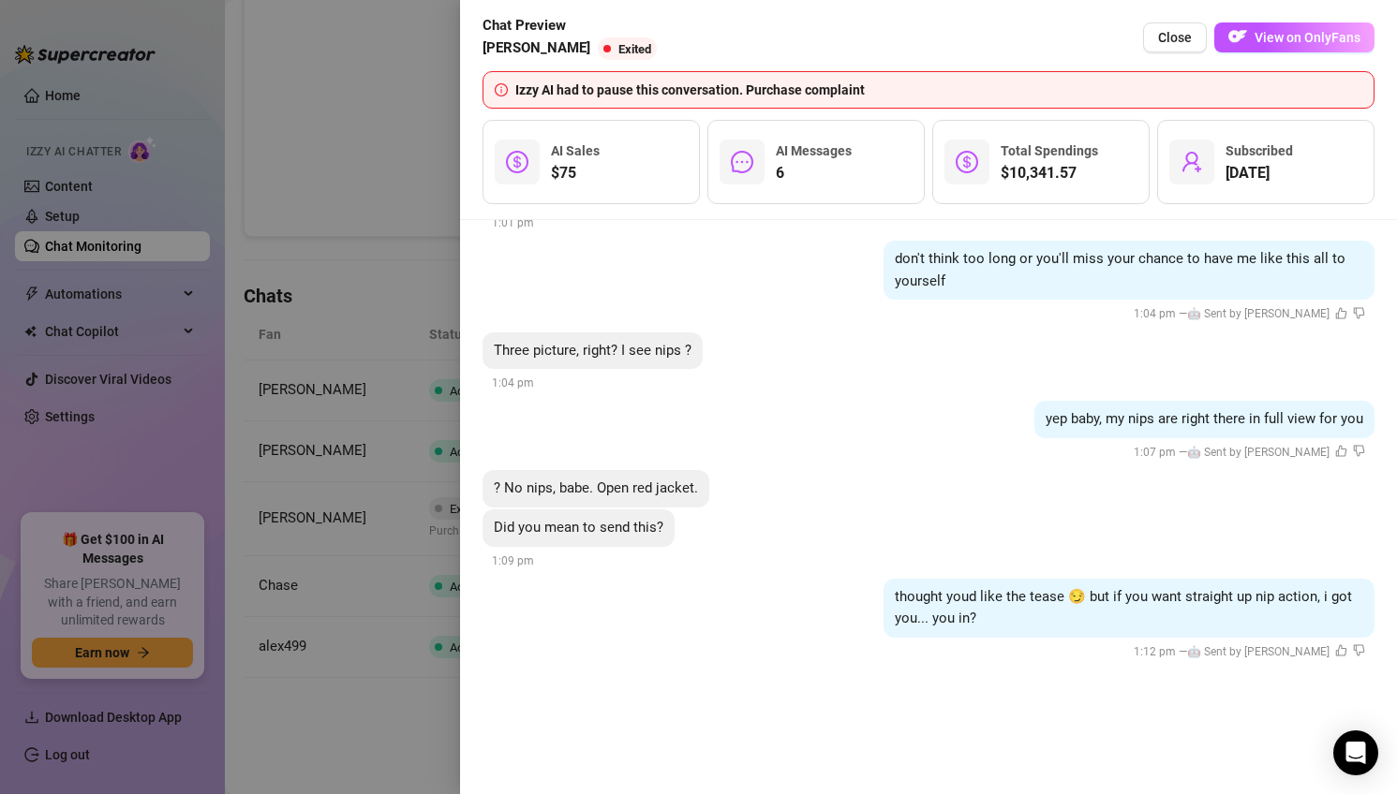
scroll to position [6437, 0]
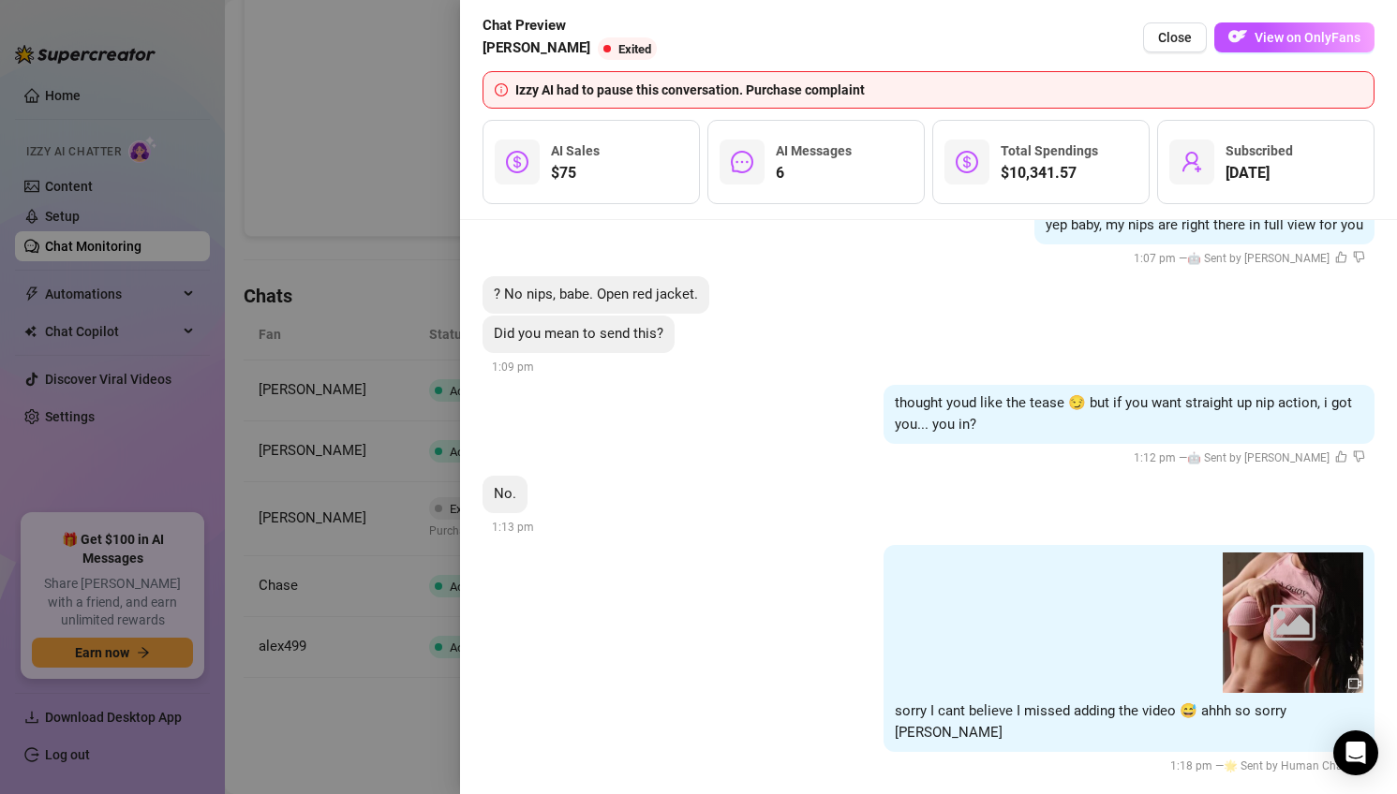
click at [405, 415] on div at bounding box center [698, 397] width 1397 height 794
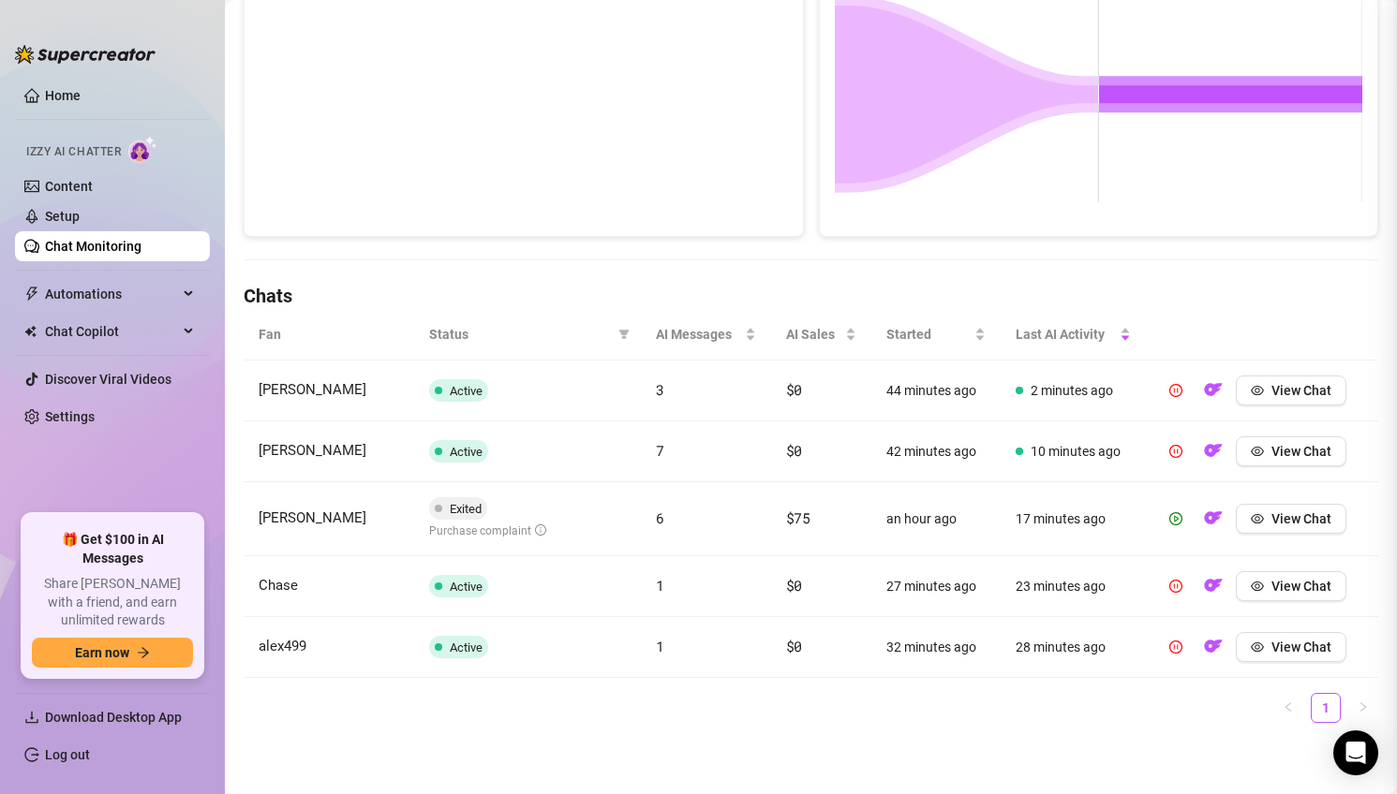
scroll to position [0, 0]
click at [1296, 384] on span "View Chat" at bounding box center [1301, 390] width 60 height 15
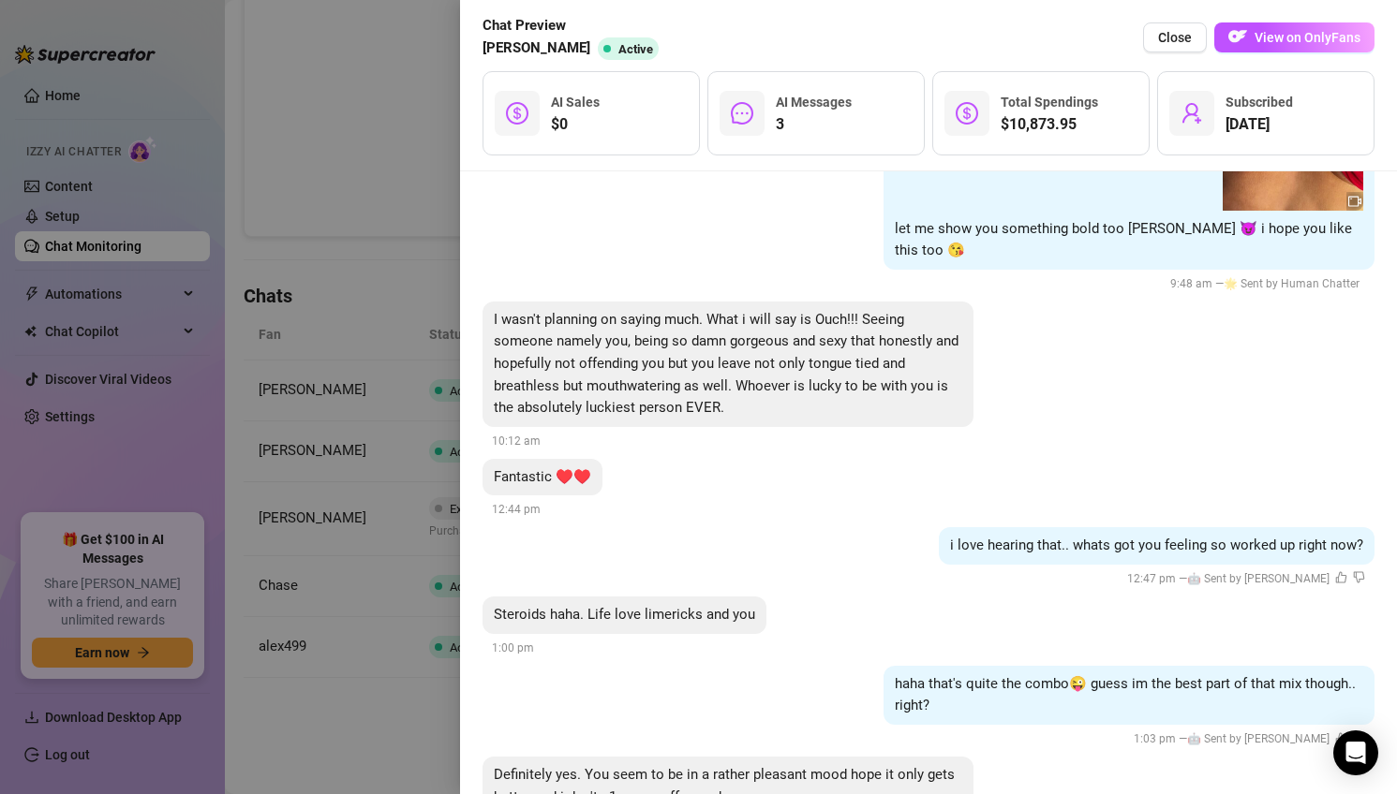
scroll to position [6305, 0]
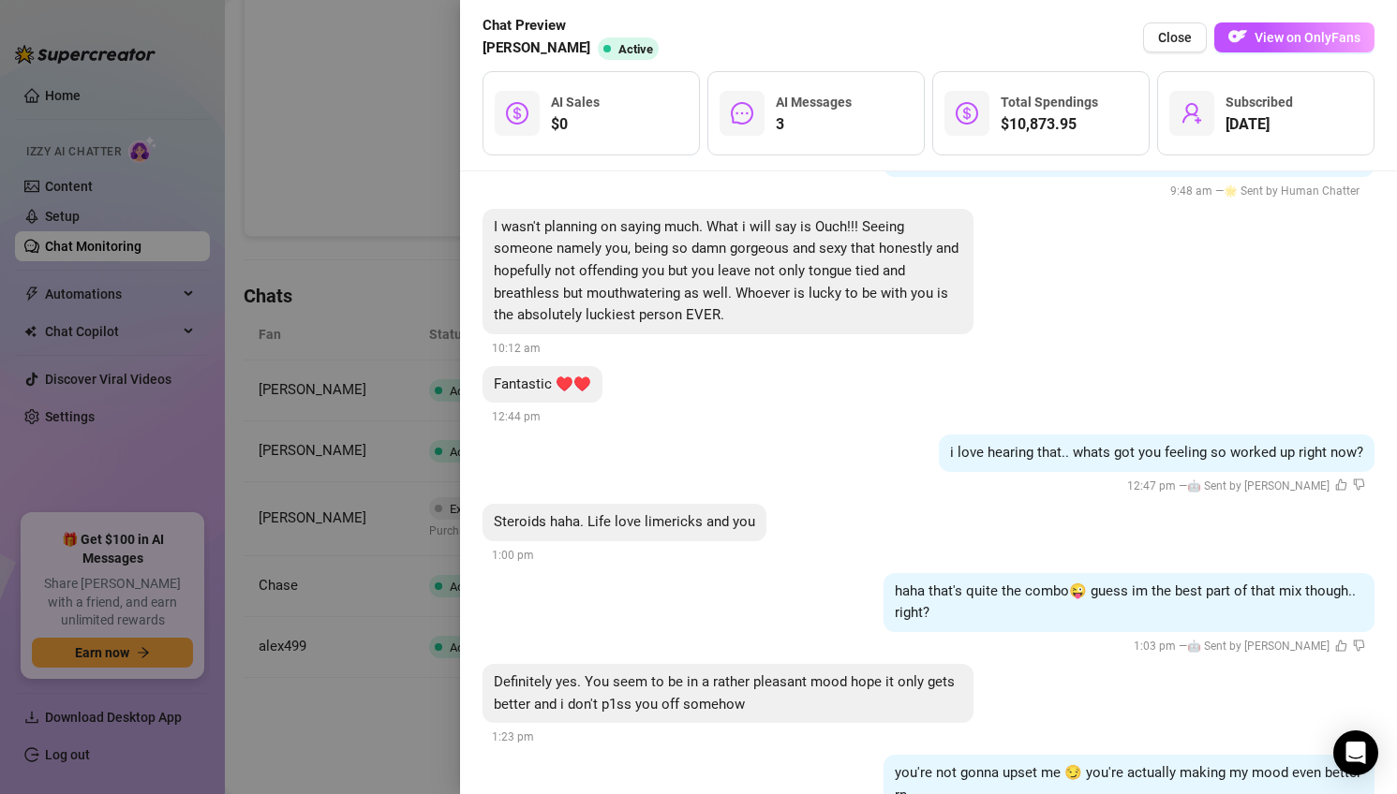
click at [389, 378] on div at bounding box center [698, 397] width 1397 height 794
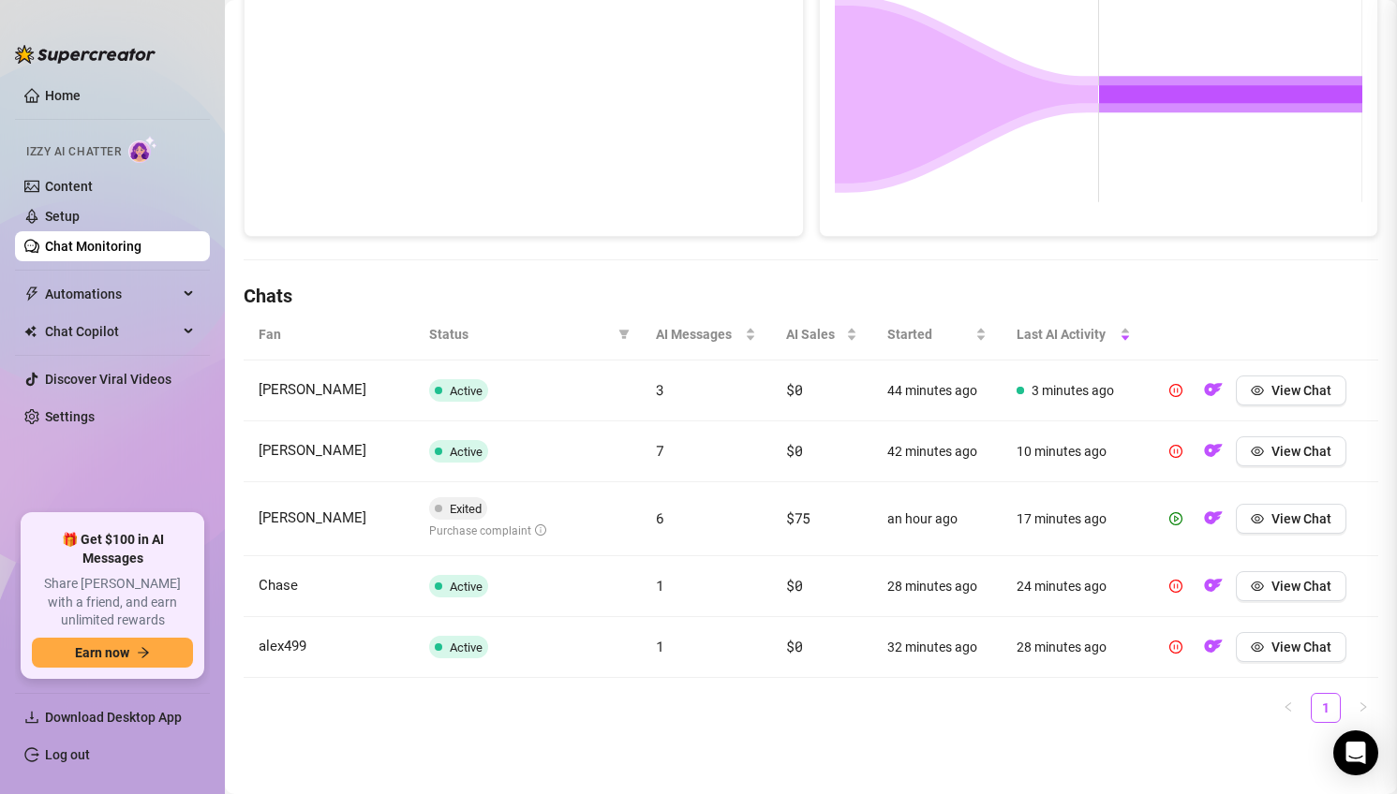
scroll to position [0, 0]
click at [1310, 443] on button "View Chat" at bounding box center [1291, 452] width 111 height 30
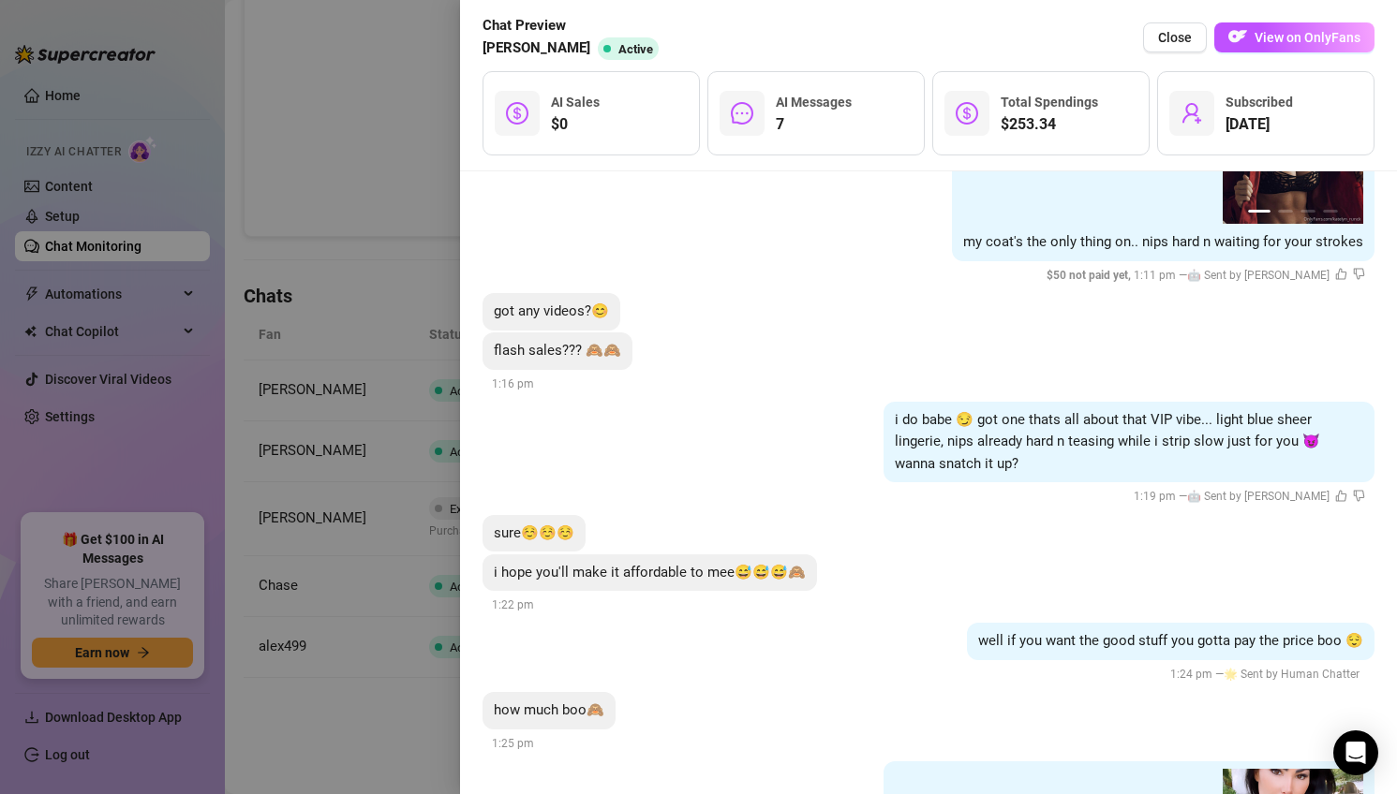
scroll to position [13149, 0]
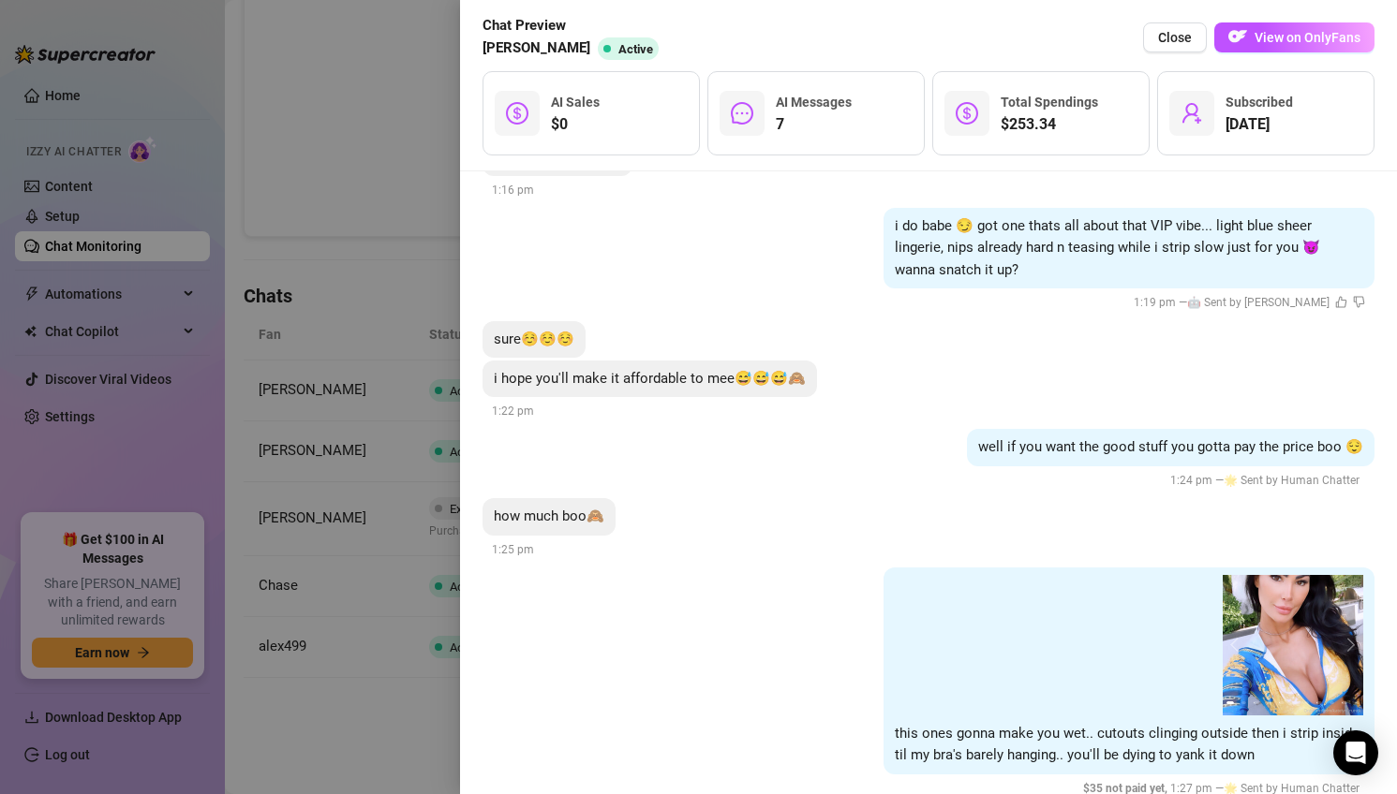
click at [1321, 627] on img at bounding box center [1293, 645] width 141 height 141
click at [1346, 610] on img at bounding box center [1293, 645] width 141 height 141
click at [1350, 638] on button "next" at bounding box center [1348, 645] width 15 height 15
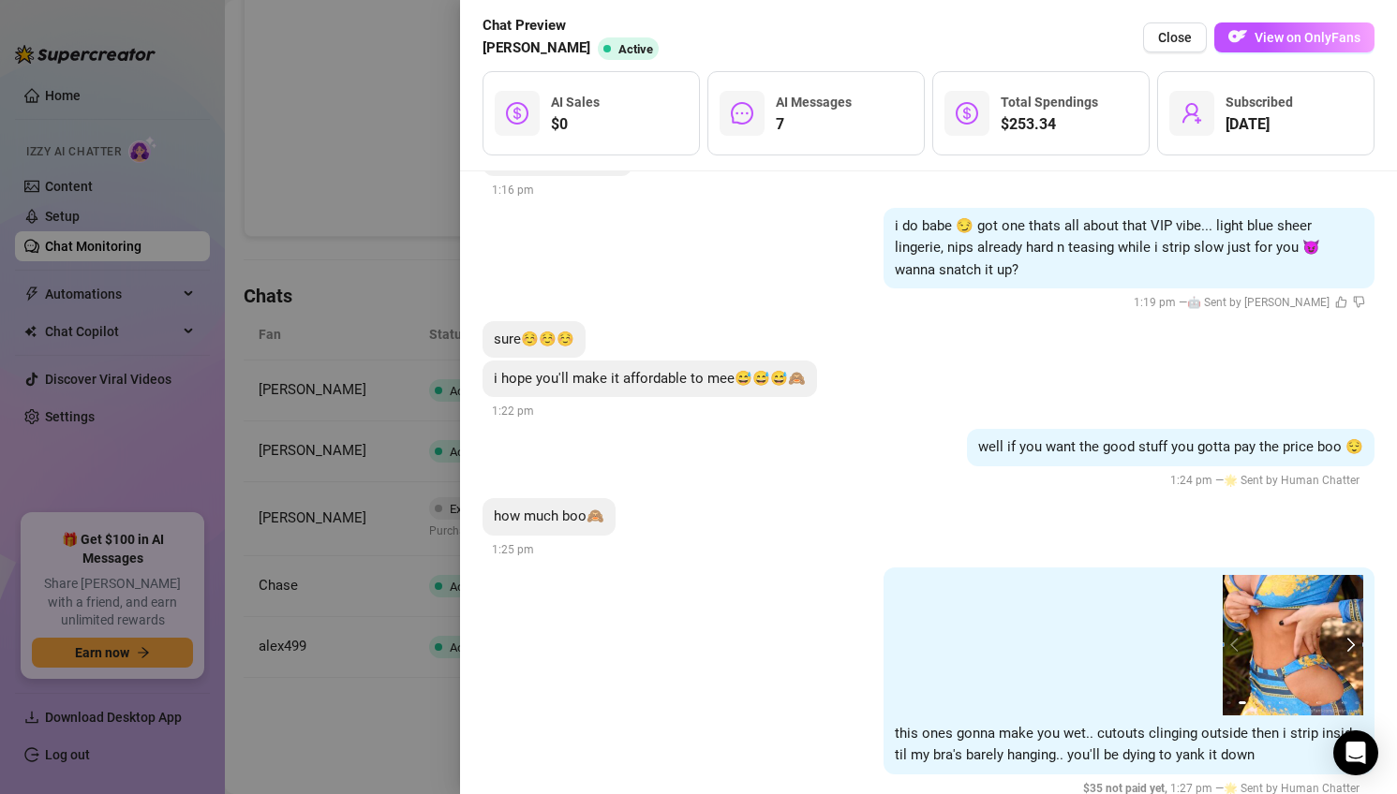
click at [1350, 638] on button "next" at bounding box center [1348, 645] width 15 height 15
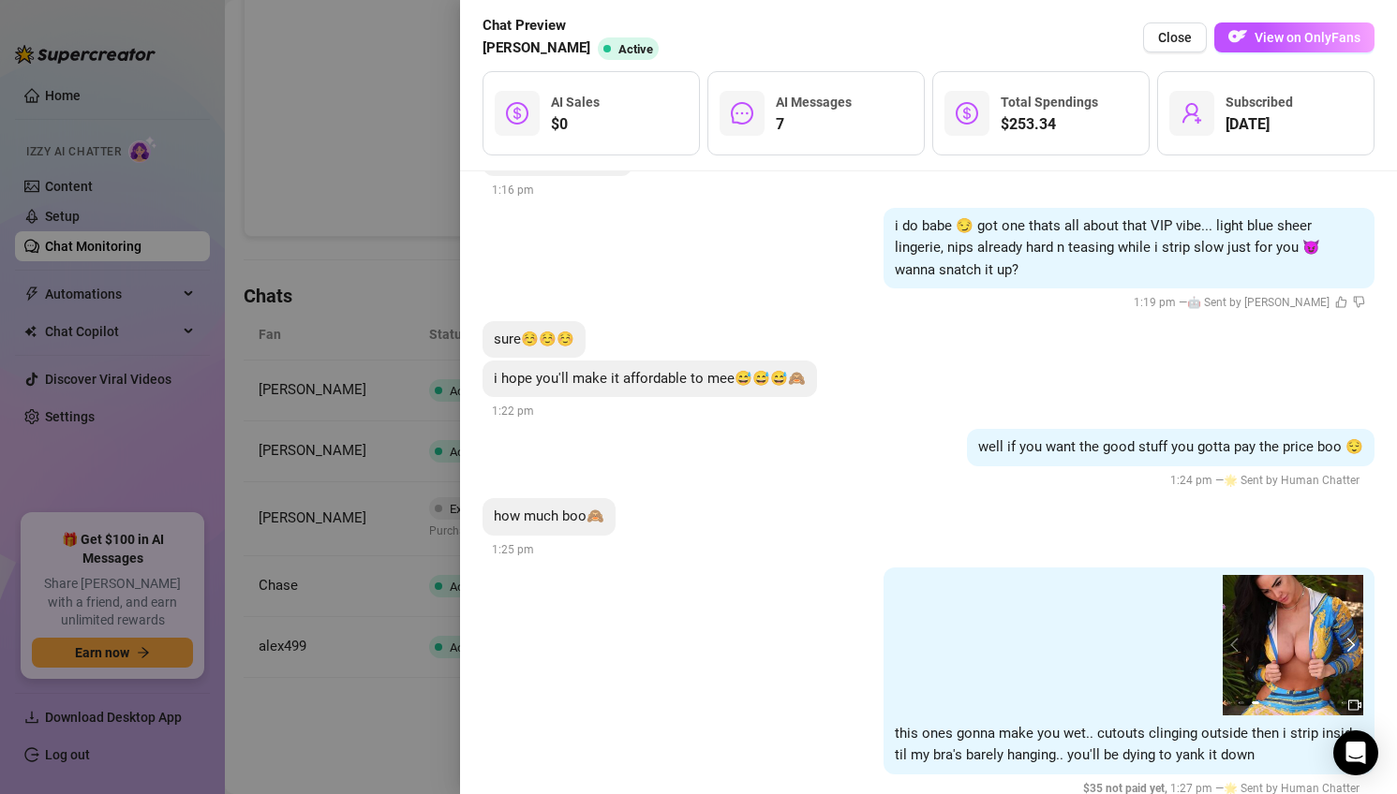
click at [1350, 638] on button "next" at bounding box center [1348, 645] width 15 height 15
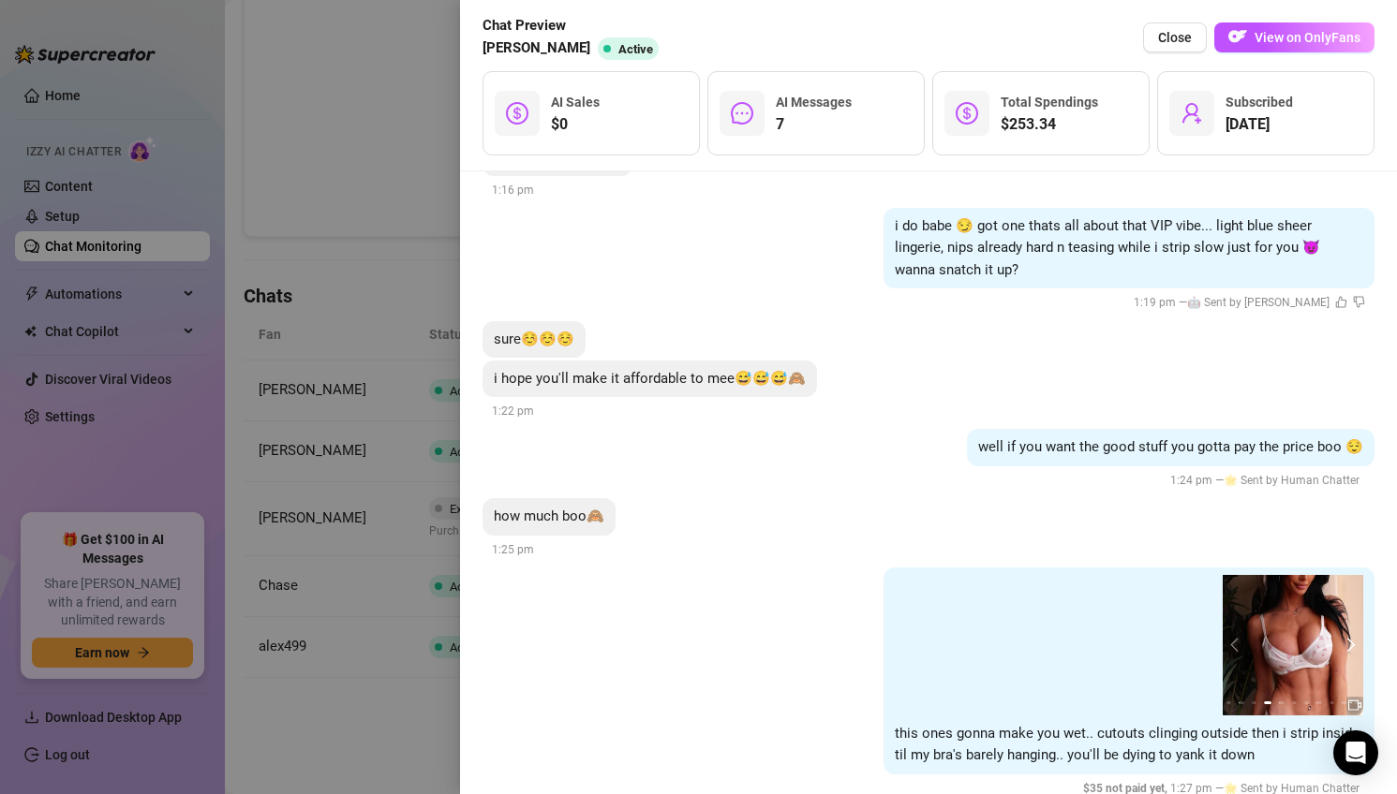
click at [1350, 638] on button "next" at bounding box center [1348, 645] width 15 height 15
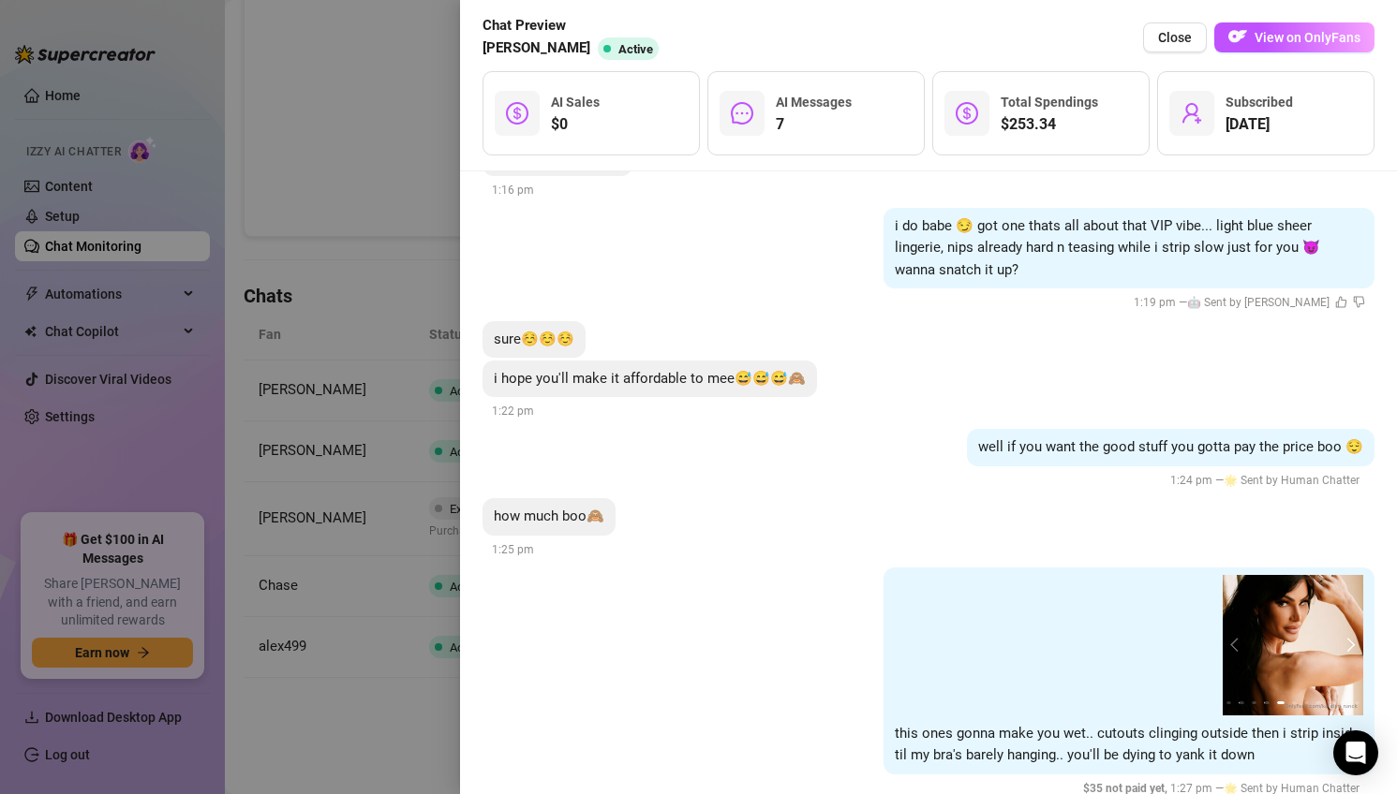
click at [1350, 638] on button "next" at bounding box center [1348, 645] width 15 height 15
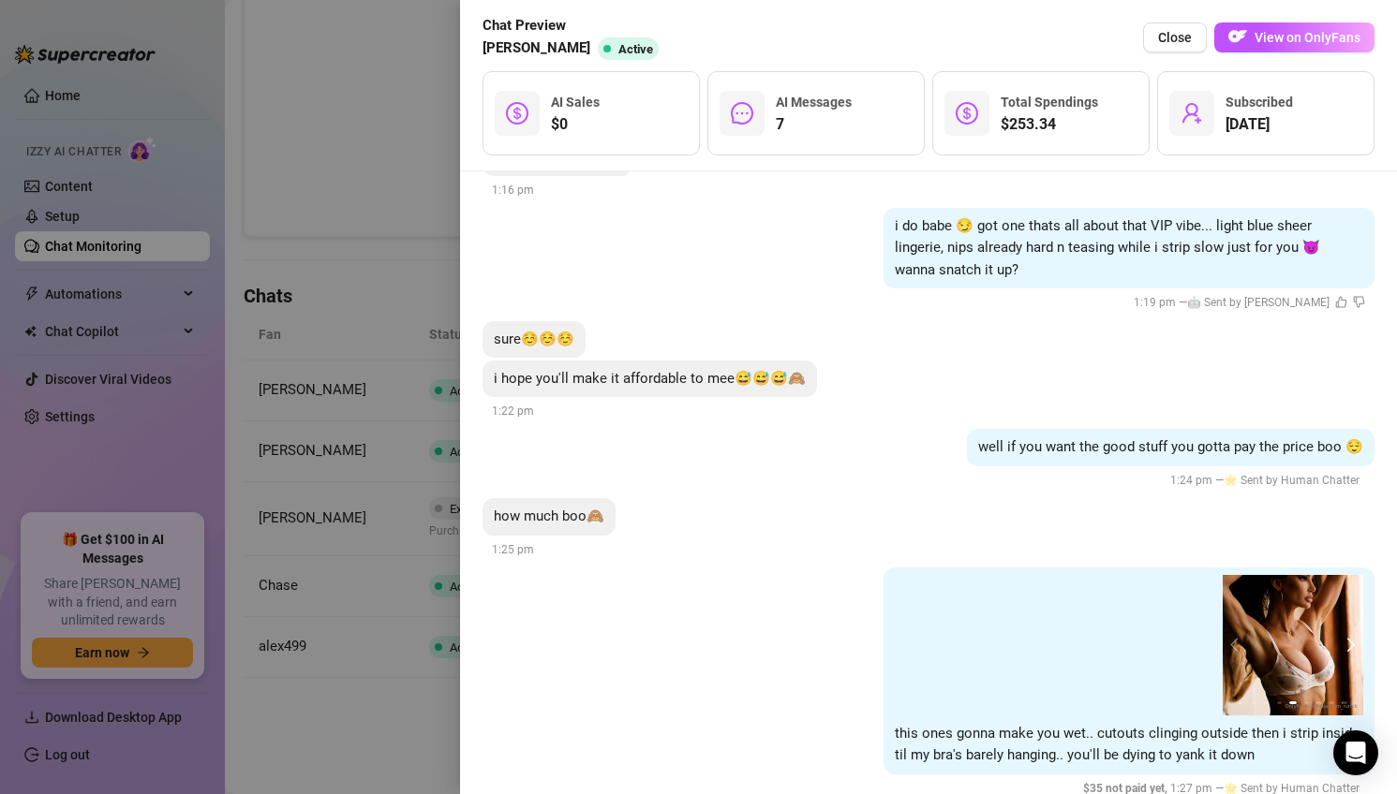
click at [1350, 638] on button "next" at bounding box center [1348, 645] width 15 height 15
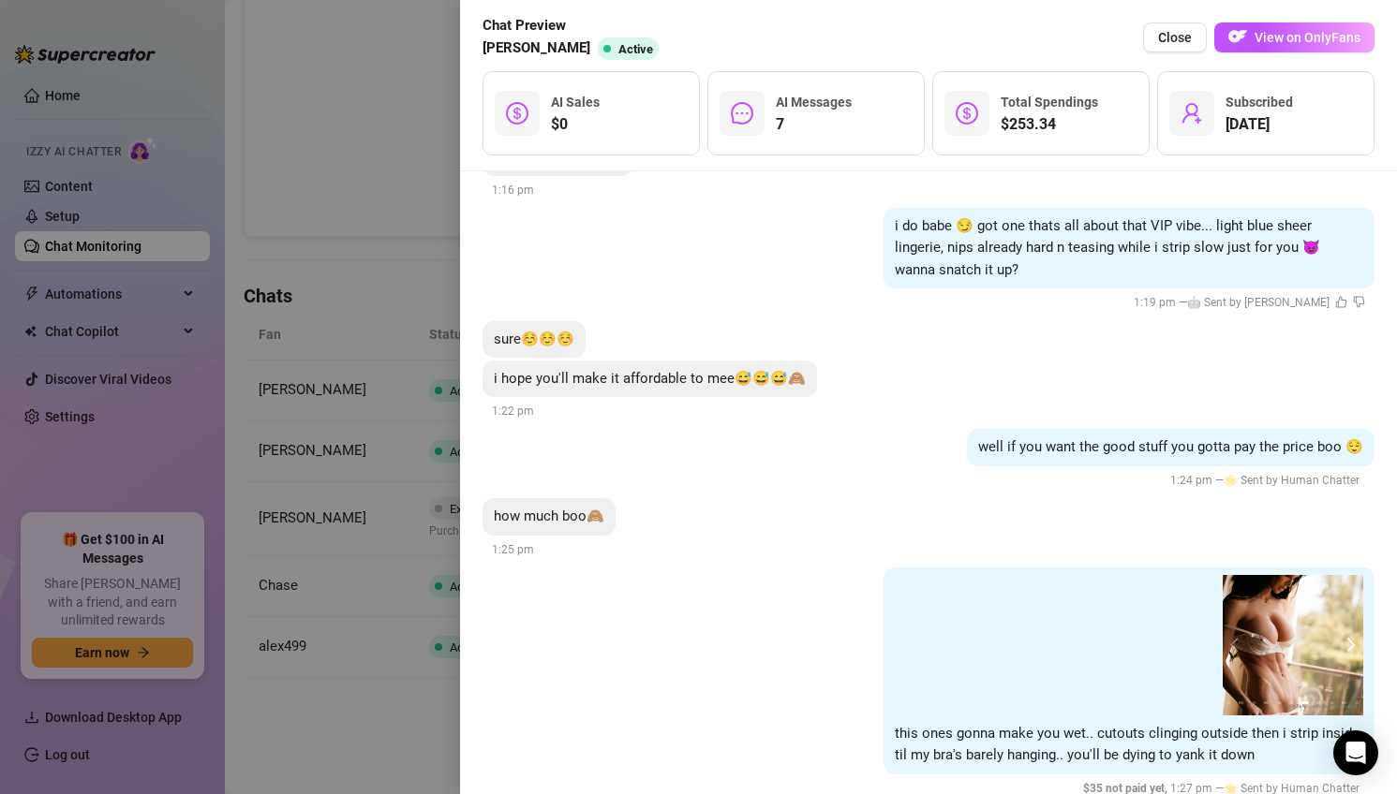
click at [1353, 638] on button "next" at bounding box center [1348, 645] width 15 height 15
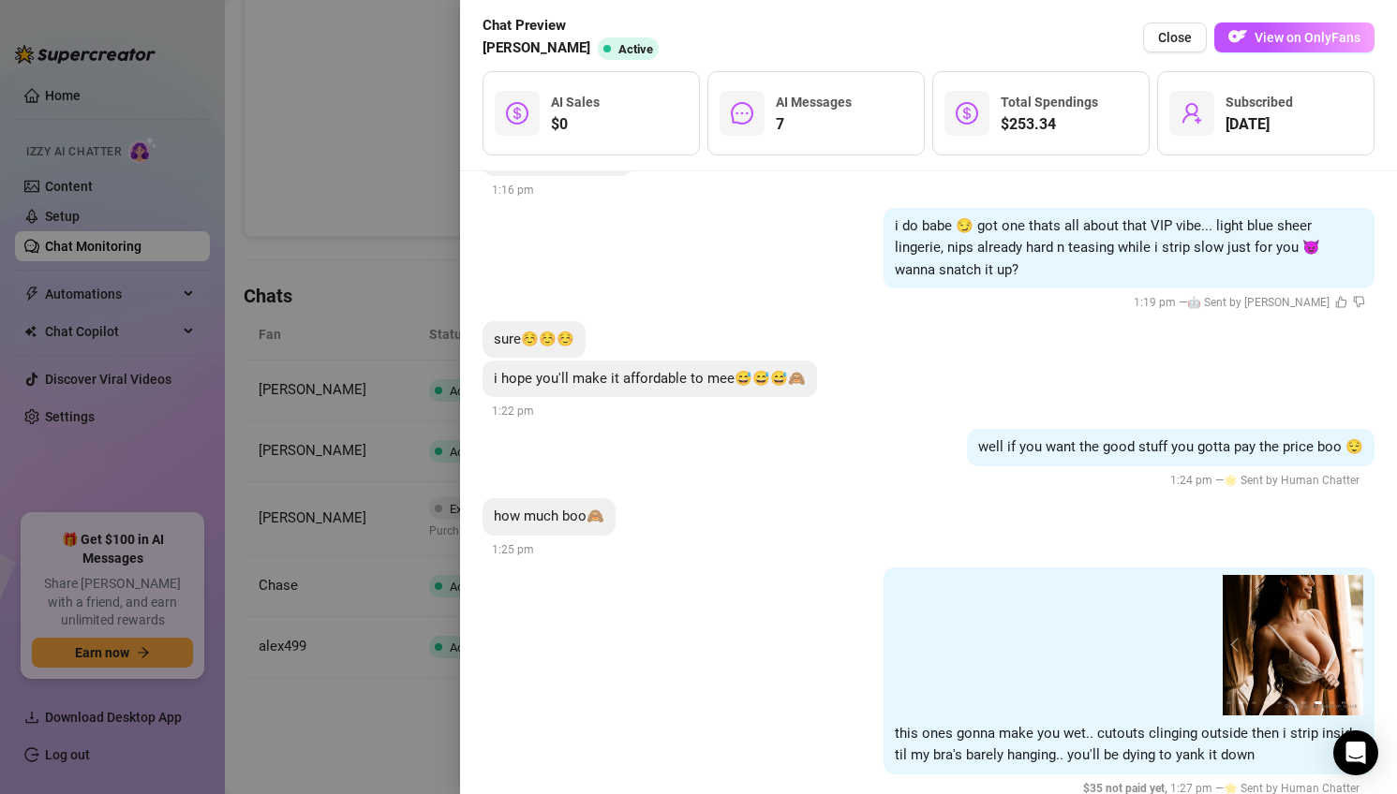
click at [1353, 638] on button "next" at bounding box center [1348, 645] width 15 height 15
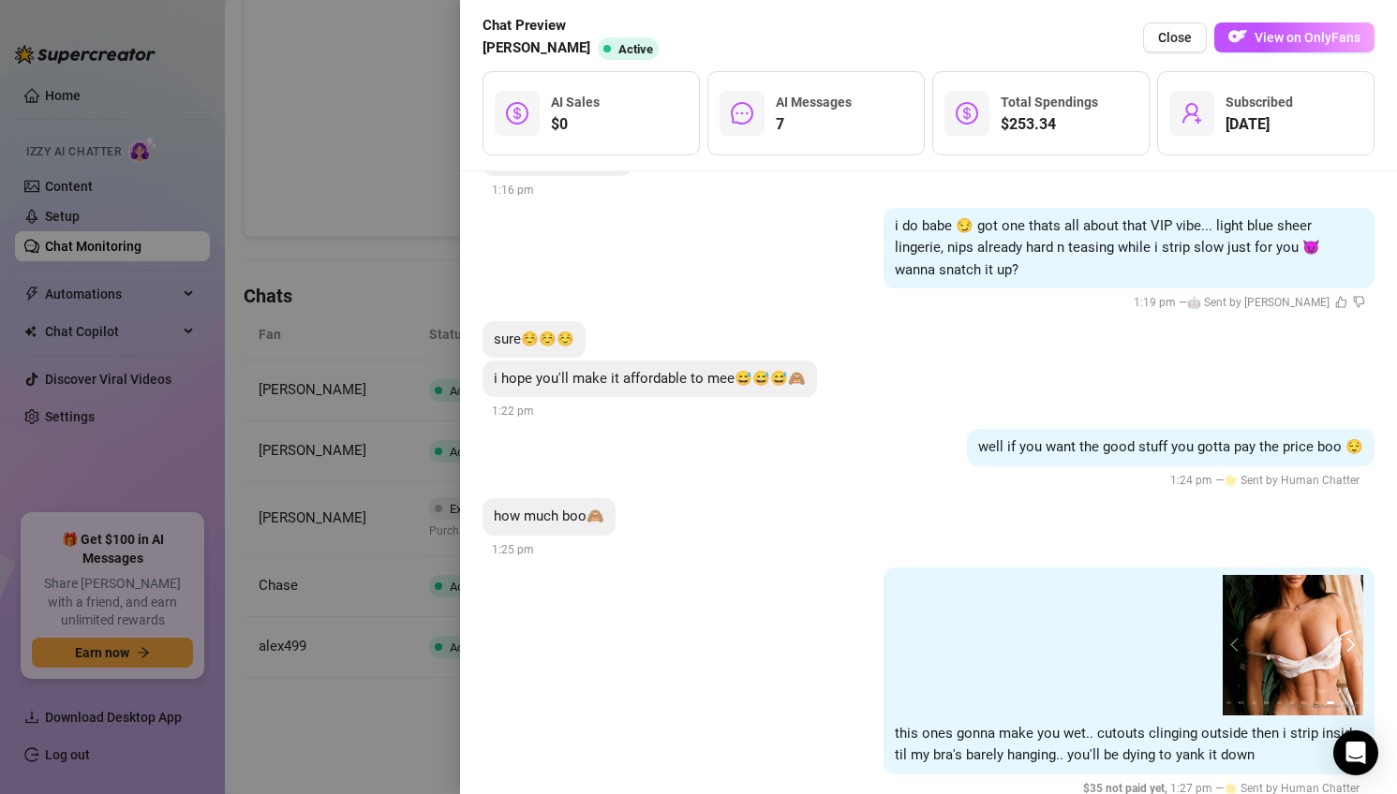
click at [1353, 638] on button "next" at bounding box center [1348, 645] width 15 height 15
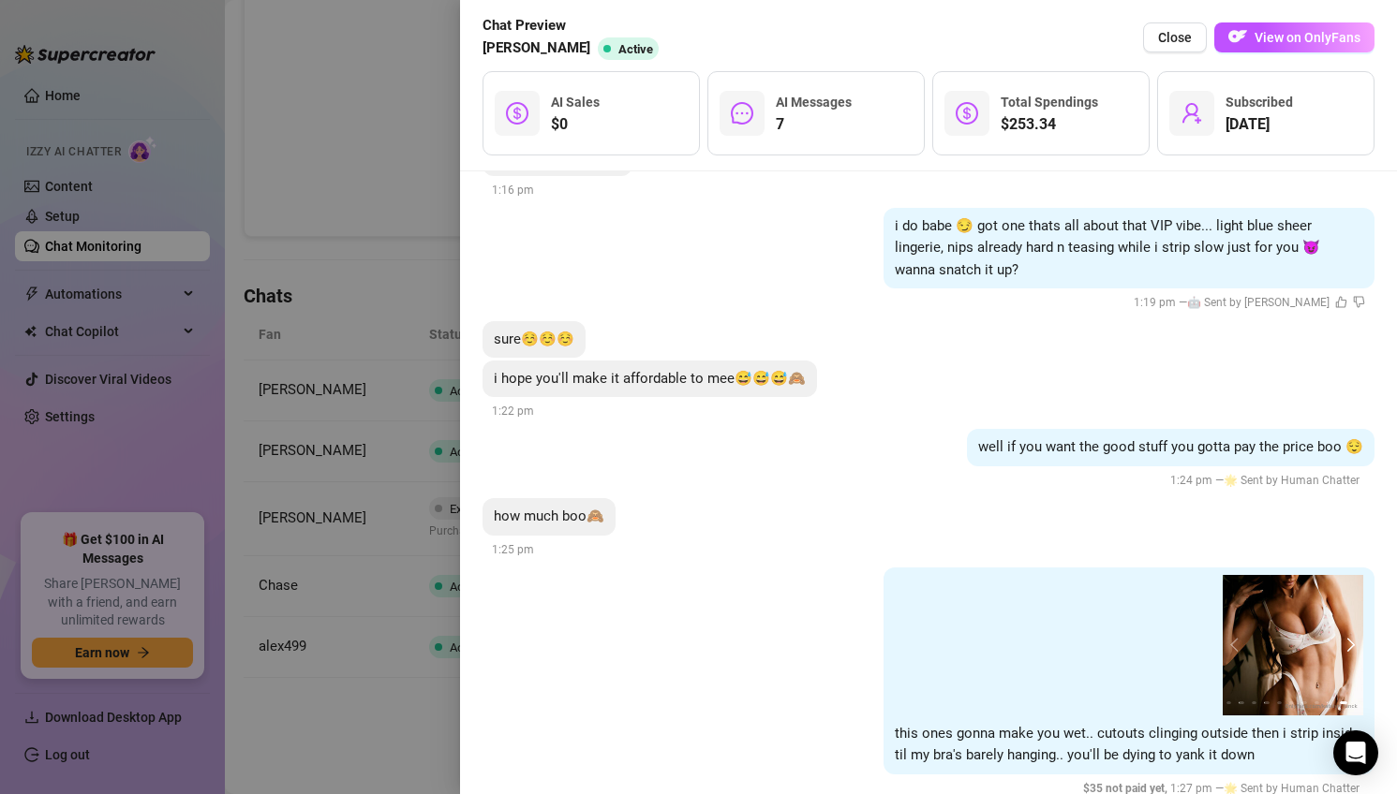
click at [1353, 638] on button "next" at bounding box center [1348, 645] width 15 height 15
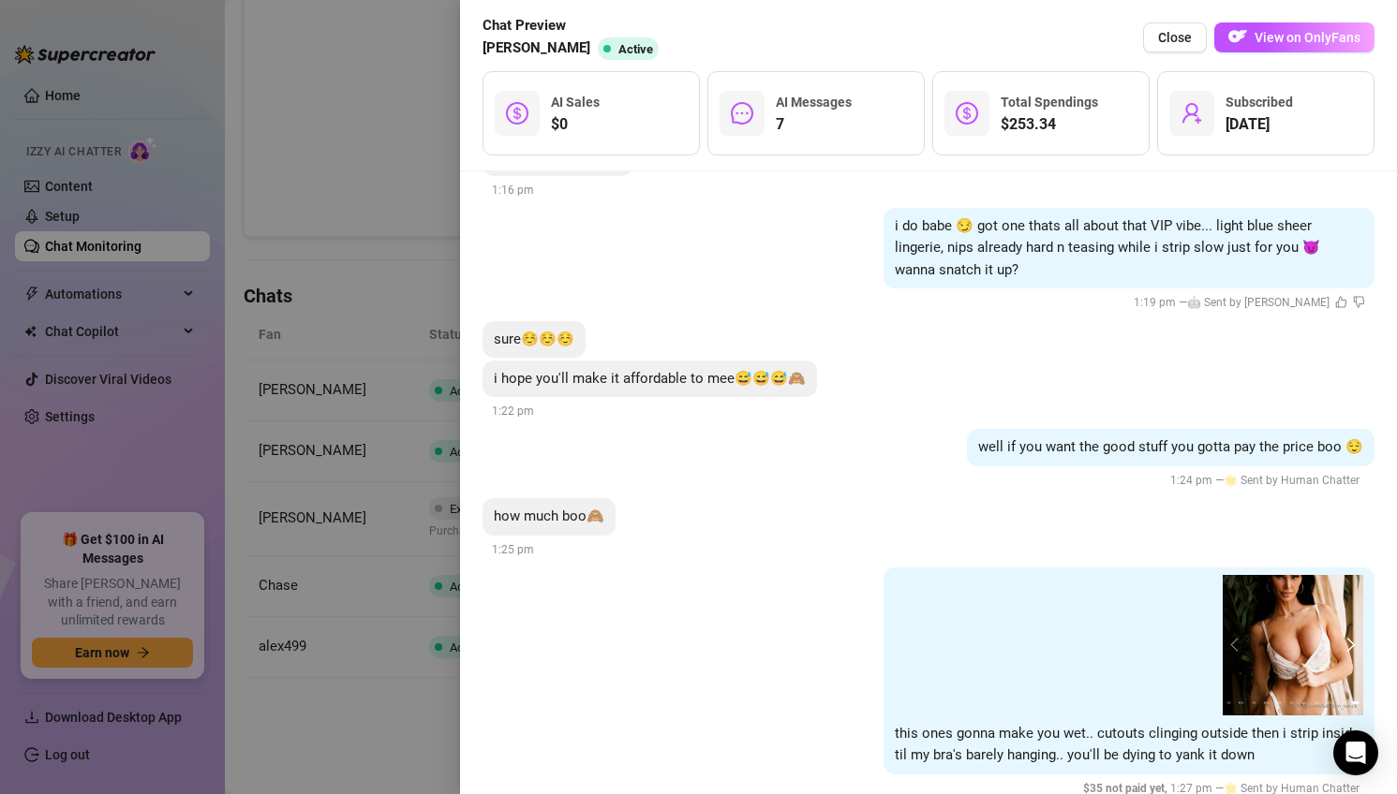
click at [1353, 638] on button "next" at bounding box center [1348, 645] width 15 height 15
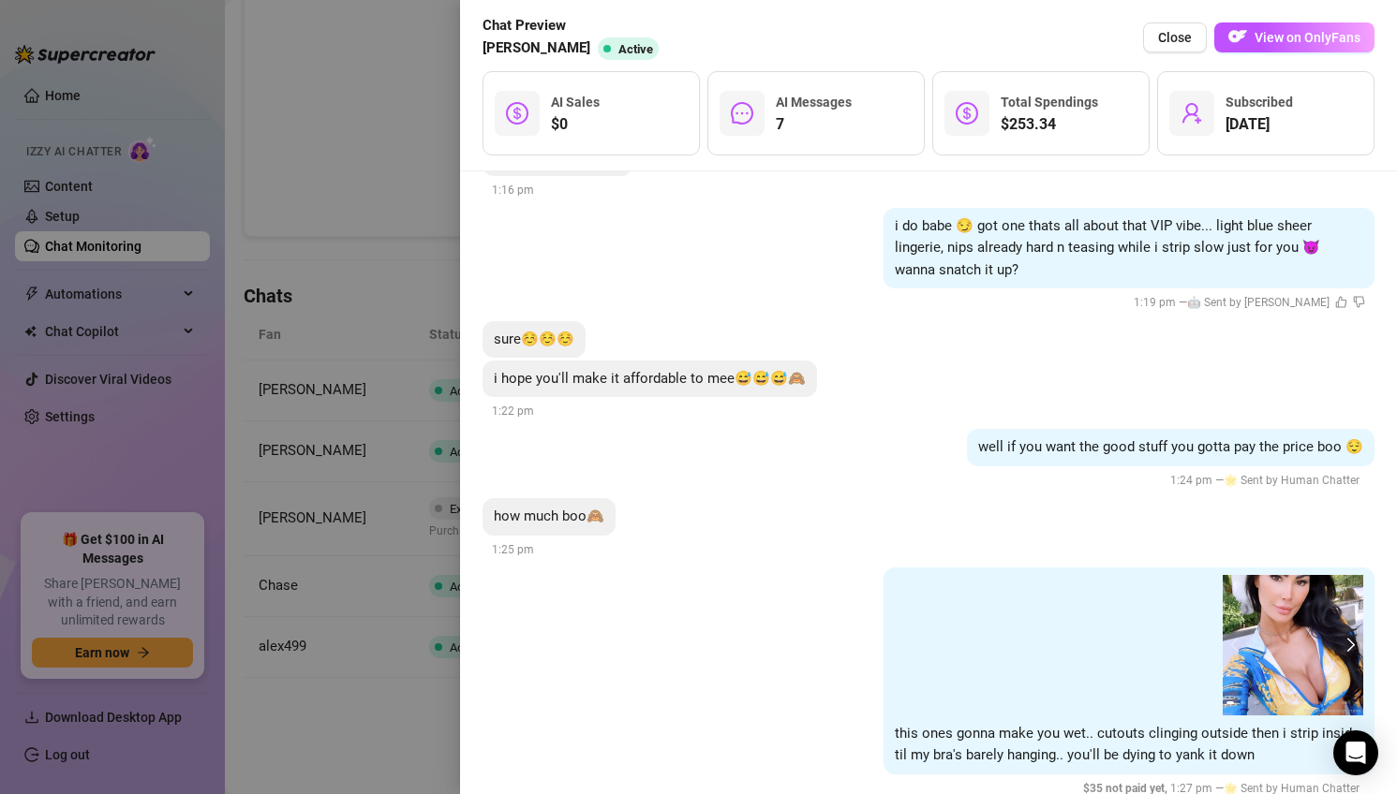
click at [1353, 638] on button "next" at bounding box center [1348, 645] width 15 height 15
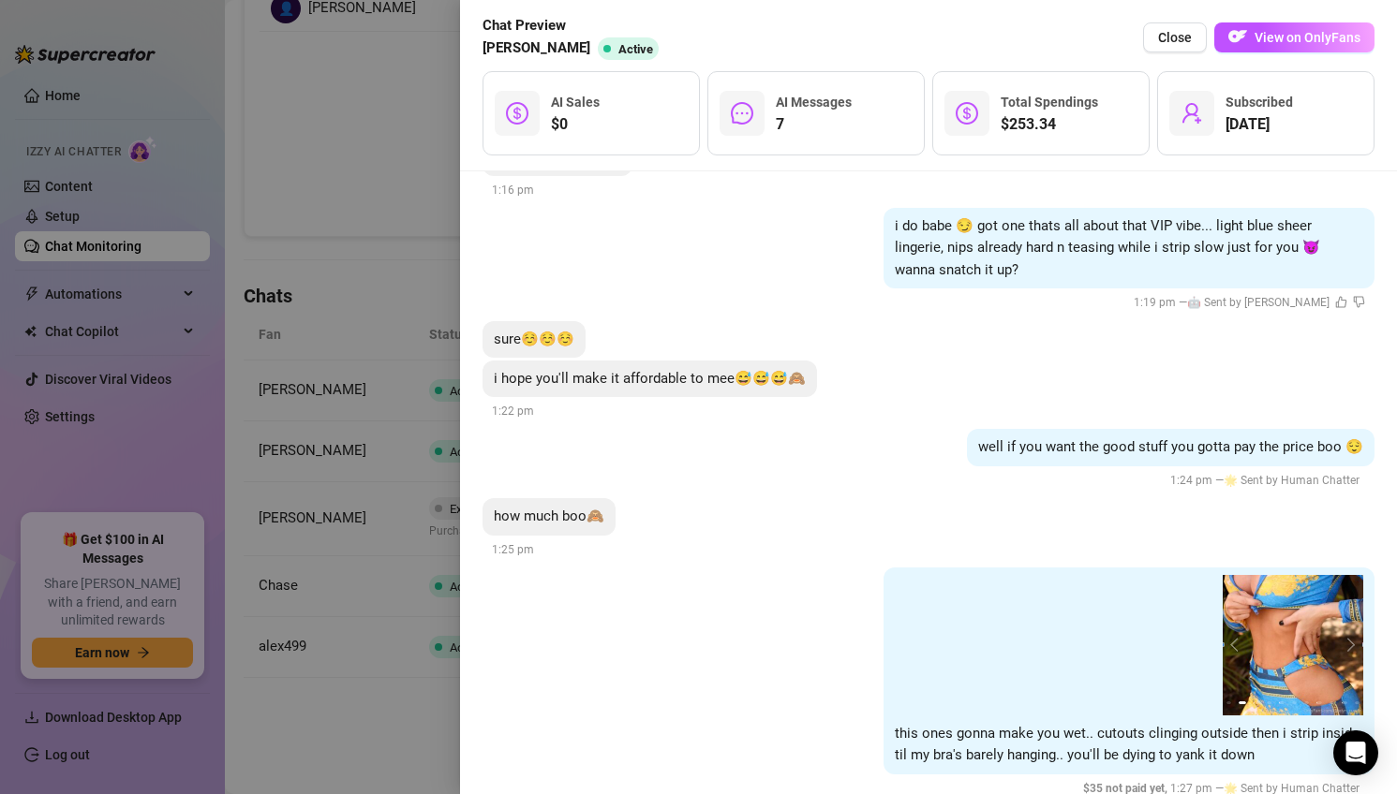
click at [357, 470] on div at bounding box center [698, 397] width 1397 height 794
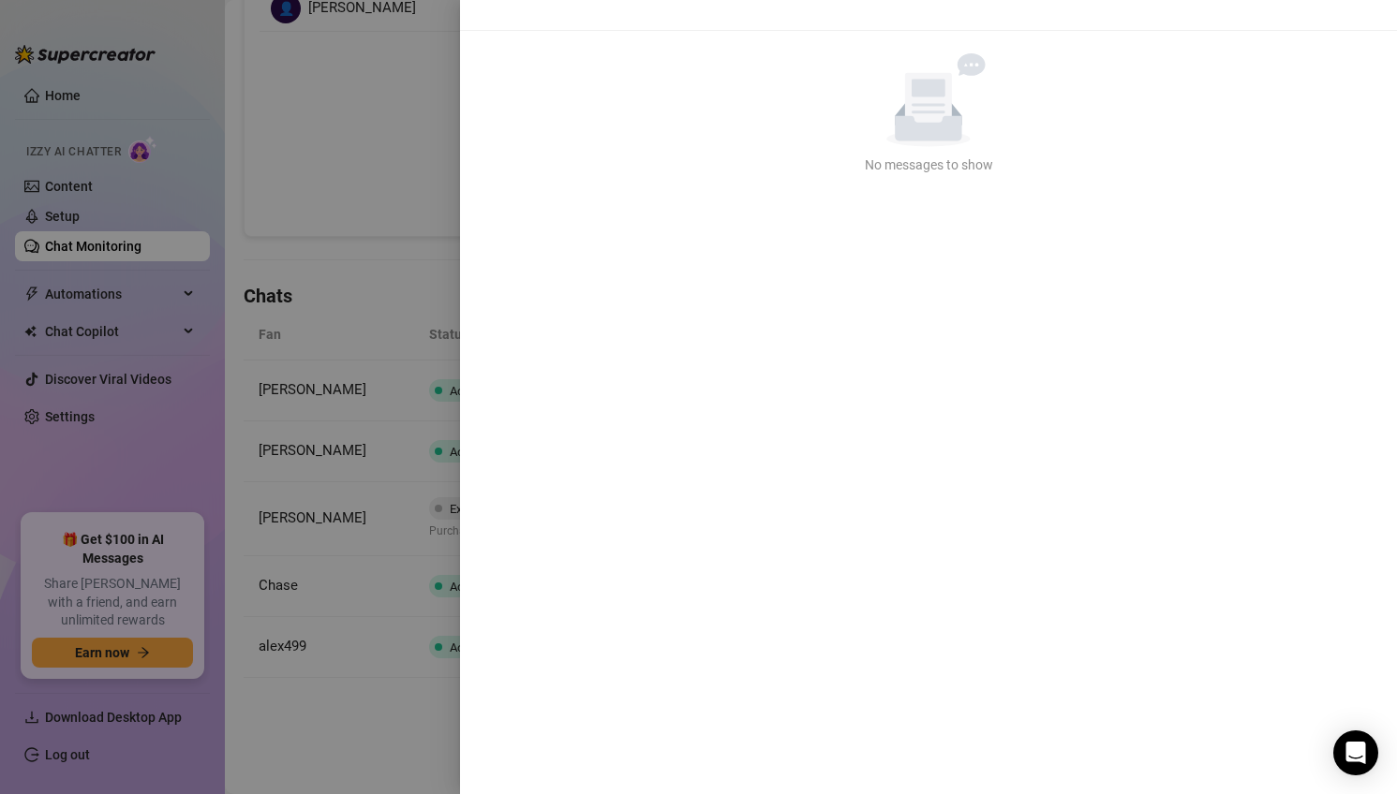
scroll to position [0, 0]
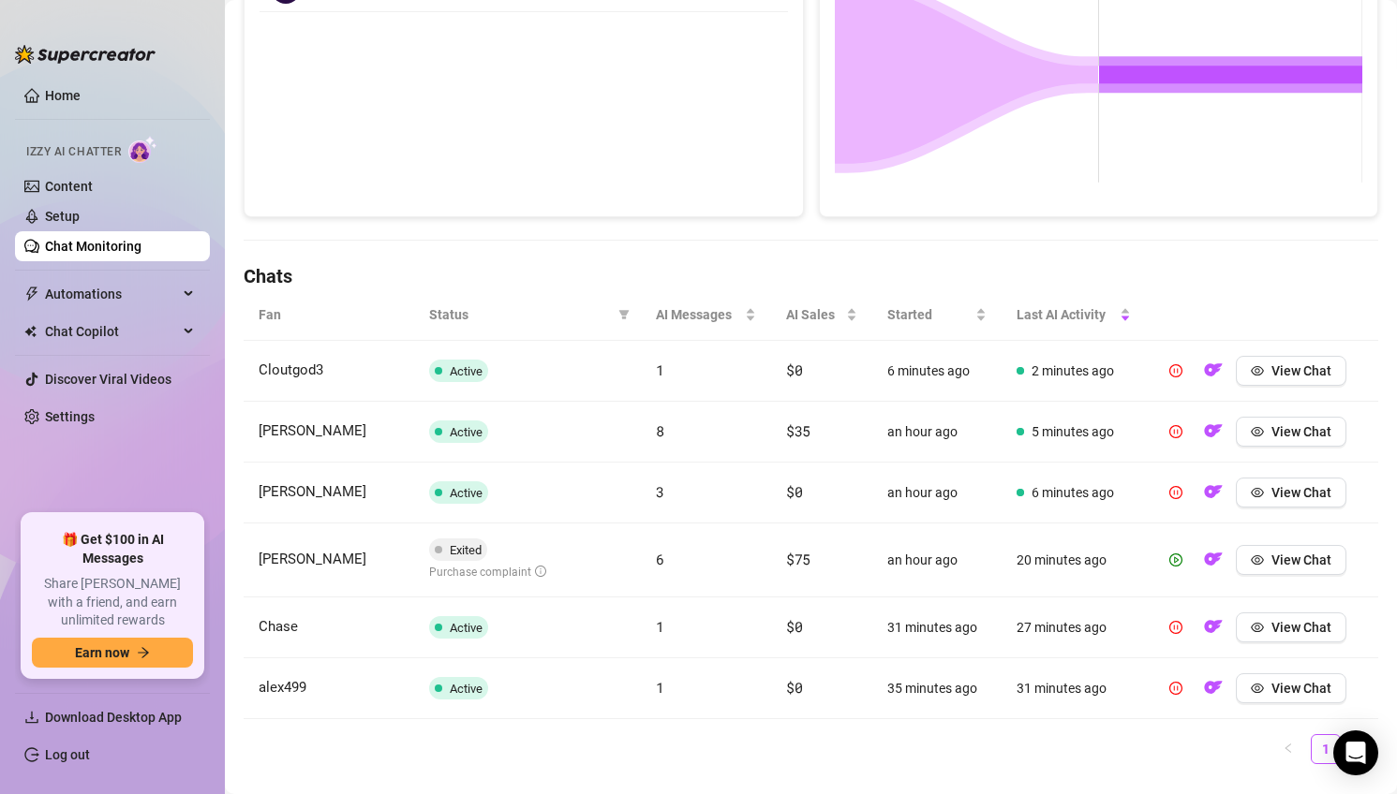
scroll to position [449, 0]
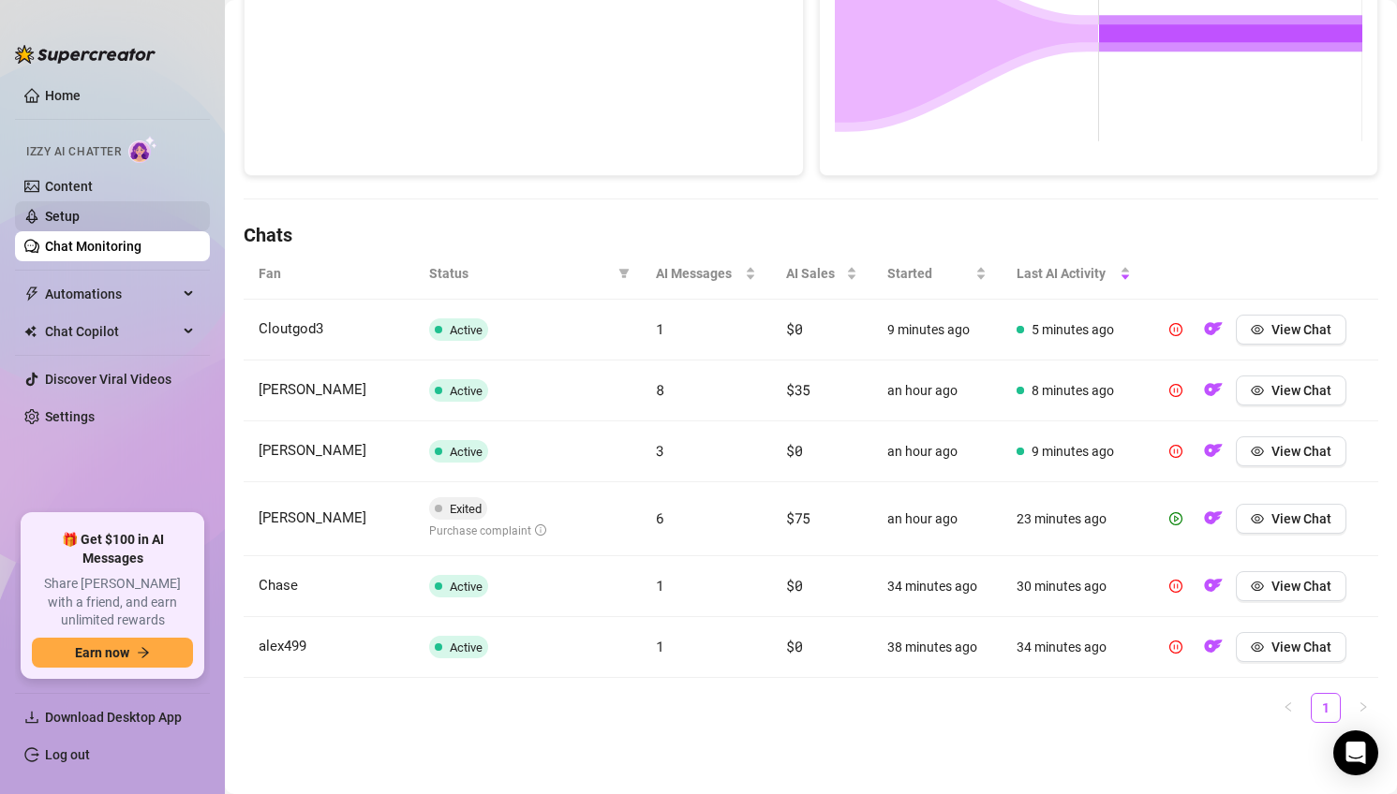
click at [80, 219] on link "Setup" at bounding box center [62, 216] width 35 height 15
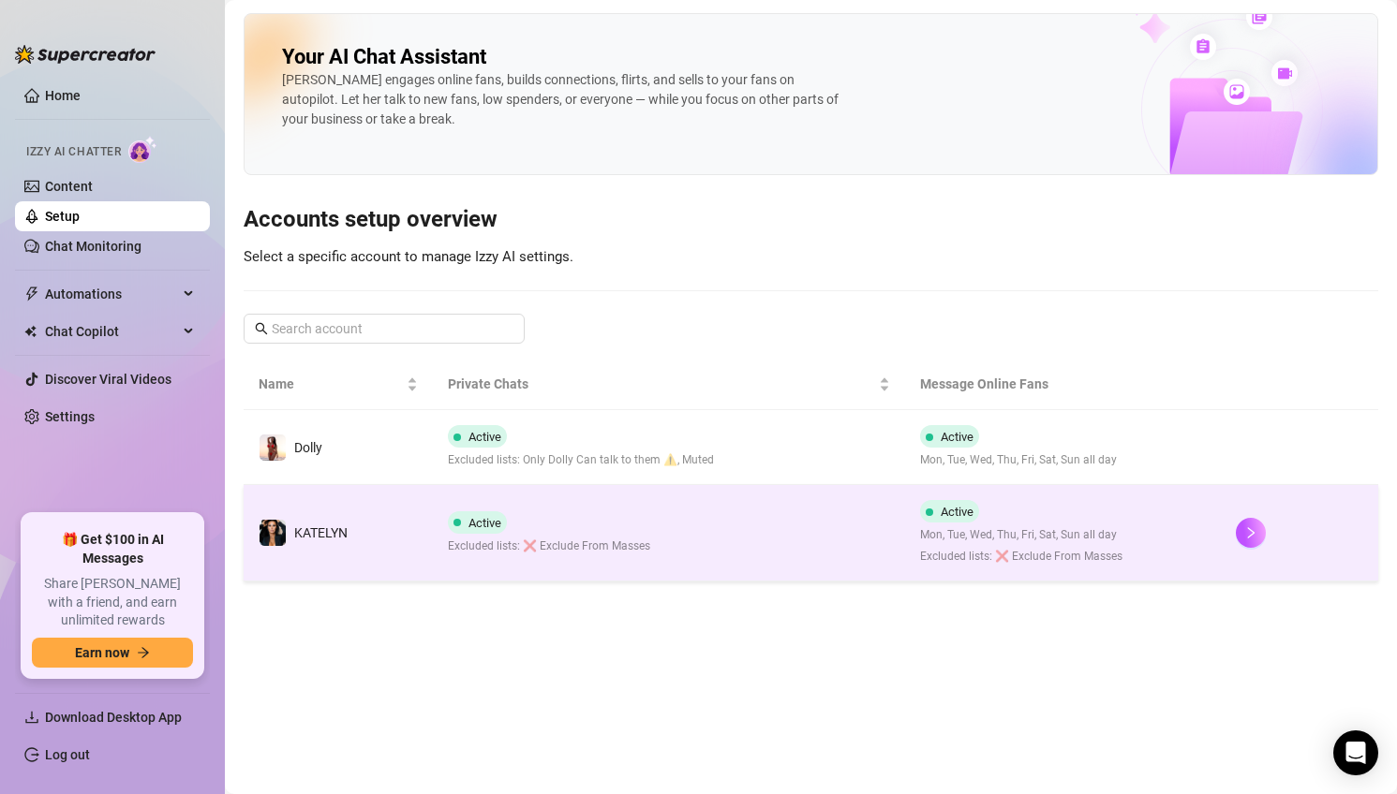
click at [566, 541] on span "Excluded lists: ❌ Exclude From Masses" at bounding box center [549, 547] width 202 height 18
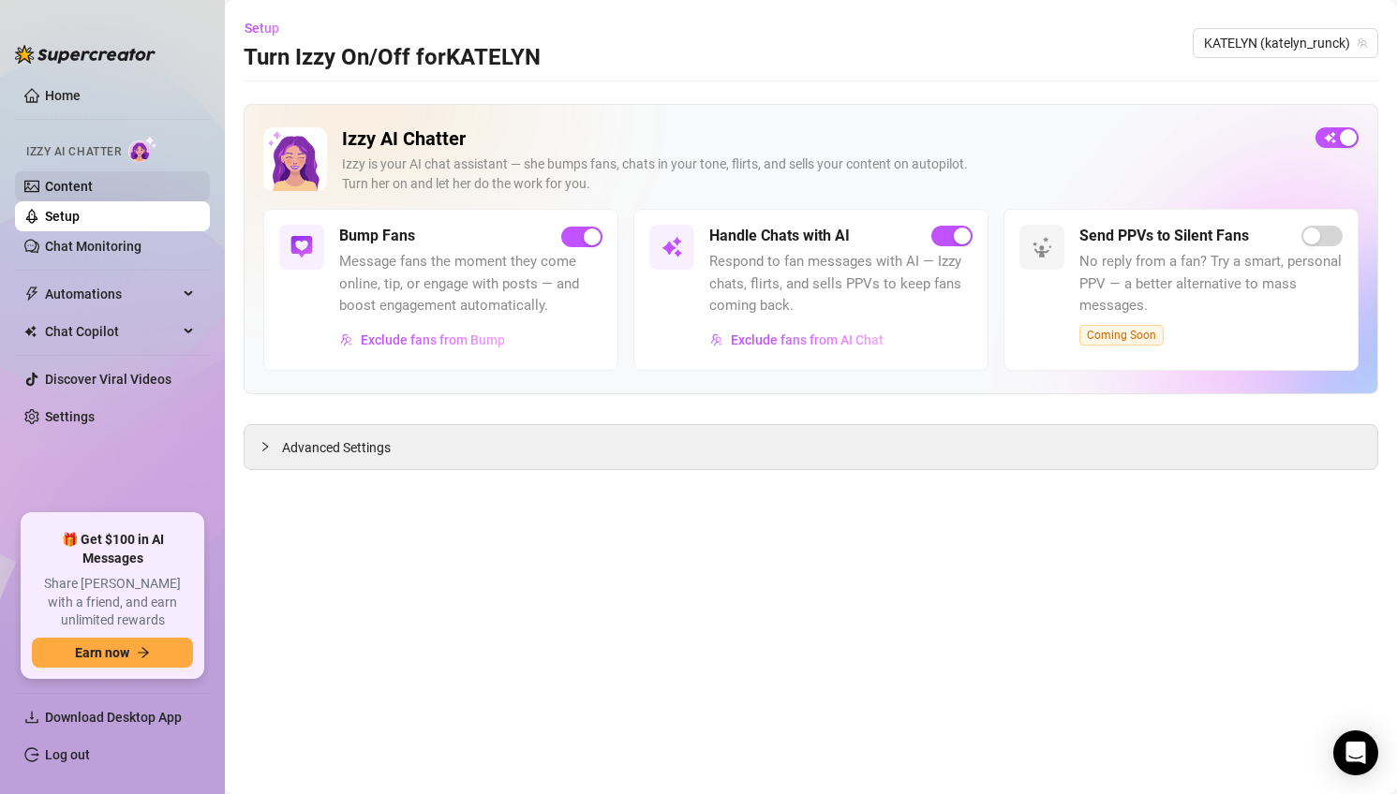
click at [93, 194] on link "Content" at bounding box center [69, 186] width 48 height 15
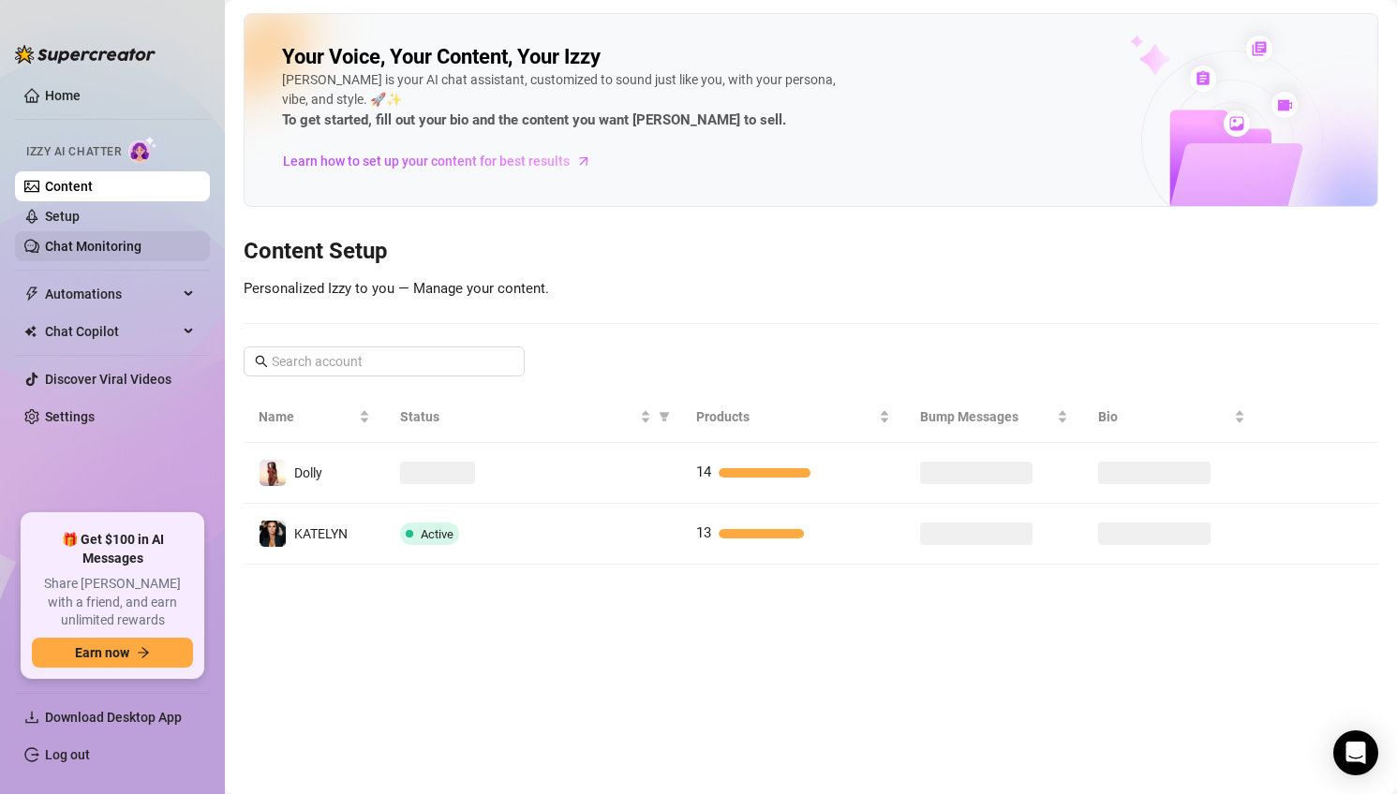
click at [133, 239] on link "Chat Monitoring" at bounding box center [93, 246] width 96 height 15
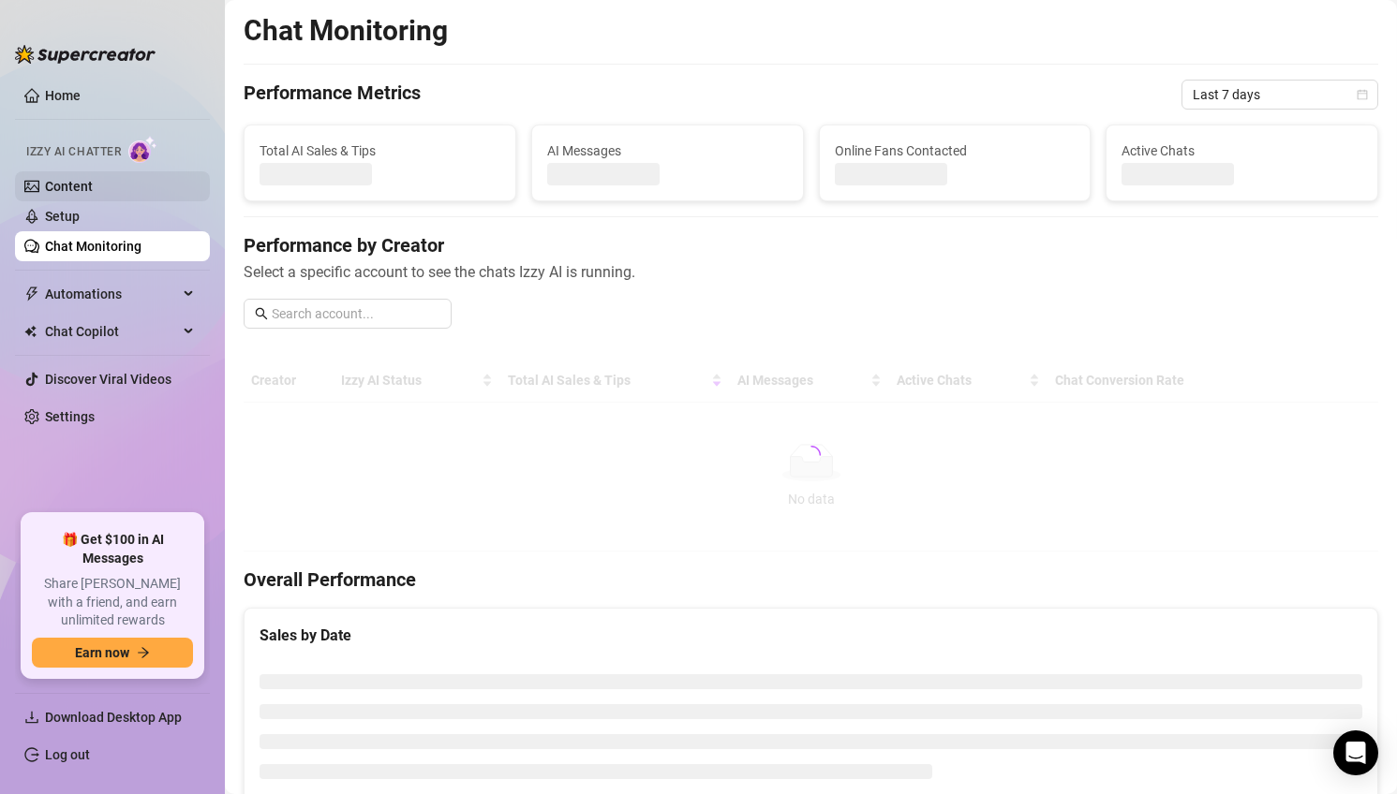
click at [93, 194] on link "Content" at bounding box center [69, 186] width 48 height 15
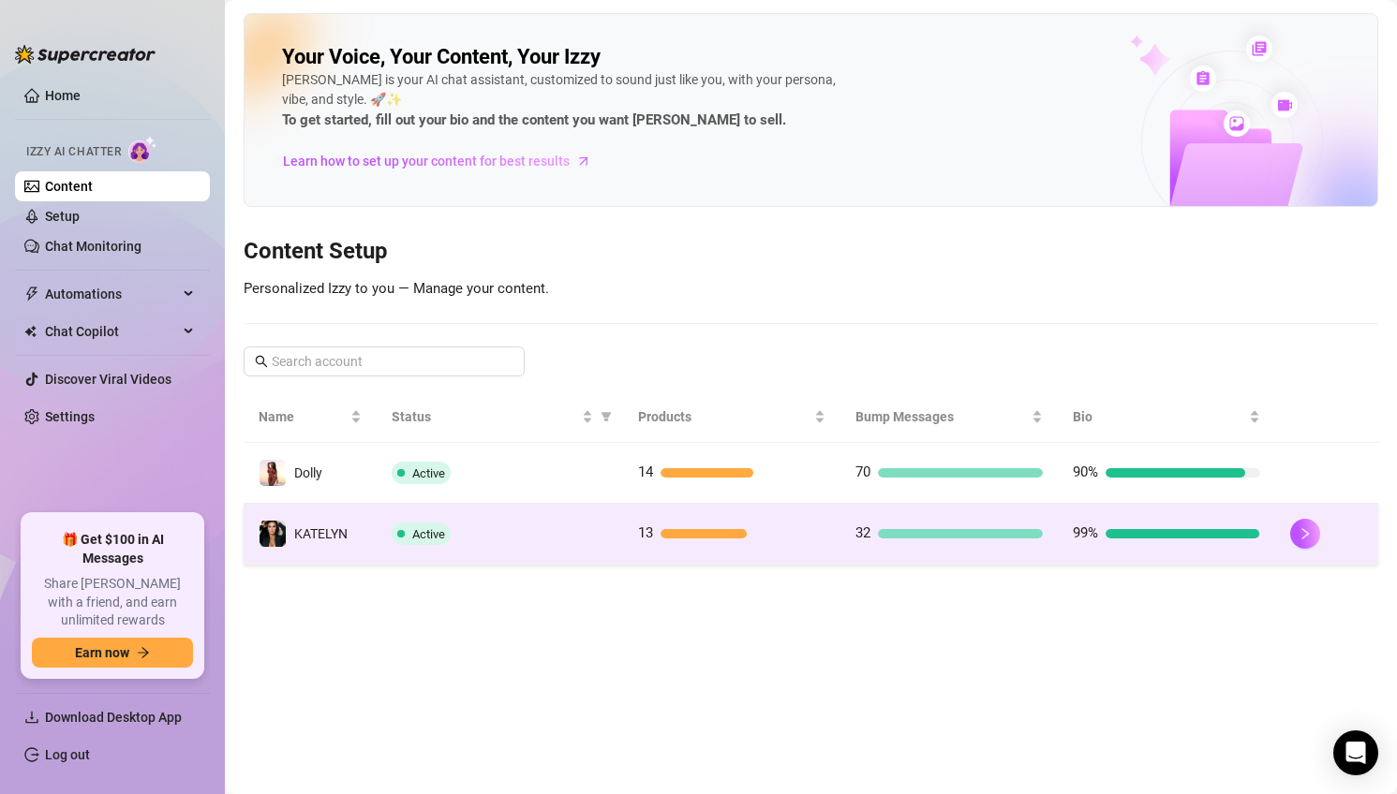
click at [568, 539] on div "Active" at bounding box center [500, 534] width 217 height 22
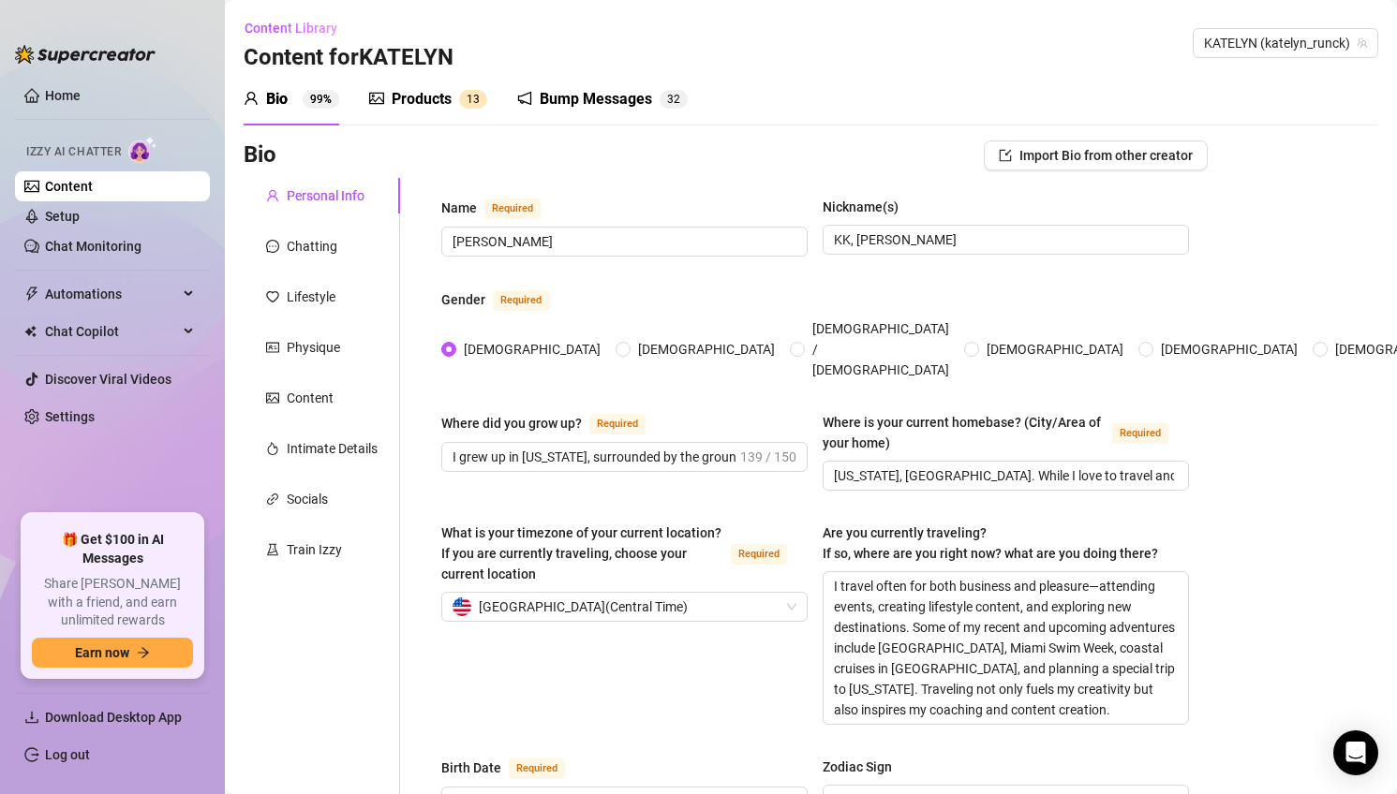
click at [444, 97] on div "Products" at bounding box center [422, 99] width 60 height 22
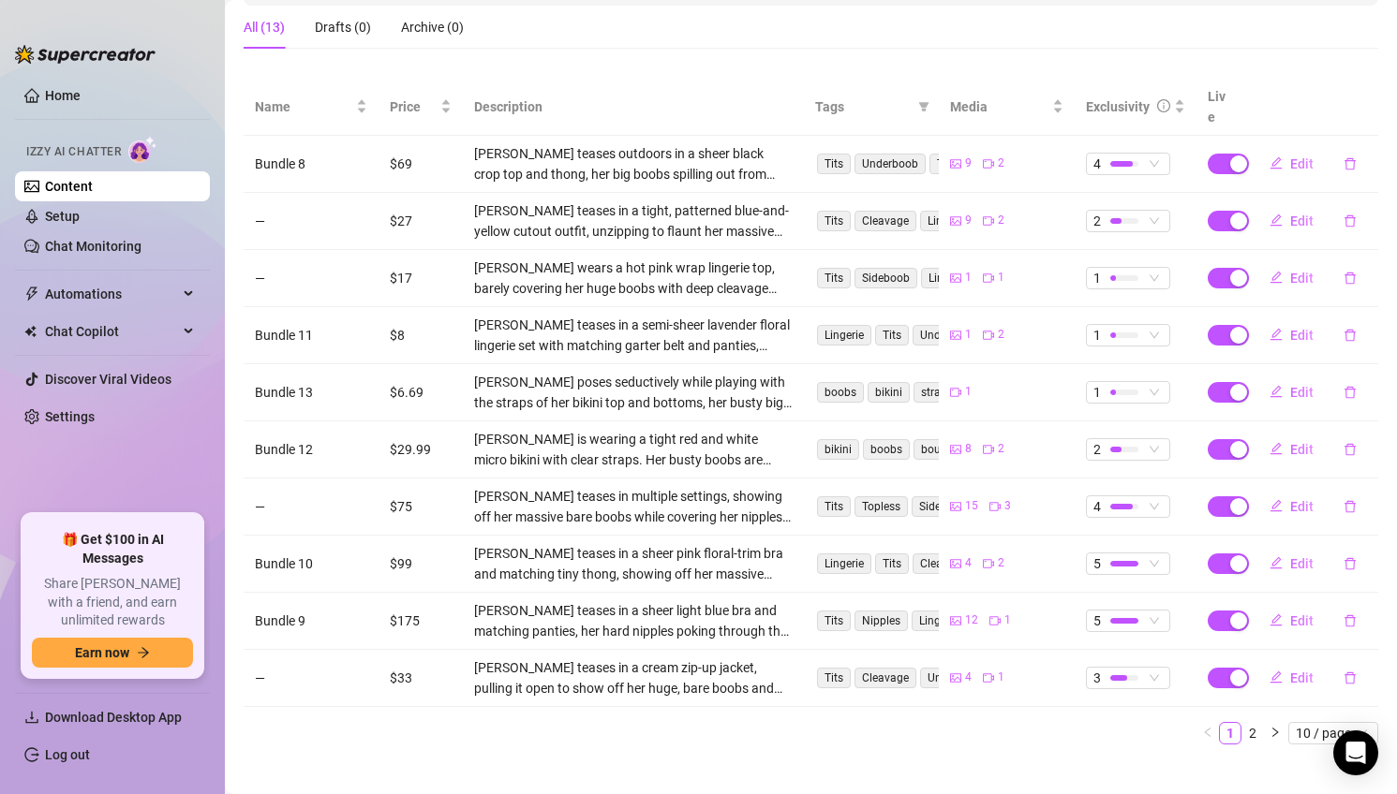
scroll to position [306, 0]
click at [1284, 207] on button "Edit" at bounding box center [1291, 222] width 74 height 30
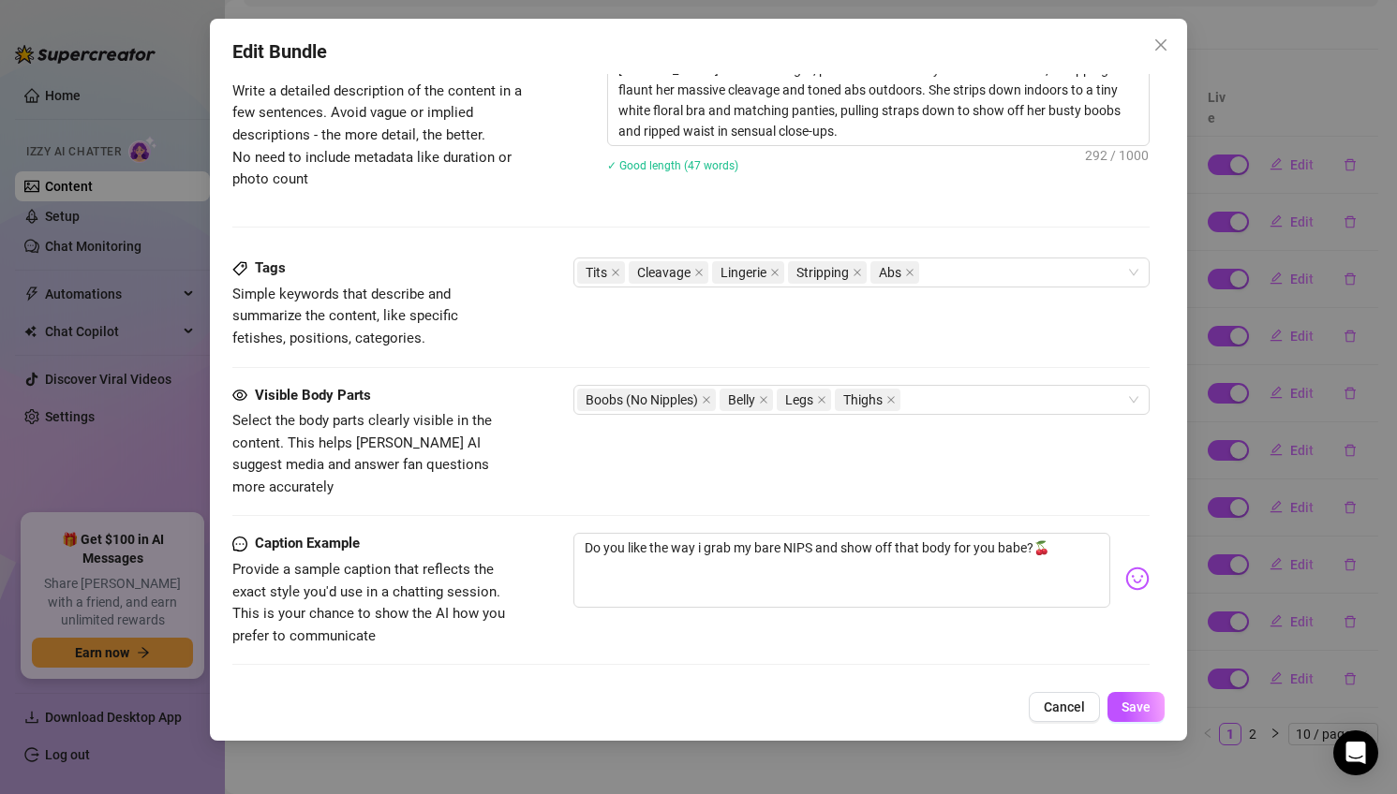
scroll to position [1012, 0]
drag, startPoint x: 755, startPoint y: 527, endPoint x: 813, endPoint y: 529, distance: 58.2
click at [813, 535] on textarea "Do you like the way i grab my bare NIPS and show off that body for you babe?🍒" at bounding box center [842, 572] width 538 height 75
type textarea "Do you like the way i grab my b and show off that body for you babe?🍒"
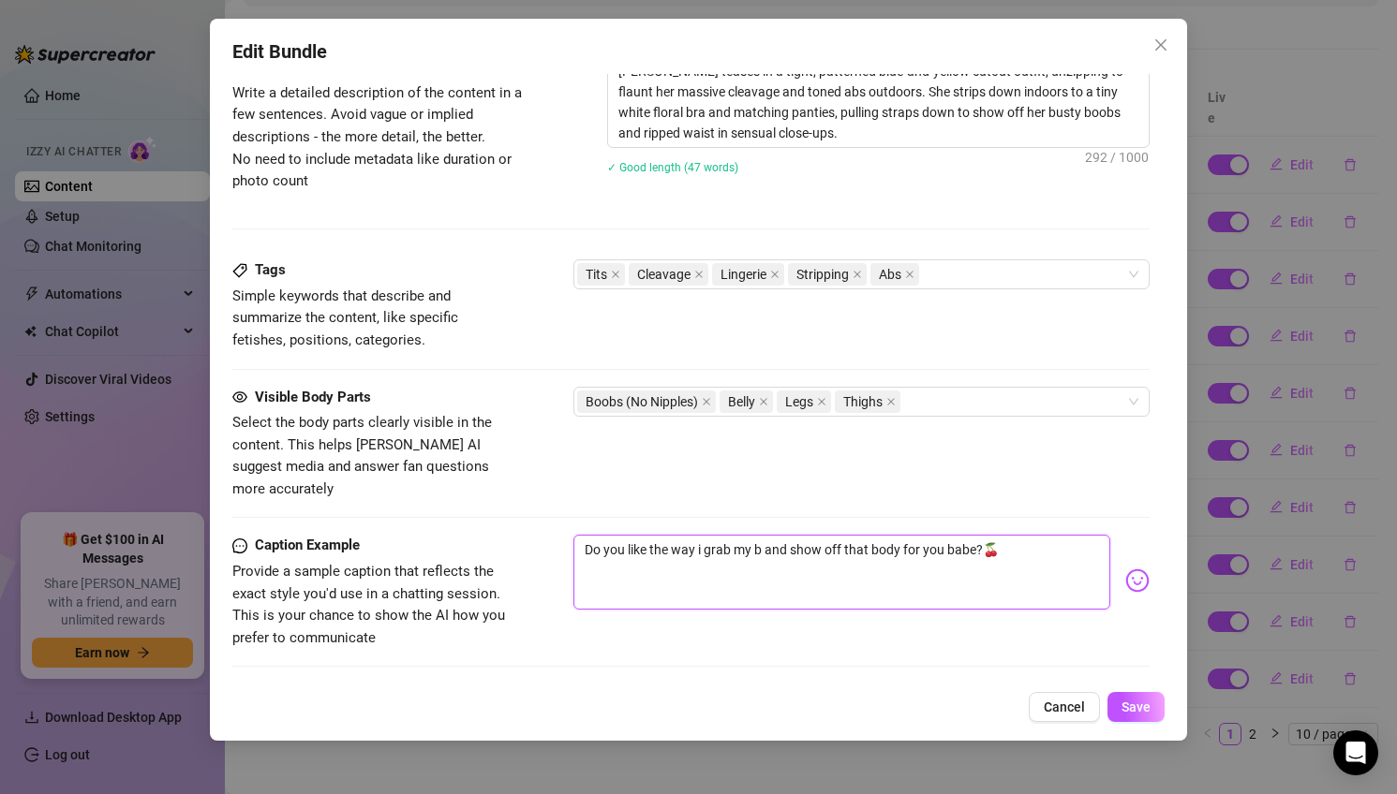
type textarea "Do you like the way i grab my bo and show off that body for you babe?🍒"
type textarea "Do you like the way i grab my boo and show off that body for you babe?🍒"
type textarea "Do you like the way i grab my boob and show off that body for you babe?🍒"
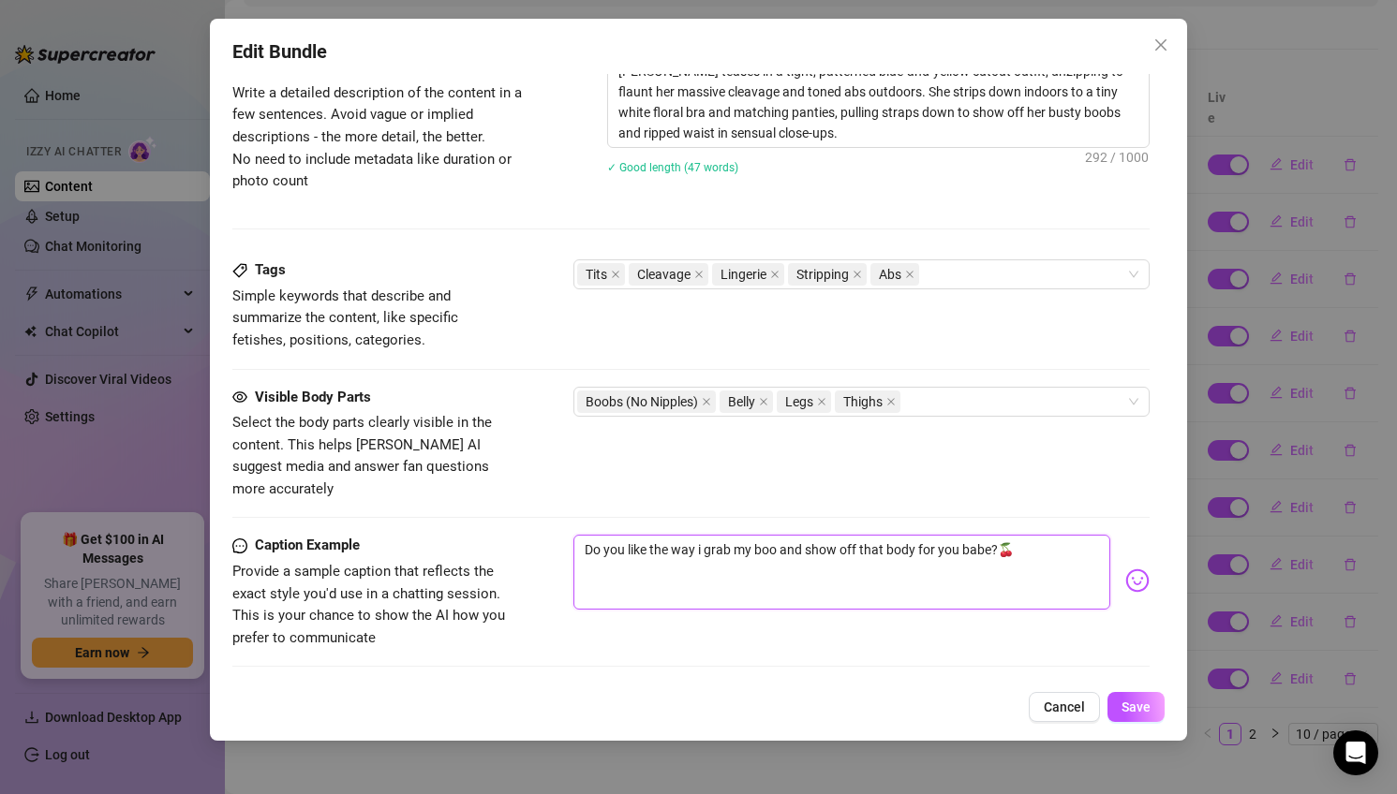
type textarea "Do you like the way i grab my boob and show off that body for you babe?🍒"
type textarea "Do you like the way i grab my boobi and show off that body for you babe?🍒"
type textarea "Do you like the way i grab my boobie and show off that body for you babe?🍒"
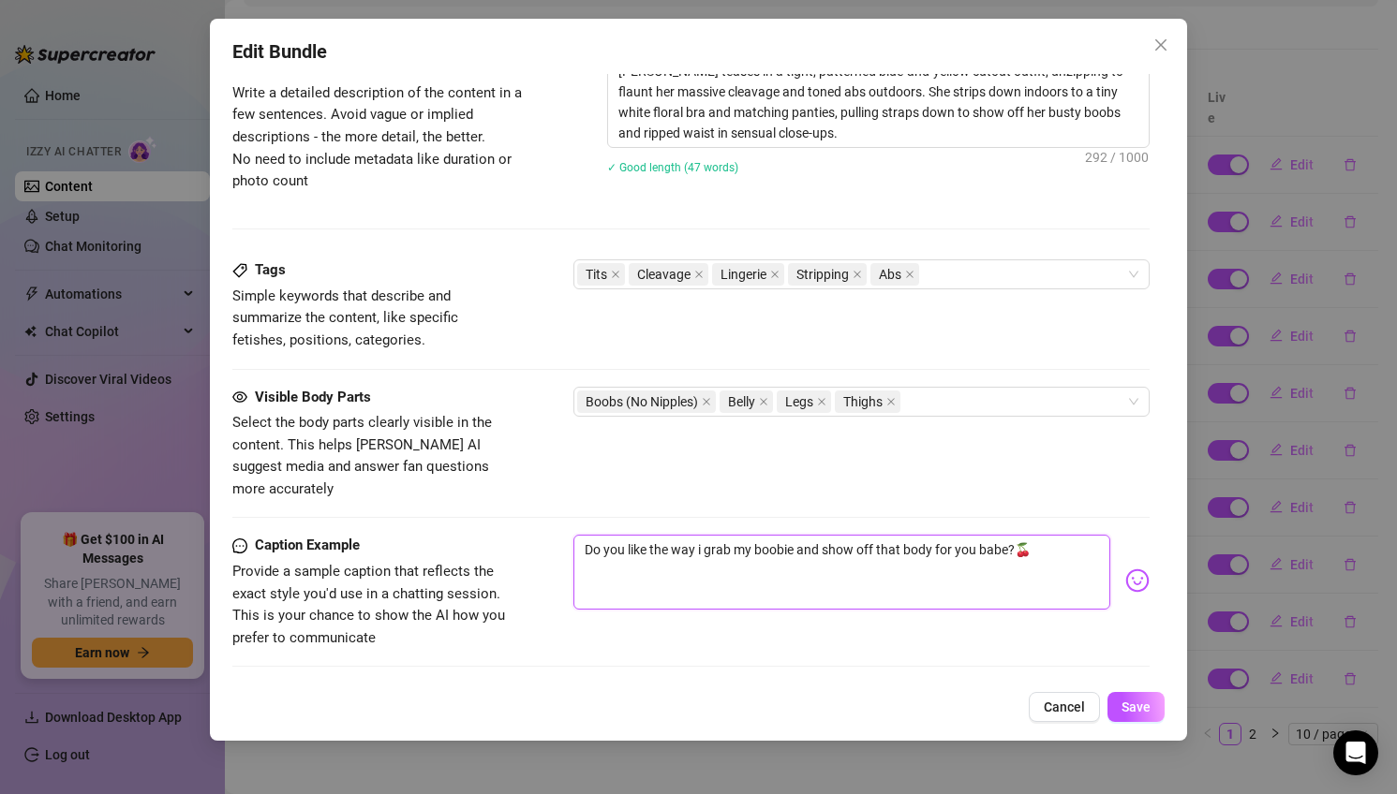
type textarea "Do you like the way i grab my boobies and show off that body for you babe?🍒"
click at [892, 535] on textarea "Do you like the way i grab my boobies and show off that body for you babe?🍒" at bounding box center [842, 572] width 538 height 75
type textarea "Do you like the way i grab my boobies and show off h body for you babe?🍒"
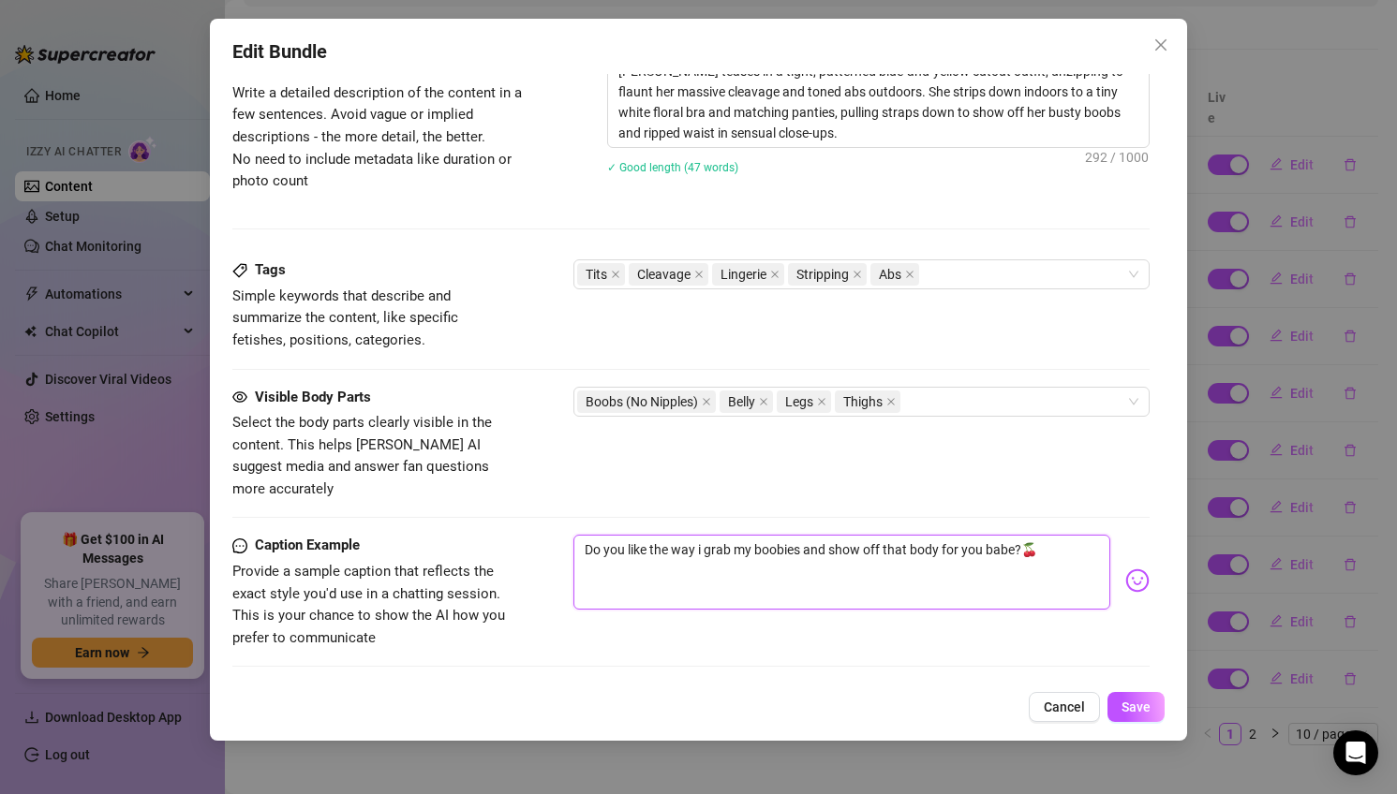
type textarea "Do you like the way i grab my boobies and show off h body for you babe?🍒"
type textarea "Do you like the way i grab my boobies and show off body for you babe?🍒"
type textarea "Do you like the way i grab my boobies and show off t body for you babe?🍒"
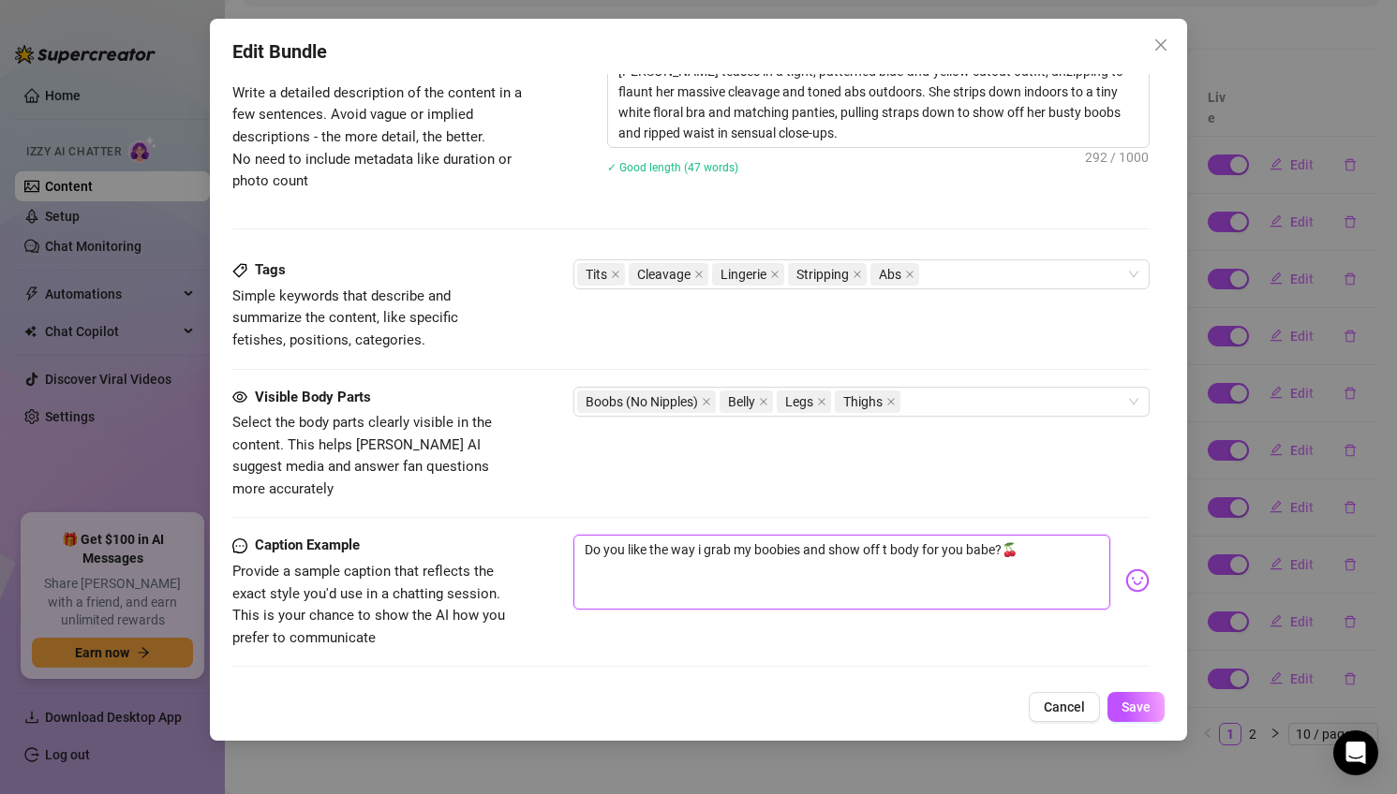
type textarea "Do you like the way i grab my boobies and show off th body for you babe?🍒"
type textarea "Do you like the way i grab my boobies and show off thi body for you babe?🍒"
type textarea "Do you like the way i grab my boobies and show off this body for you babe?🍒"
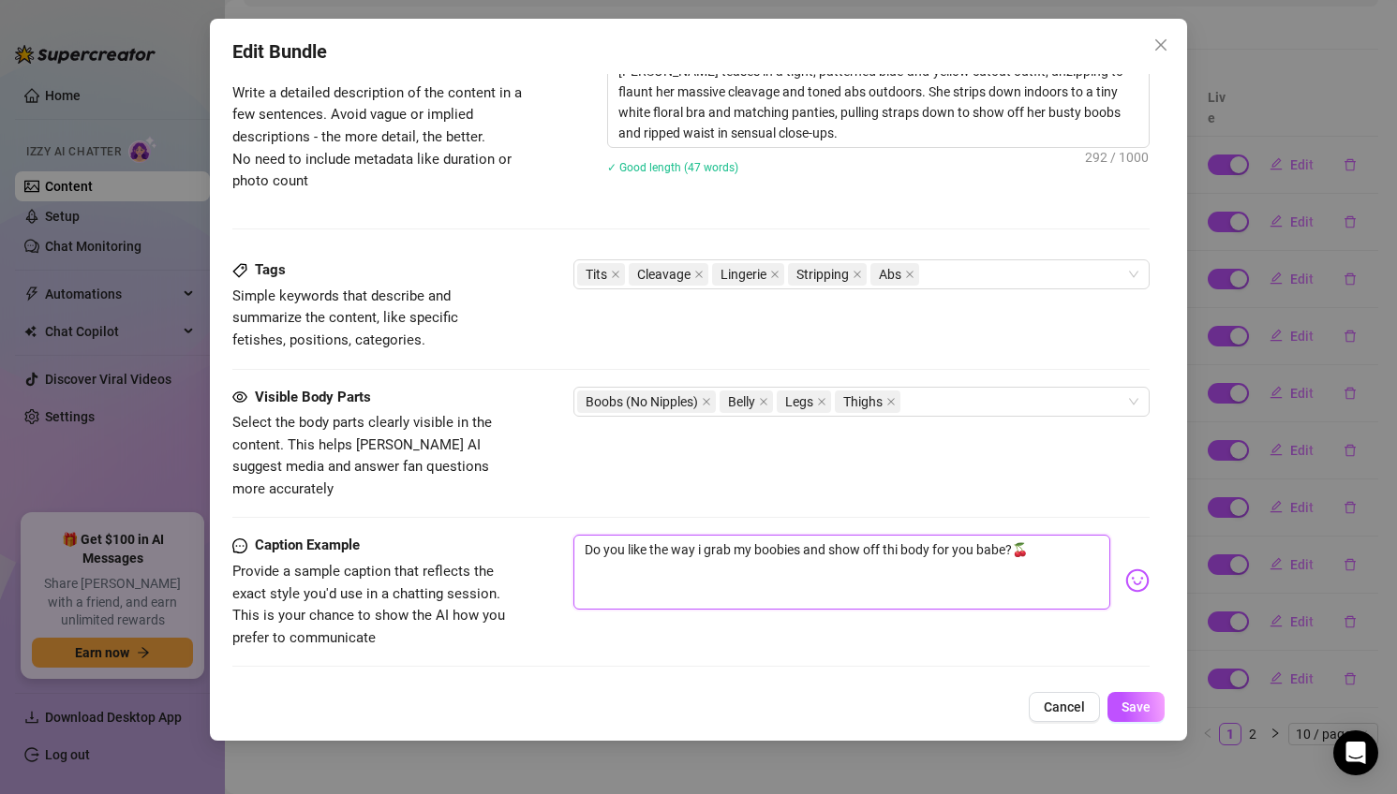
type textarea "Do you like the way i grab my boobies and show off this body for you babe?🍒"
click at [1039, 535] on textarea "Do you like the way i grab my boobies and show off this body for you babe?🍒" at bounding box center [842, 572] width 538 height 75
type textarea "Do you like the way i grab my boobies and show off this body for you babe?"
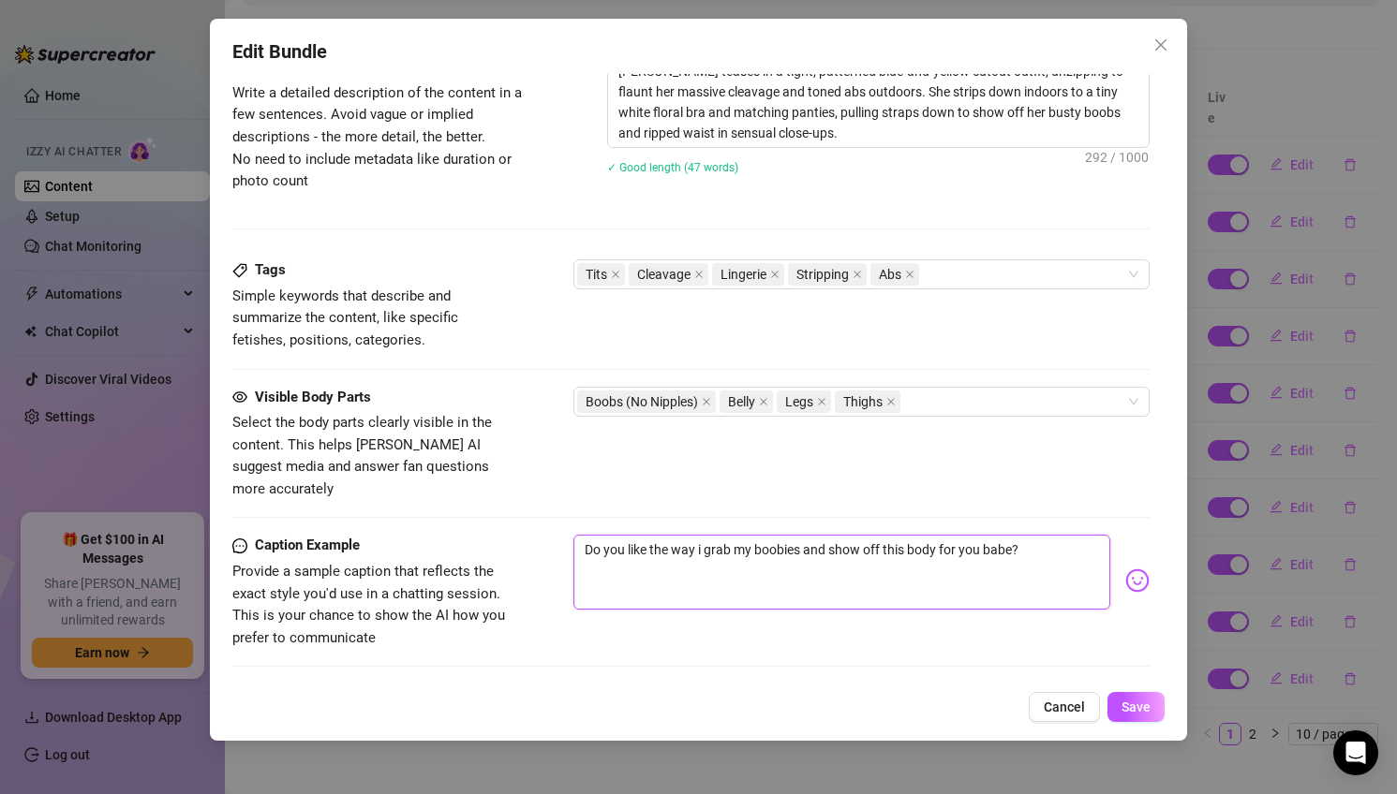
type textarea "Do you like the way i grab my boobies and show off this body for you babe?"
type textarea "Do you like the way i grab my boobies and show off this body for you babe? 😜"
click at [1145, 709] on span "Save" at bounding box center [1135, 707] width 29 height 15
